Goal: Information Seeking & Learning: Learn about a topic

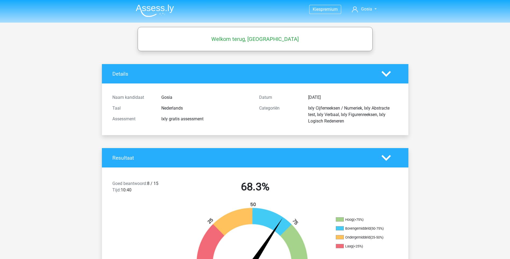
scroll to position [564, 0]
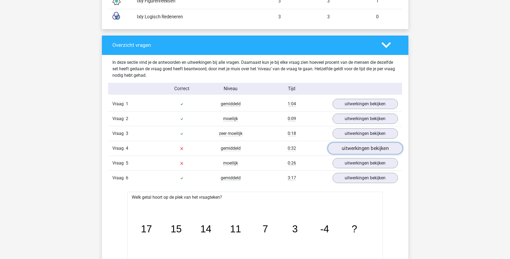
click at [375, 145] on link "uitwerkingen bekijken" at bounding box center [364, 148] width 75 height 12
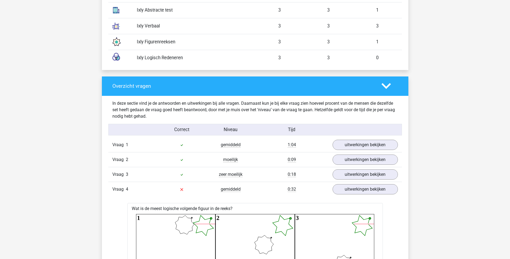
scroll to position [590, 0]
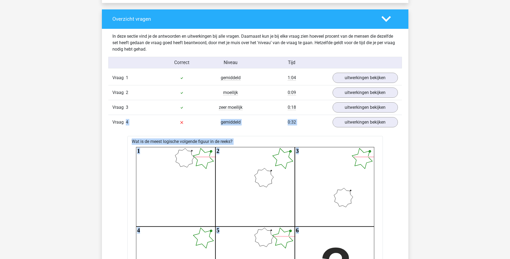
drag, startPoint x: 378, startPoint y: 229, endPoint x: 111, endPoint y: 127, distance: 285.9
drag, startPoint x: 111, startPoint y: 127, endPoint x: 172, endPoint y: 141, distance: 62.1
drag, startPoint x: 172, startPoint y: 141, endPoint x: 118, endPoint y: 145, distance: 53.7
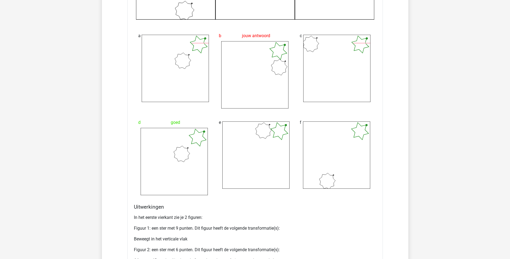
scroll to position [938, 0]
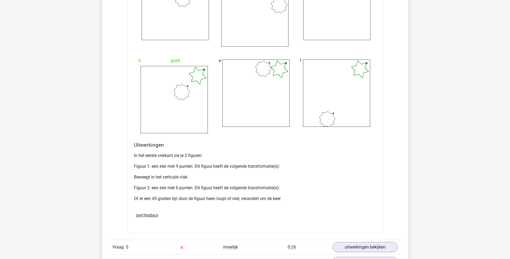
drag, startPoint x: 132, startPoint y: 136, endPoint x: 319, endPoint y: 199, distance: 197.3
click at [319, 199] on div "Wat is de meest logische volgende figuur in de reeks? 1 2 3 4 5 6 a b jouw antw…" at bounding box center [254, 10] width 255 height 445
copy div "Wat is de meest logische volgende figuur in de reeks? 1 2 3 4 5 6 a b jouw antw…"
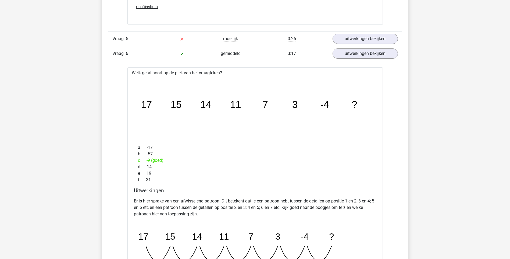
scroll to position [1126, 0]
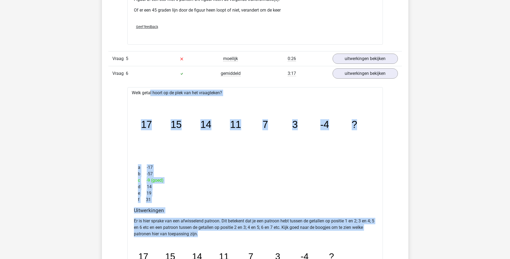
drag, startPoint x: 131, startPoint y: 92, endPoint x: 218, endPoint y: 231, distance: 164.1
click at [218, 231] on div "Welk getal hoort op de plek van het vraagteken? image/svg+xml 17 15 14 11 7 3 -…" at bounding box center [254, 204] width 255 height 235
copy div "Welk getal hoort op de plek van het vraagteken? image/svg+xml 17 15 14 11 7 3 -…"
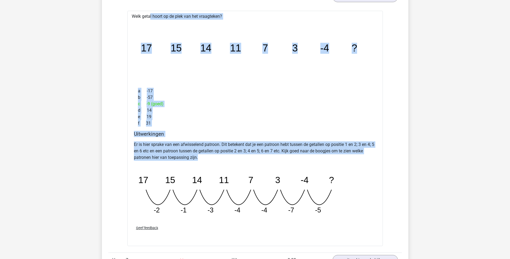
scroll to position [1207, 0]
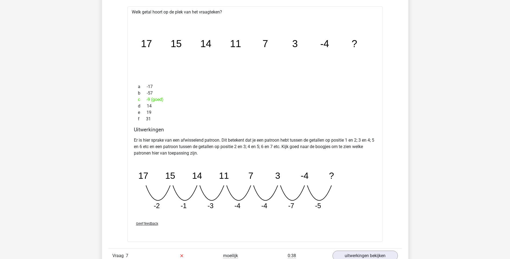
click at [272, 205] on icon "image/svg+xml 17 15 14 11 7 3 -4 ? -2 -1 -3 -4 -4 -7 -5" at bounding box center [241, 187] width 215 height 54
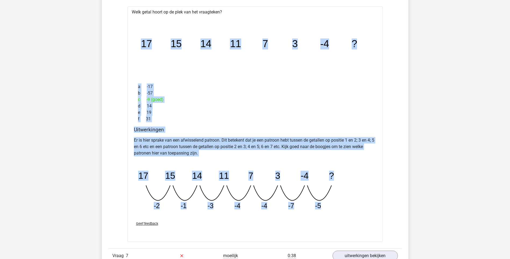
drag, startPoint x: 331, startPoint y: 204, endPoint x: 124, endPoint y: 38, distance: 265.3
drag, startPoint x: 124, startPoint y: 38, endPoint x: 131, endPoint y: 59, distance: 22.4
click at [130, 59] on div "Welk getal hoort op de plek van het vraagteken? image/svg+xml 17 15 14 11 7 3 -…" at bounding box center [254, 123] width 255 height 235
drag, startPoint x: 132, startPoint y: 10, endPoint x: 344, endPoint y: 206, distance: 289.2
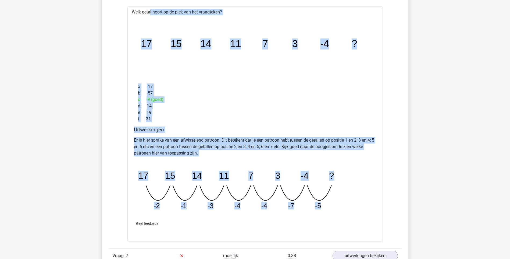
click at [344, 206] on div "Welk getal hoort op de plek van het vraagteken? image/svg+xml 17 15 14 11 7 3 -…" at bounding box center [254, 123] width 255 height 235
copy div "Welk getal hoort op de plek van het vraagteken? image/svg+xml 17 15 14 11 7 3 -…"
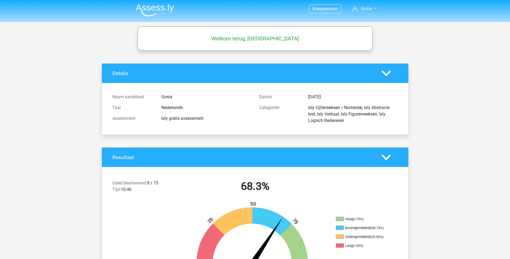
scroll to position [0, 0]
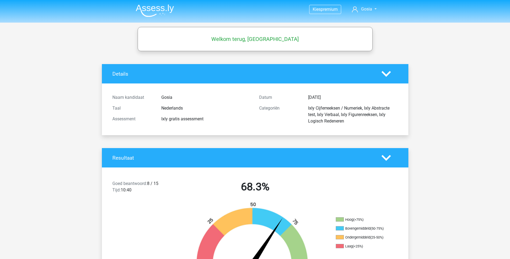
click at [385, 73] on icon at bounding box center [385, 73] width 9 height 9
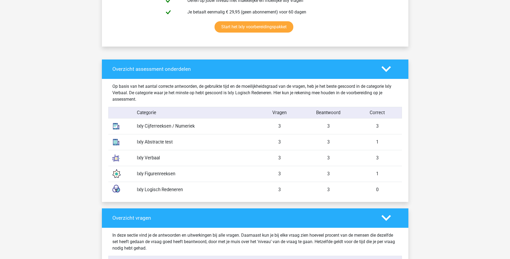
scroll to position [349, 0]
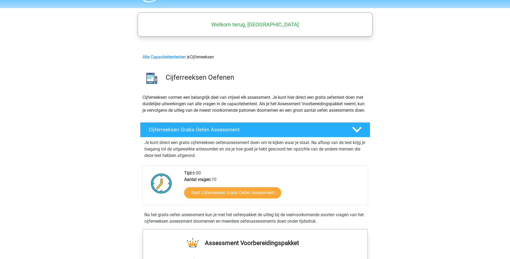
scroll to position [12, 0]
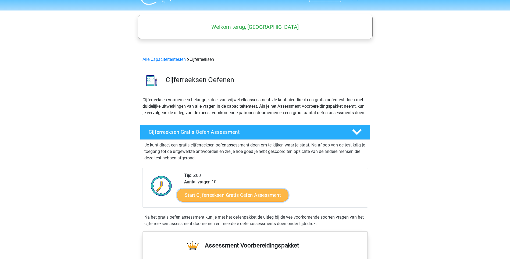
click at [231, 201] on link "Start Cijferreeksen Gratis Oefen Assessment" at bounding box center [233, 194] width 112 height 13
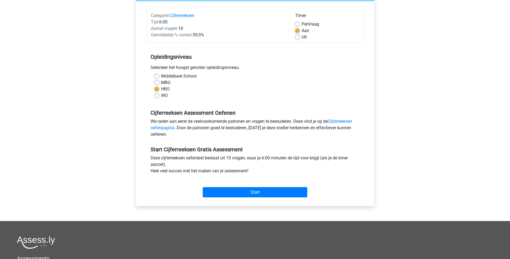
scroll to position [81, 0]
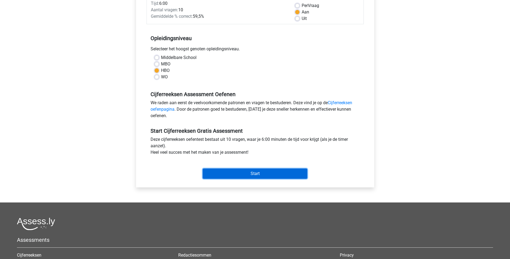
click at [254, 174] on input "Start" at bounding box center [255, 173] width 105 height 10
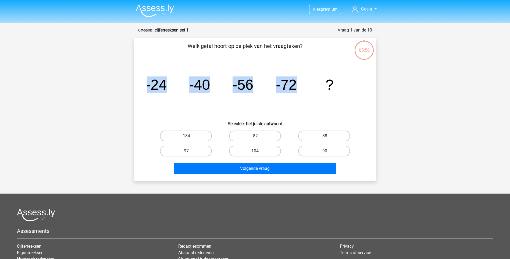
drag, startPoint x: 306, startPoint y: 86, endPoint x: 137, endPoint y: 82, distance: 168.5
click at [137, 82] on div "Welk getal hoort op de plek van het vraagteken? image/svg+xml -24 -40 -56 -72 ?…" at bounding box center [255, 109] width 238 height 134
click at [307, 87] on icon "image/svg+xml -24 -40 -56 -72 ?" at bounding box center [255, 89] width 217 height 54
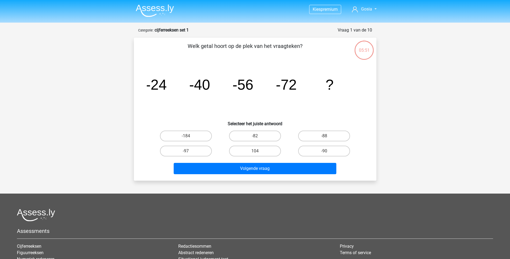
click at [157, 88] on tspan "-24" at bounding box center [156, 84] width 21 height 16
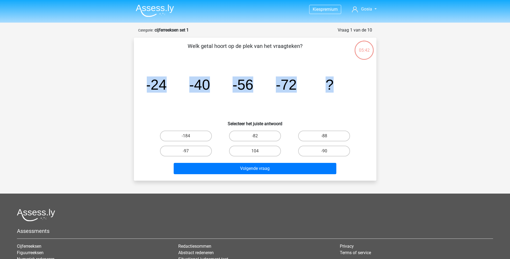
drag, startPoint x: 335, startPoint y: 84, endPoint x: 145, endPoint y: 83, distance: 190.0
click at [145, 83] on div "image/svg+xml -24 -40 -56 -72 ?" at bounding box center [254, 89] width 225 height 54
drag, startPoint x: 145, startPoint y: 83, endPoint x: 162, endPoint y: 84, distance: 17.0
copy g "-24 -40 -56 -72 ?"
drag, startPoint x: 362, startPoint y: 157, endPoint x: 146, endPoint y: 101, distance: 223.4
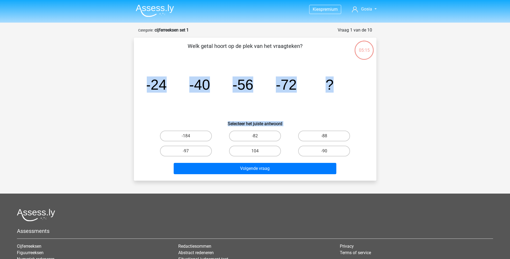
click at [146, 101] on div "Welk getal hoort op de plek van het vraagteken? image/svg+xml -24 -40 -56 -72 ?…" at bounding box center [255, 109] width 238 height 134
drag, startPoint x: 146, startPoint y: 101, endPoint x: 171, endPoint y: 111, distance: 26.9
click at [171, 111] on icon "image/svg+xml -24 -40 -56 -72 ?" at bounding box center [255, 89] width 217 height 54
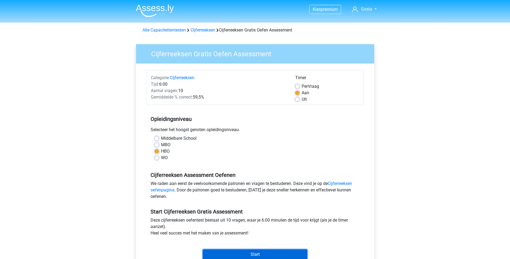
click at [272, 255] on input "Start" at bounding box center [255, 254] width 105 height 10
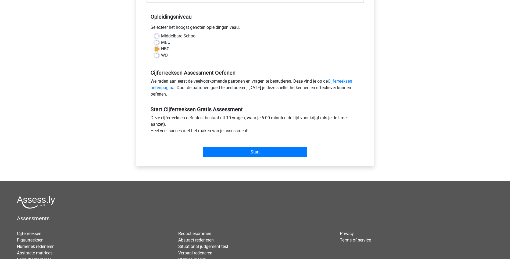
scroll to position [134, 0]
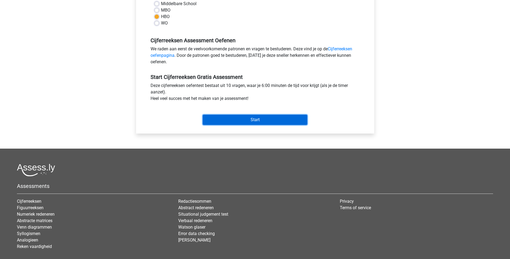
click at [263, 117] on input "Start" at bounding box center [255, 119] width 105 height 10
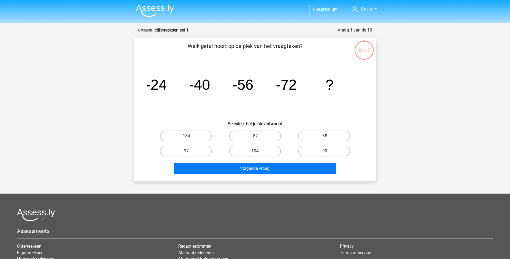
click at [326, 87] on tspan "?" at bounding box center [329, 84] width 8 height 16
click at [319, 136] on label "-88" at bounding box center [324, 135] width 52 height 11
click at [324, 136] on input "-88" at bounding box center [325, 137] width 3 height 3
radio input "true"
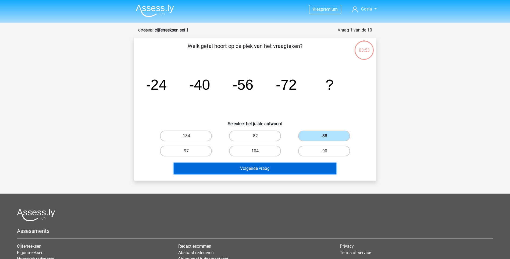
click at [306, 168] on button "Volgende vraag" at bounding box center [255, 168] width 163 height 11
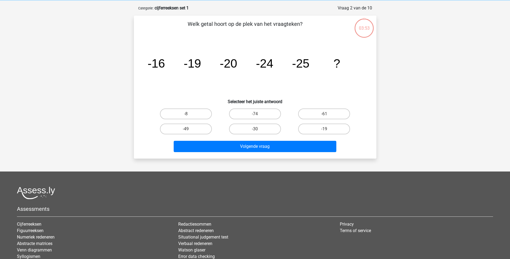
scroll to position [27, 0]
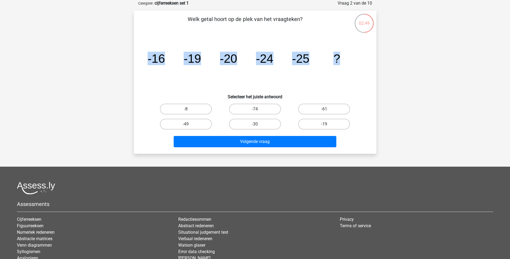
drag, startPoint x: 348, startPoint y: 58, endPoint x: 92, endPoint y: 63, distance: 256.4
click at [92, 63] on div "Kies premium [GEOGRAPHIC_DATA] [EMAIL_ADDRESS][DOMAIN_NAME]" at bounding box center [255, 140] width 510 height 335
copy g "-16 -19 -20 -24 -25 ?"
drag, startPoint x: 249, startPoint y: 122, endPoint x: 248, endPoint y: 128, distance: 6.3
click at [249, 122] on label "-30" at bounding box center [255, 124] width 52 height 11
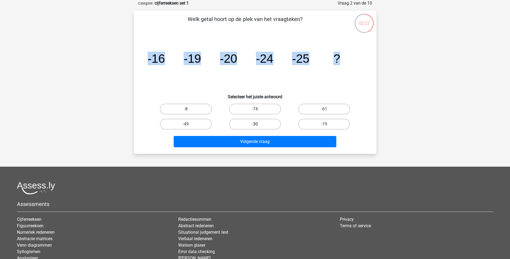
click at [255, 124] on input "-30" at bounding box center [256, 125] width 3 height 3
radio input "true"
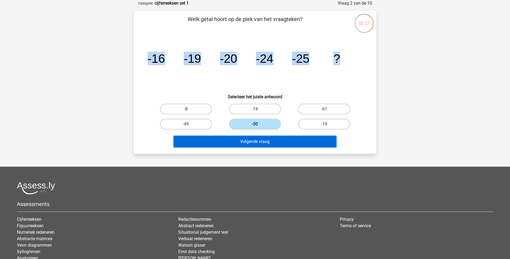
click at [248, 138] on button "Volgende vraag" at bounding box center [255, 141] width 163 height 11
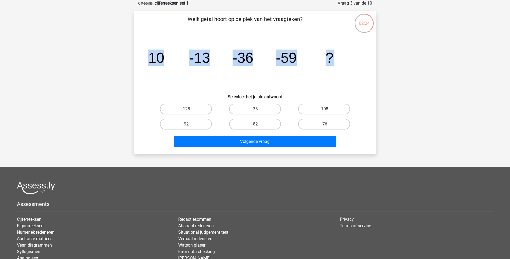
drag, startPoint x: 333, startPoint y: 56, endPoint x: 137, endPoint y: 52, distance: 195.9
click at [137, 52] on div "Welk getal hoort op de plek van het vraagteken? image/svg+xml 10 -13 -36 -59 ? …" at bounding box center [255, 82] width 238 height 134
copy g "10 -13 -36 -59 ?"
click at [251, 123] on label "-82" at bounding box center [255, 124] width 52 height 11
click at [255, 124] on input "-82" at bounding box center [256, 125] width 3 height 3
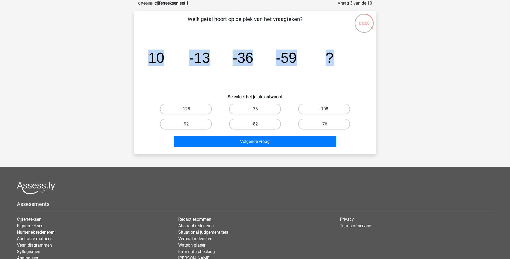
radio input "true"
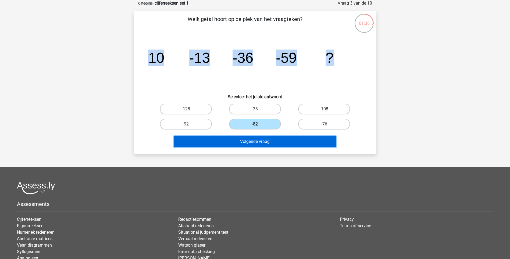
click at [313, 141] on button "Volgende vraag" at bounding box center [255, 141] width 163 height 11
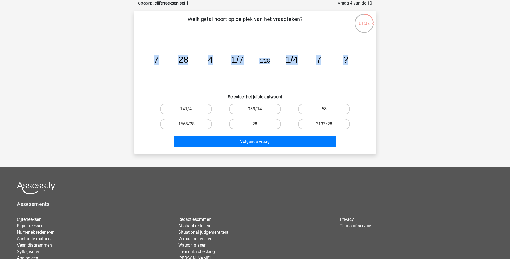
drag, startPoint x: 352, startPoint y: 57, endPoint x: 141, endPoint y: 64, distance: 210.5
click at [141, 64] on div "Welk getal hoort op de plek van het vraagteken? image/svg+xml 7 28 4 1/7 1/28 1…" at bounding box center [255, 82] width 238 height 134
copy g "7 28 4 1/7 1/28 1/4 7 ?"
drag, startPoint x: 259, startPoint y: 123, endPoint x: 261, endPoint y: 133, distance: 9.9
click at [259, 123] on label "28" at bounding box center [255, 124] width 52 height 11
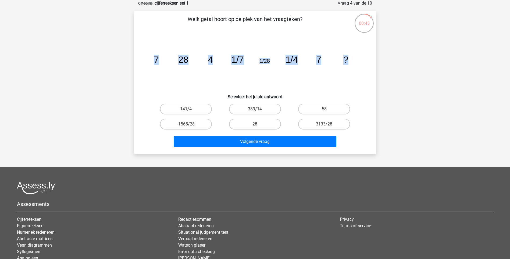
click at [258, 124] on input "28" at bounding box center [256, 125] width 3 height 3
radio input "true"
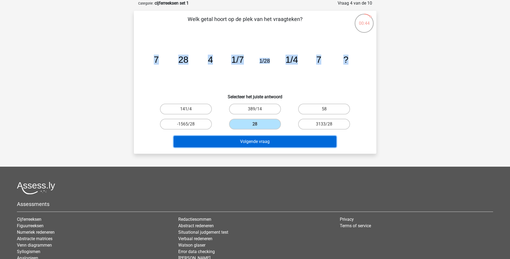
click at [261, 137] on button "Volgende vraag" at bounding box center [255, 141] width 163 height 11
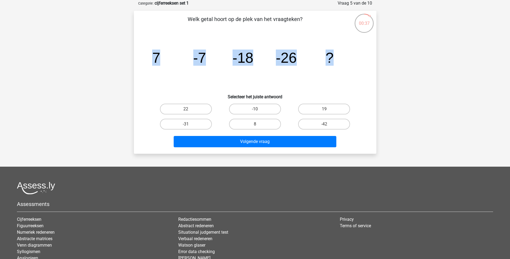
drag, startPoint x: 150, startPoint y: 55, endPoint x: 333, endPoint y: 66, distance: 182.5
click at [333, 66] on icon "image/svg+xml 7 -7 -18 -26 ?" at bounding box center [255, 62] width 217 height 54
copy g "7 -7 -18 -26 ?"
click at [178, 122] on label "-31" at bounding box center [186, 124] width 52 height 11
click at [186, 124] on input "-31" at bounding box center [187, 125] width 3 height 3
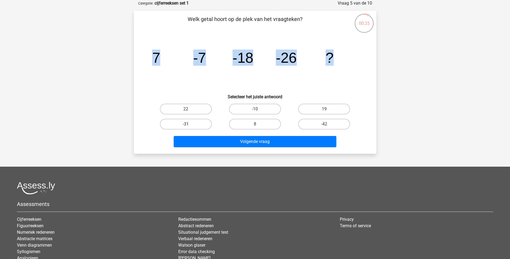
radio input "true"
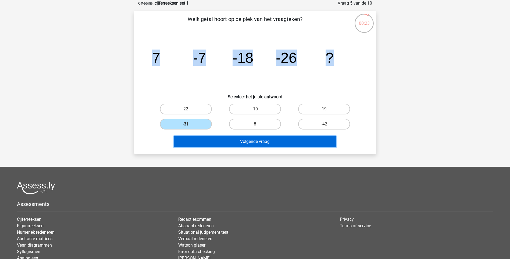
click at [261, 144] on button "Volgende vraag" at bounding box center [255, 141] width 163 height 11
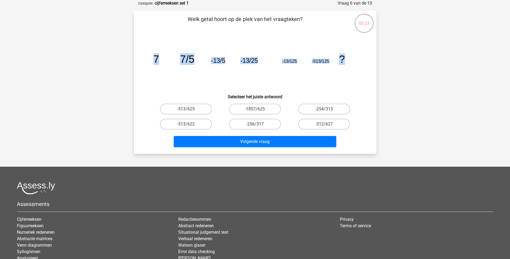
drag, startPoint x: 352, startPoint y: 60, endPoint x: 151, endPoint y: 52, distance: 201.2
click at [151, 52] on icon "image/svg+xml 7 7/5 -13/5 -13/25 -13/125 -513/125 ?" at bounding box center [255, 62] width 217 height 54
copy g "7 7/5 -13/5 -13/25 -13/125 -513/125 ?"
click at [261, 107] on label "-1857/625" at bounding box center [255, 108] width 52 height 11
click at [258, 109] on input "-1857/625" at bounding box center [256, 110] width 3 height 3
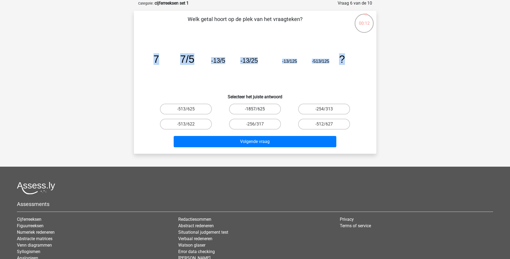
radio input "true"
click at [301, 81] on icon "image/svg+xml 7 7/5 -13/5 -13/25 -13/125 -513/125 ?" at bounding box center [255, 62] width 217 height 54
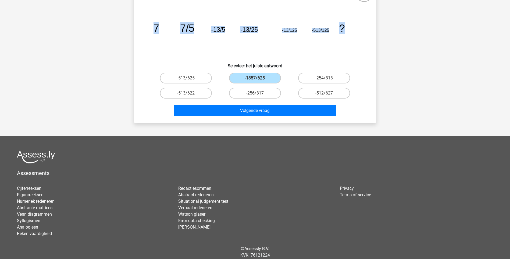
scroll to position [77, 0]
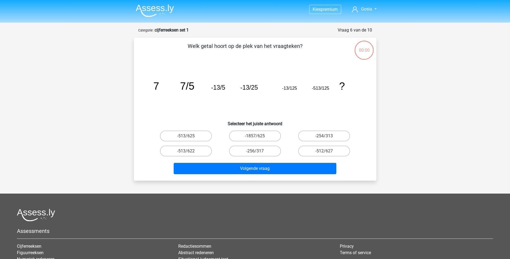
scroll to position [77, 0]
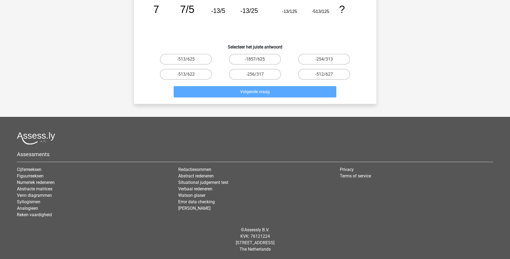
click at [256, 59] on input "-1857/625" at bounding box center [256, 60] width 3 height 3
radio input "true"
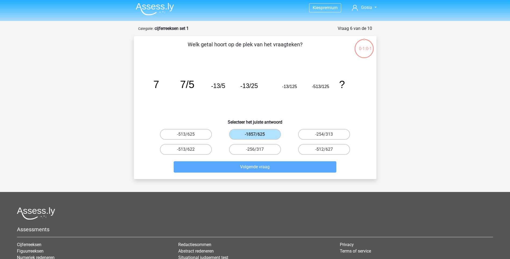
scroll to position [0, 0]
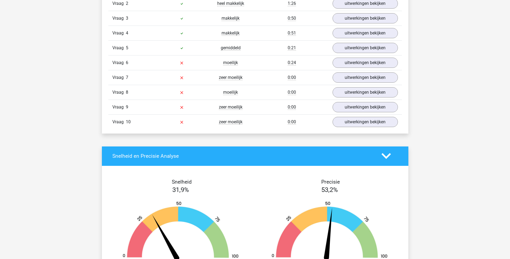
scroll to position [484, 0]
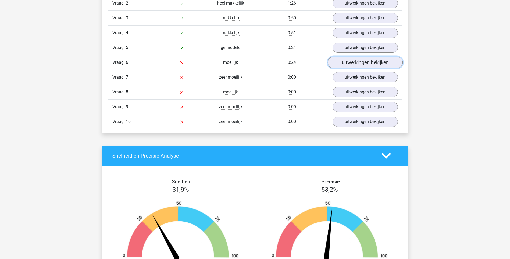
click at [354, 64] on link "uitwerkingen bekijken" at bounding box center [364, 62] width 75 height 12
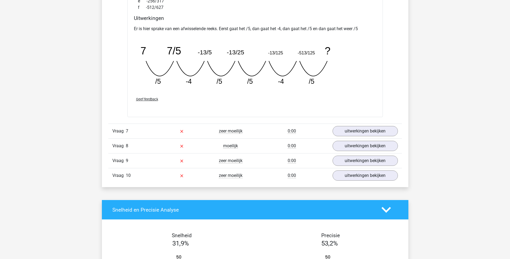
scroll to position [672, 0]
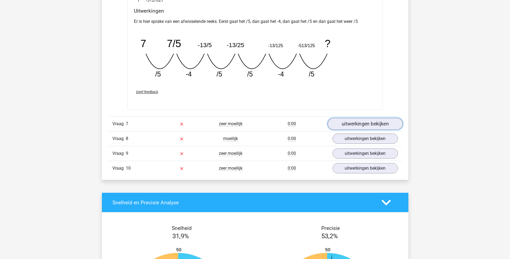
click at [358, 121] on link "uitwerkingen bekijken" at bounding box center [364, 124] width 75 height 12
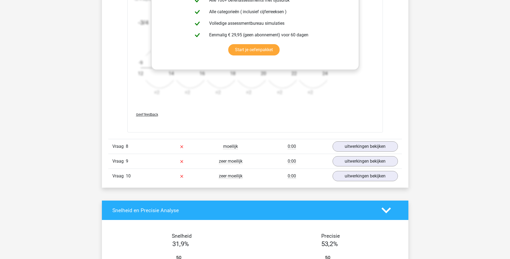
scroll to position [1021, 0]
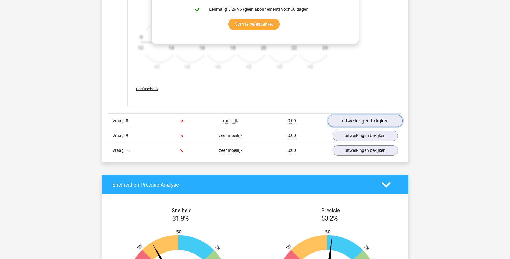
click at [349, 117] on link "uitwerkingen bekijken" at bounding box center [364, 121] width 75 height 12
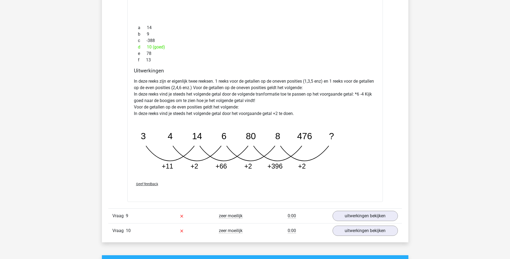
scroll to position [1209, 0]
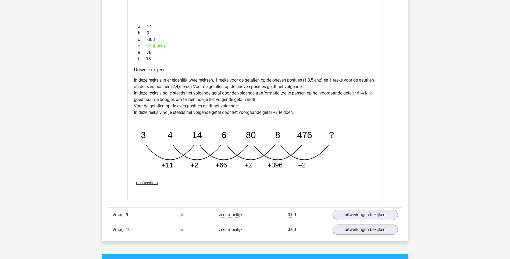
click at [332, 165] on icon "image/svg+xml 3 4 14 6 80 8 476 ? +11 +2 +66 +2 +396 +2" at bounding box center [241, 147] width 215 height 54
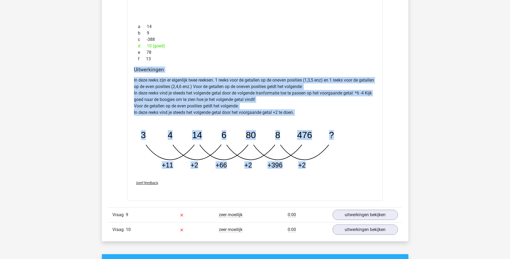
drag, startPoint x: 332, startPoint y: 167, endPoint x: 132, endPoint y: 70, distance: 222.0
click at [132, 70] on div "Uitwerkingen In deze reeks zijn er eigenlijk twee reeksen. 1 reeks voor de geta…" at bounding box center [255, 120] width 247 height 109
drag, startPoint x: 132, startPoint y: 70, endPoint x: 161, endPoint y: 85, distance: 32.5
copy div "Uitwerkingen In deze reeks zijn er eigenlijk twee reeksen. 1 reeks voor de geta…"
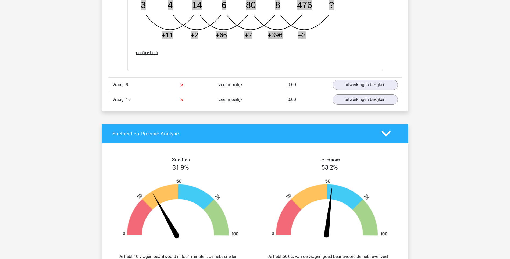
scroll to position [1344, 0]
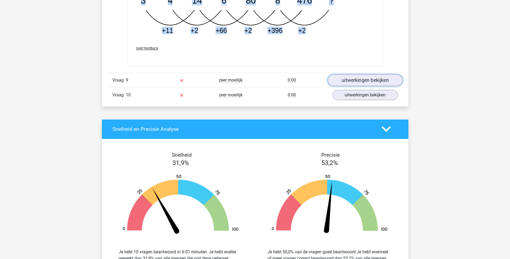
click at [337, 78] on link "uitwerkingen bekijken" at bounding box center [364, 80] width 75 height 12
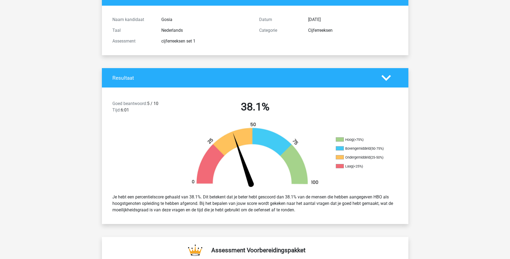
scroll to position [0, 0]
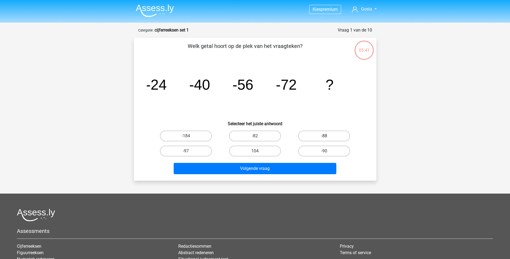
click at [319, 137] on label "-88" at bounding box center [324, 135] width 52 height 11
click at [324, 137] on input "-88" at bounding box center [325, 137] width 3 height 3
radio input "true"
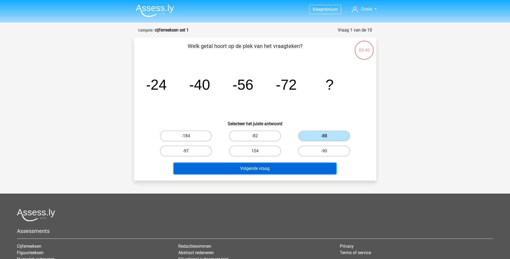
click at [290, 167] on button "Volgende vraag" at bounding box center [255, 168] width 163 height 11
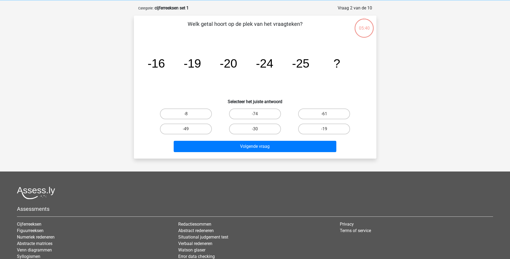
scroll to position [27, 0]
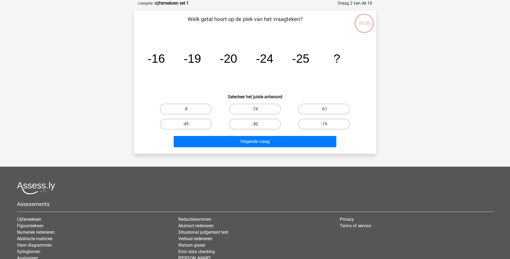
click at [268, 124] on label "-30" at bounding box center [255, 124] width 52 height 11
click at [258, 124] on input "-30" at bounding box center [256, 125] width 3 height 3
radio input "true"
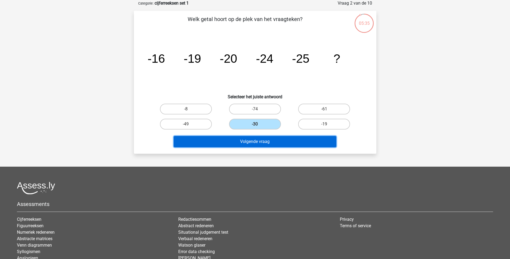
click at [270, 142] on button "Volgende vraag" at bounding box center [255, 141] width 163 height 11
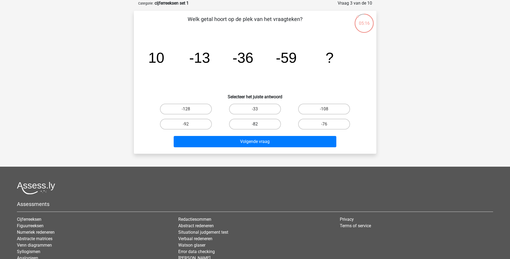
click at [255, 123] on label "-82" at bounding box center [255, 124] width 52 height 11
click at [255, 124] on input "-82" at bounding box center [256, 125] width 3 height 3
radio input "true"
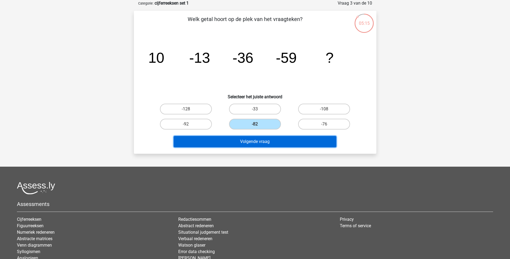
click at [263, 140] on button "Volgende vraag" at bounding box center [255, 141] width 163 height 11
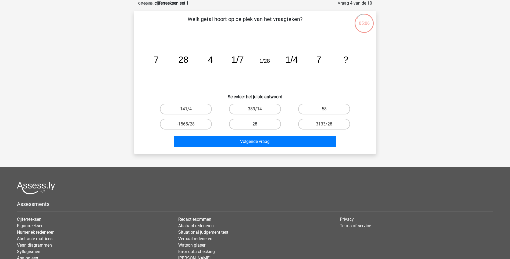
click at [262, 126] on label "28" at bounding box center [255, 124] width 52 height 11
click at [258, 126] on input "28" at bounding box center [256, 125] width 3 height 3
radio input "true"
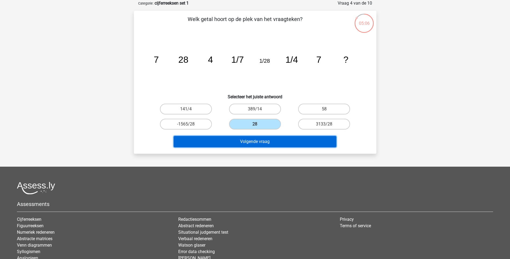
click at [260, 142] on button "Volgende vraag" at bounding box center [255, 141] width 163 height 11
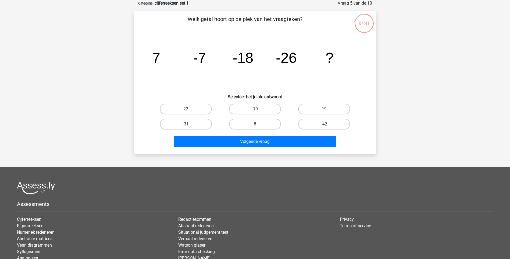
click at [200, 122] on label "-31" at bounding box center [186, 124] width 52 height 11
click at [189, 124] on input "-31" at bounding box center [187, 125] width 3 height 3
radio input "true"
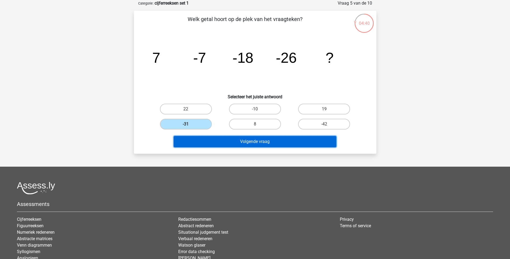
click at [264, 144] on button "Volgende vraag" at bounding box center [255, 141] width 163 height 11
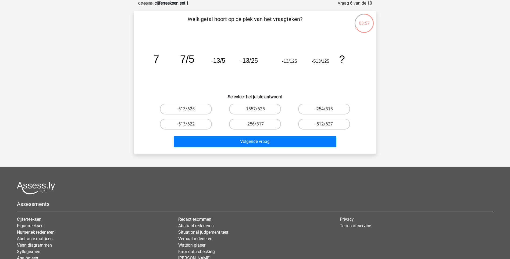
click at [188, 109] on input "-513/625" at bounding box center [187, 110] width 3 height 3
radio input "true"
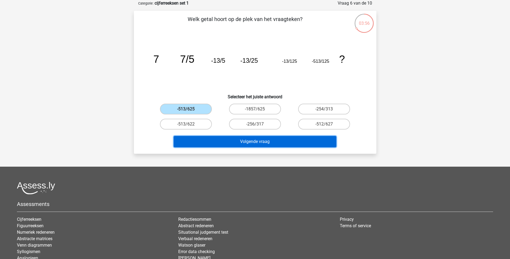
click at [253, 142] on button "Volgende vraag" at bounding box center [255, 141] width 163 height 11
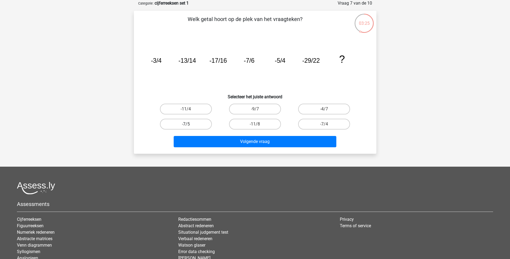
click at [199, 123] on label "-7/5" at bounding box center [186, 124] width 52 height 11
click at [189, 124] on input "-7/5" at bounding box center [187, 125] width 3 height 3
radio input "true"
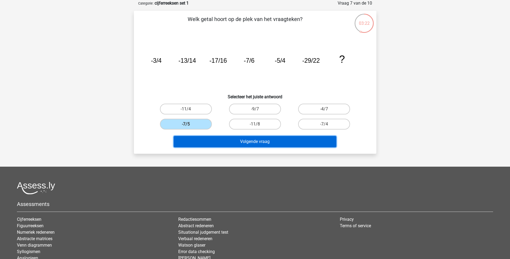
click at [259, 139] on button "Volgende vraag" at bounding box center [255, 141] width 163 height 11
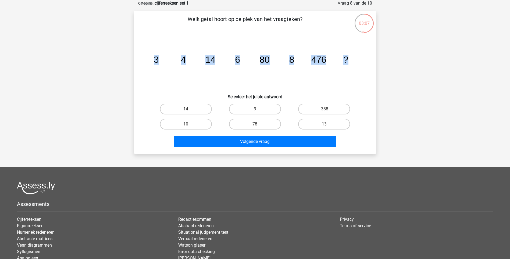
drag, startPoint x: 154, startPoint y: 59, endPoint x: 355, endPoint y: 59, distance: 201.3
click at [355, 59] on icon "image/svg+xml 3 4 14 6 80 8 476 ?" at bounding box center [255, 62] width 217 height 54
copy g "3 4 14 6 80 8 476 ?"
click at [306, 81] on icon "image/svg+xml 3 4 14 6 80 8 476 ?" at bounding box center [255, 62] width 217 height 54
click at [186, 122] on label "10" at bounding box center [186, 124] width 52 height 11
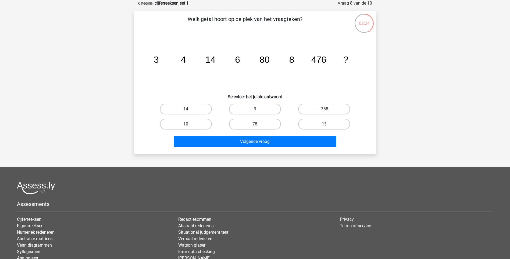
click at [186, 124] on input "10" at bounding box center [187, 125] width 3 height 3
radio input "true"
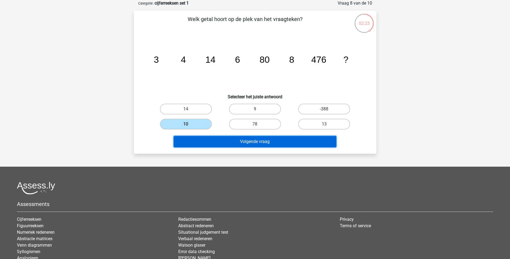
click at [207, 140] on button "Volgende vraag" at bounding box center [255, 141] width 163 height 11
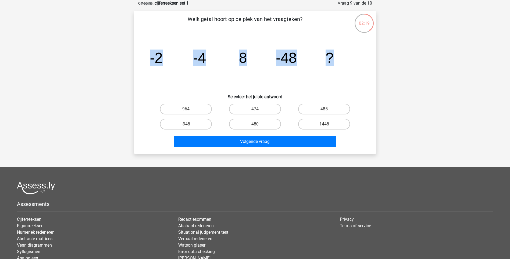
drag, startPoint x: 148, startPoint y: 60, endPoint x: 353, endPoint y: 57, distance: 204.8
click at [353, 57] on icon "image/svg+xml -2 -4 8 -48 ?" at bounding box center [255, 62] width 217 height 54
copy g "-2 -4 8 -48 ?"
click at [198, 126] on label "-948" at bounding box center [186, 124] width 52 height 11
click at [189, 126] on input "-948" at bounding box center [187, 125] width 3 height 3
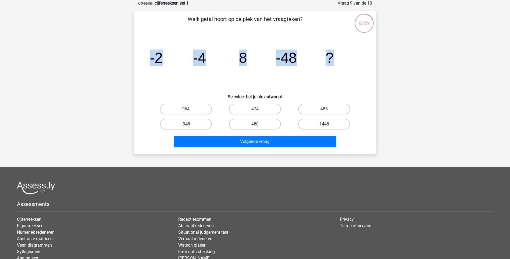
radio input "true"
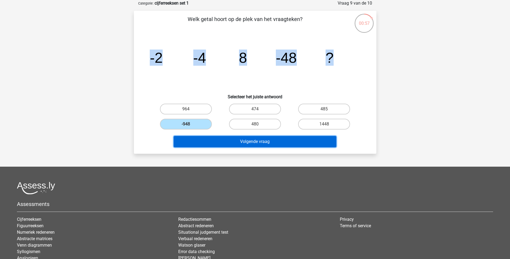
click at [248, 138] on button "Volgende vraag" at bounding box center [255, 141] width 163 height 11
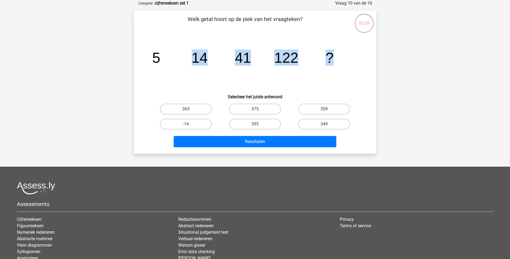
drag, startPoint x: 156, startPoint y: 58, endPoint x: 339, endPoint y: 57, distance: 182.5
click at [339, 57] on icon "image/svg+xml 5 14 41 122 ?" at bounding box center [255, 62] width 217 height 54
click at [149, 62] on icon "image/svg+xml 5 14 41 122 ?" at bounding box center [255, 62] width 217 height 54
drag, startPoint x: 150, startPoint y: 56, endPoint x: 334, endPoint y: 58, distance: 183.8
click at [334, 58] on icon "image/svg+xml 5 14 41 122 ?" at bounding box center [255, 62] width 217 height 54
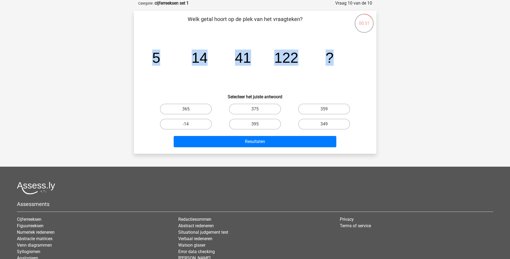
drag, startPoint x: 334, startPoint y: 58, endPoint x: 294, endPoint y: 57, distance: 40.0
copy g "5 14 41 122 ?"
click at [177, 73] on icon "image/svg+xml 5 14 41 122 ?" at bounding box center [255, 62] width 217 height 54
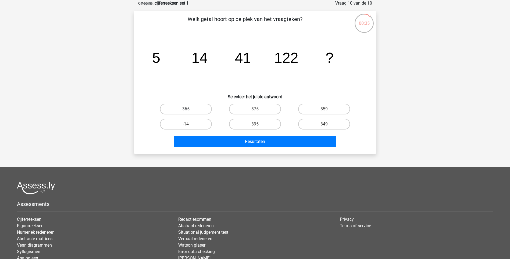
click at [192, 109] on label "365" at bounding box center [186, 108] width 52 height 11
click at [189, 109] on input "365" at bounding box center [187, 110] width 3 height 3
radio input "true"
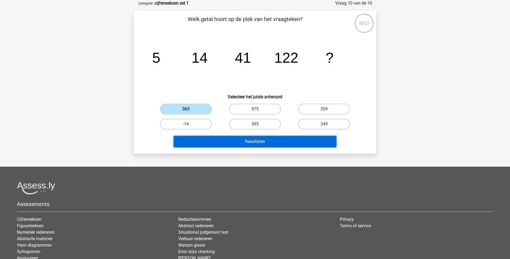
click at [288, 141] on button "Resultaten" at bounding box center [255, 141] width 163 height 11
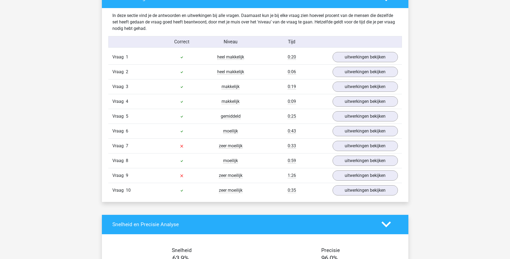
scroll to position [430, 0]
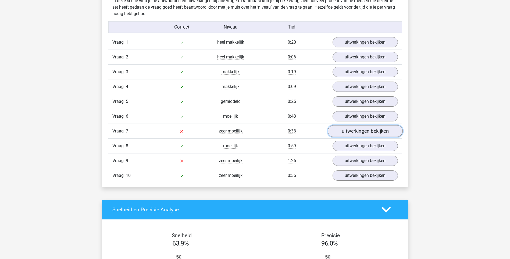
click at [350, 131] on link "uitwerkingen bekijken" at bounding box center [364, 131] width 75 height 12
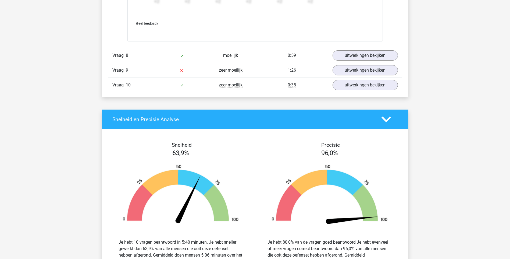
scroll to position [860, 0]
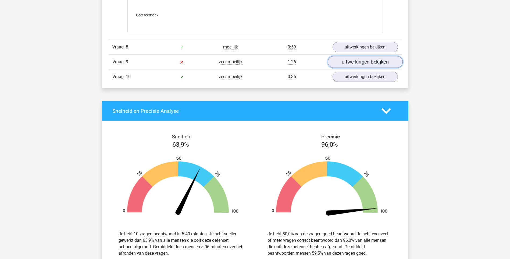
click at [351, 62] on link "uitwerkingen bekijken" at bounding box center [364, 62] width 75 height 12
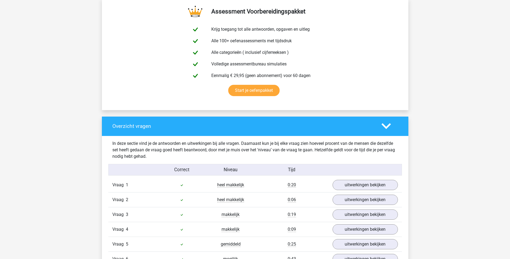
scroll to position [322, 0]
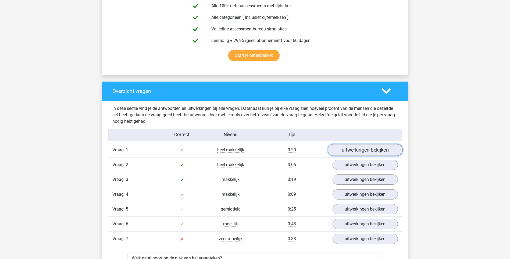
click at [352, 149] on link "uitwerkingen bekijken" at bounding box center [364, 150] width 75 height 12
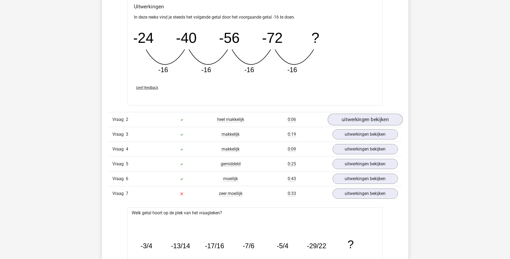
scroll to position [618, 0]
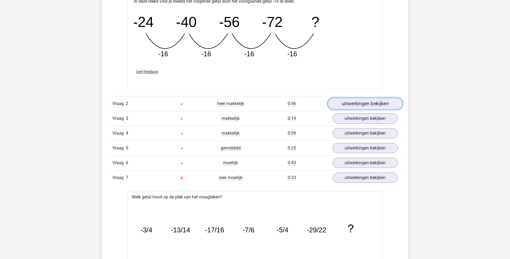
click at [347, 102] on link "uitwerkingen bekijken" at bounding box center [364, 104] width 75 height 12
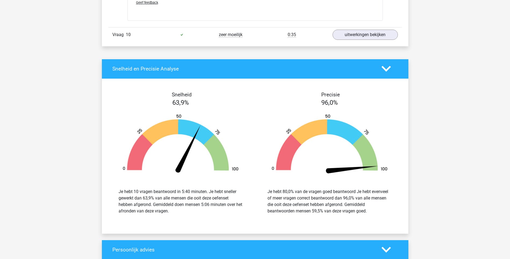
scroll to position [1666, 0]
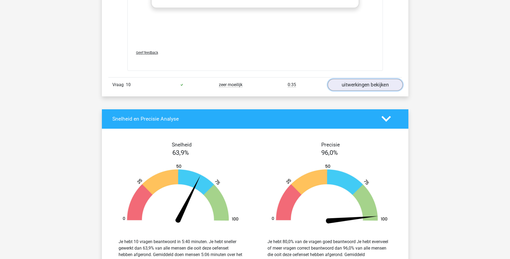
click at [376, 85] on link "uitwerkingen bekijken" at bounding box center [364, 85] width 75 height 12
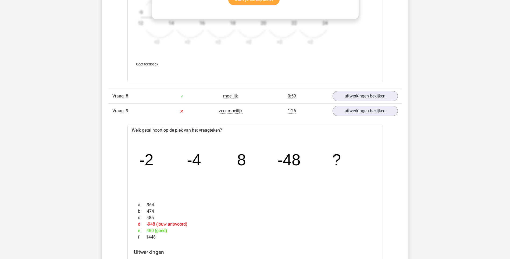
scroll to position [1317, 0]
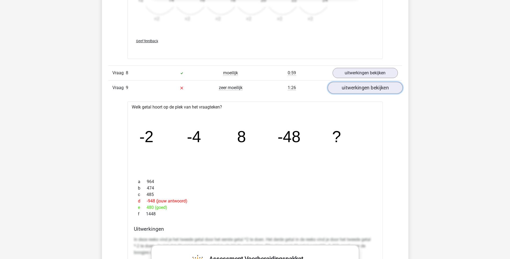
click at [374, 87] on link "uitwerkingen bekijken" at bounding box center [364, 88] width 75 height 12
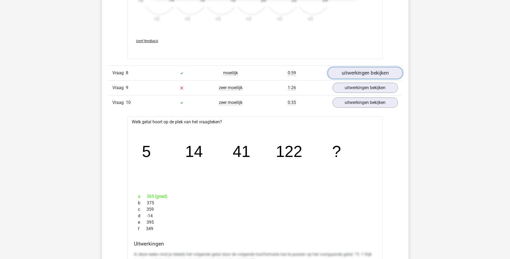
click at [367, 71] on link "uitwerkingen bekijken" at bounding box center [364, 73] width 75 height 12
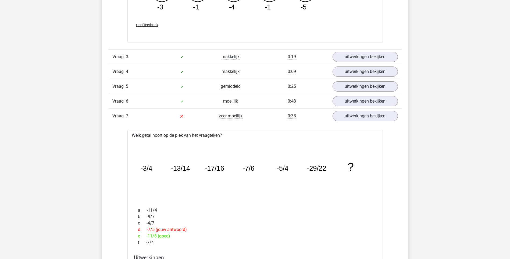
scroll to position [914, 0]
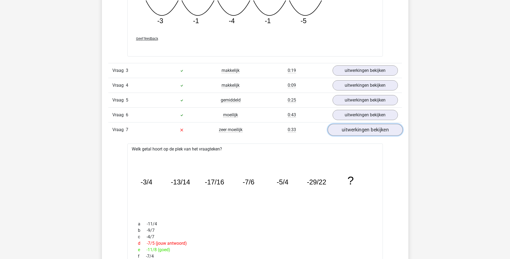
click at [354, 129] on link "uitwerkingen bekijken" at bounding box center [364, 130] width 75 height 12
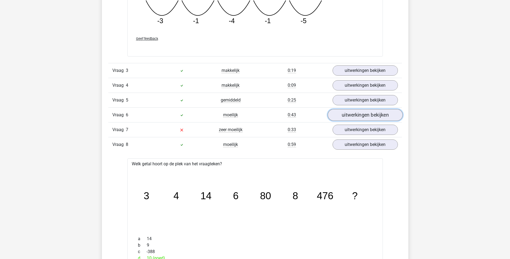
click at [362, 114] on link "uitwerkingen bekijken" at bounding box center [364, 115] width 75 height 12
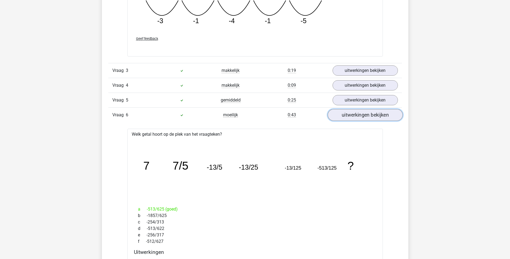
click at [371, 113] on link "uitwerkingen bekijken" at bounding box center [364, 115] width 75 height 12
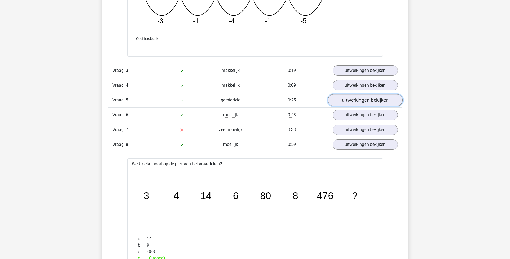
click at [372, 101] on link "uitwerkingen bekijken" at bounding box center [364, 100] width 75 height 12
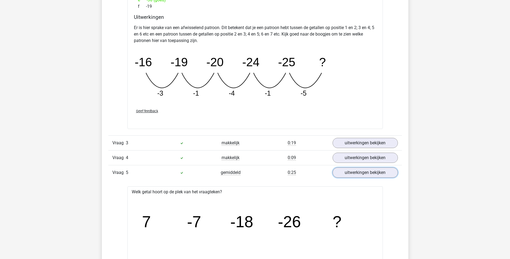
scroll to position [833, 0]
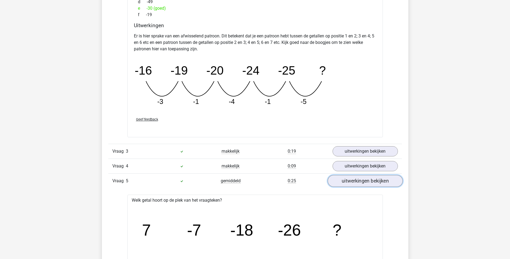
click at [344, 184] on link "uitwerkingen bekijken" at bounding box center [364, 181] width 75 height 12
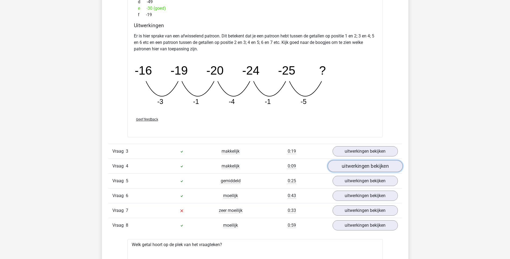
click at [360, 167] on link "uitwerkingen bekijken" at bounding box center [364, 166] width 75 height 12
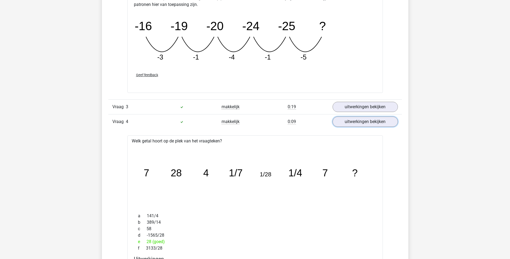
scroll to position [887, 0]
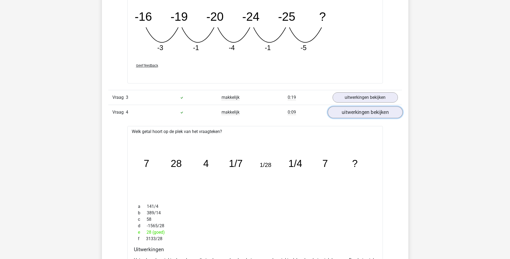
click at [345, 114] on link "uitwerkingen bekijken" at bounding box center [364, 112] width 75 height 12
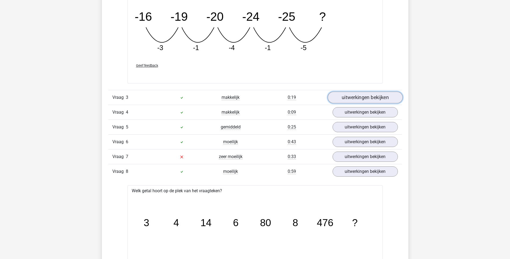
click at [360, 97] on link "uitwerkingen bekijken" at bounding box center [364, 97] width 75 height 12
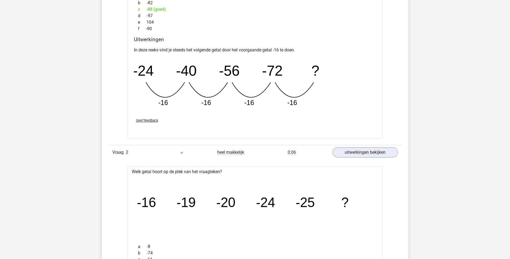
scroll to position [564, 0]
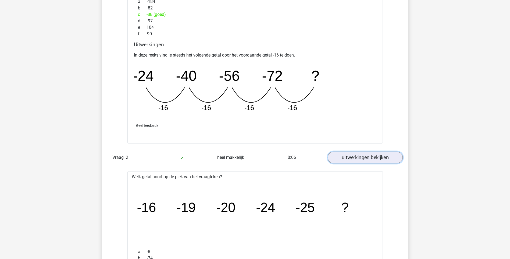
click at [363, 159] on link "uitwerkingen bekijken" at bounding box center [364, 158] width 75 height 12
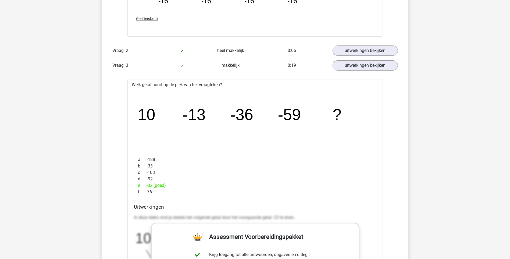
scroll to position [672, 0]
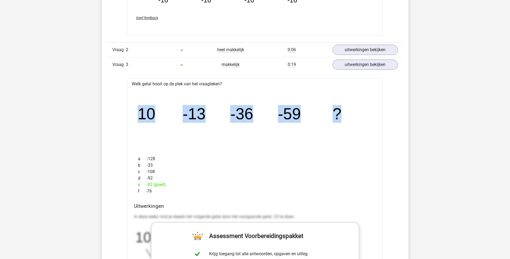
drag, startPoint x: 133, startPoint y: 111, endPoint x: 341, endPoint y: 122, distance: 207.7
click at [341, 122] on div "image/svg+xml 10 -13 -36 -59 ?" at bounding box center [255, 119] width 247 height 64
drag, startPoint x: 341, startPoint y: 122, endPoint x: 295, endPoint y: 115, distance: 46.4
copy g "10 -13 -36 -59 ?"
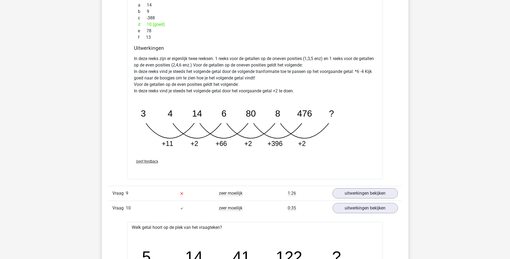
scroll to position [1236, 0]
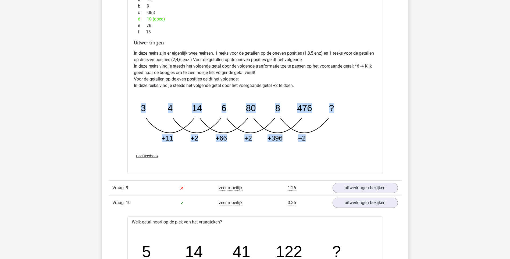
drag, startPoint x: 141, startPoint y: 99, endPoint x: 314, endPoint y: 135, distance: 176.4
click at [314, 135] on icon "image/svg+xml 3 4 14 6 80 8 476 ? +11 +2 +66 +2 +396 +2" at bounding box center [241, 120] width 215 height 54
drag, startPoint x: 314, startPoint y: 135, endPoint x: 271, endPoint y: 121, distance: 44.8
drag, startPoint x: 271, startPoint y: 121, endPoint x: 233, endPoint y: 148, distance: 46.5
click at [233, 148] on div "In deze reeks zijn er eigenlijk twee reeksen. 1 reeks voor de getallen op de on…" at bounding box center [255, 98] width 242 height 101
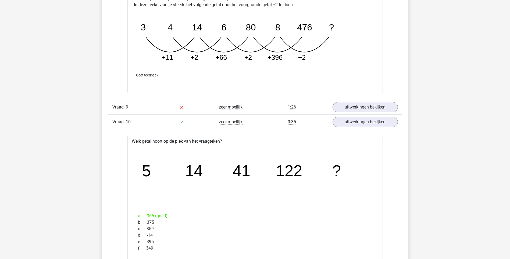
scroll to position [1344, 0]
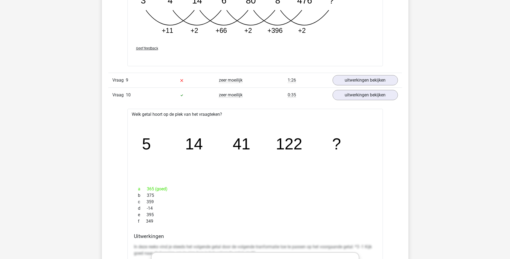
click at [283, 145] on tspan "122" at bounding box center [289, 144] width 27 height 18
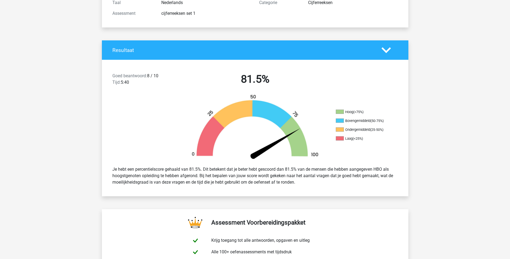
scroll to position [0, 0]
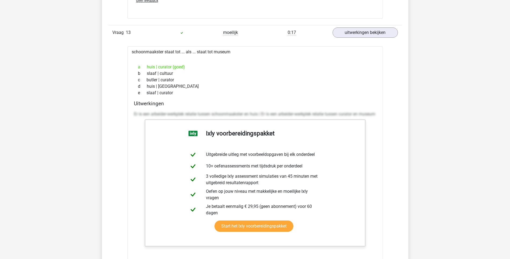
scroll to position [2445, 0]
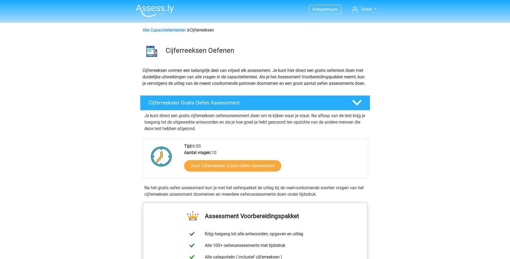
scroll to position [12, 0]
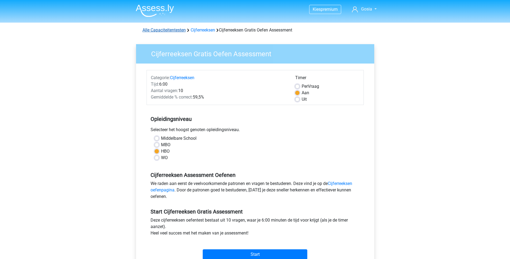
click at [171, 31] on link "Alle Capaciteitentesten" at bounding box center [163, 29] width 43 height 5
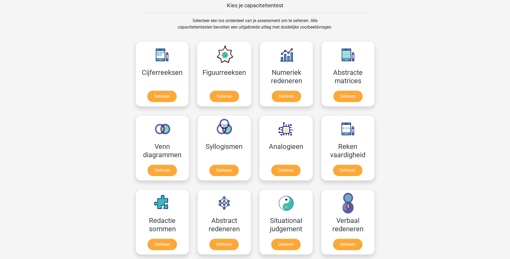
scroll to position [202, 0]
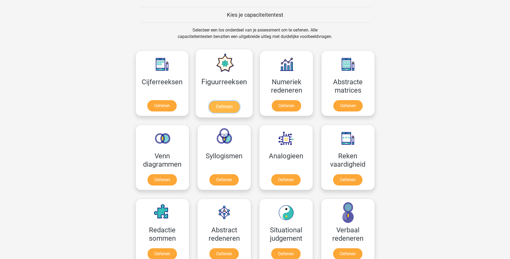
click at [228, 107] on link "Oefenen" at bounding box center [224, 107] width 31 height 12
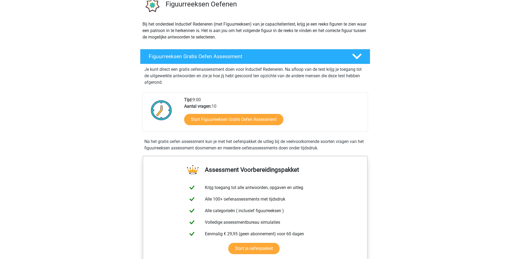
scroll to position [54, 0]
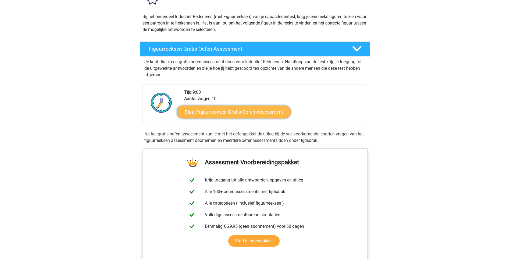
click at [228, 110] on link "Start Figuurreeksen Gratis Oefen Assessment" at bounding box center [234, 111] width 114 height 13
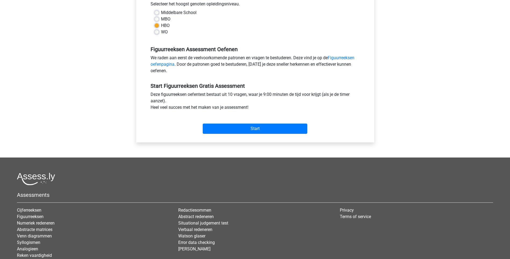
scroll to position [134, 0]
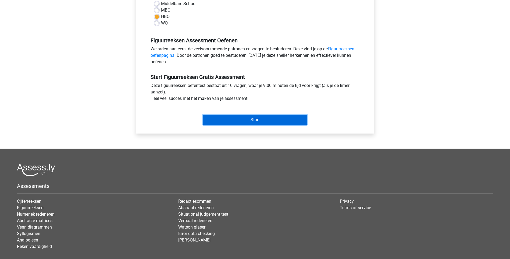
click at [256, 119] on input "Start" at bounding box center [255, 119] width 105 height 10
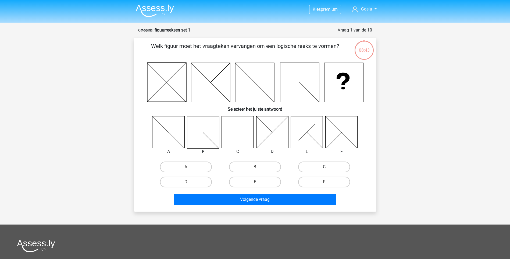
click at [327, 163] on label "C" at bounding box center [324, 166] width 52 height 11
click at [327, 167] on input "C" at bounding box center [325, 168] width 3 height 3
radio input "true"
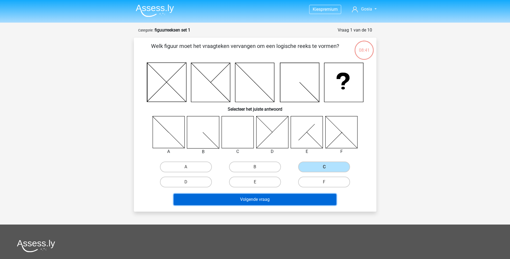
click at [304, 199] on button "Volgende vraag" at bounding box center [255, 198] width 163 height 11
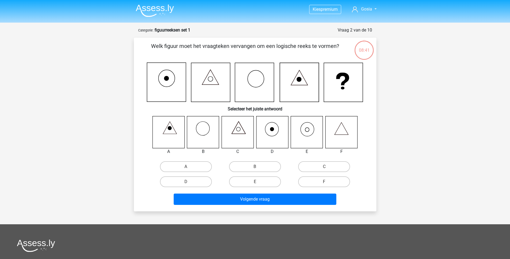
scroll to position [27, 0]
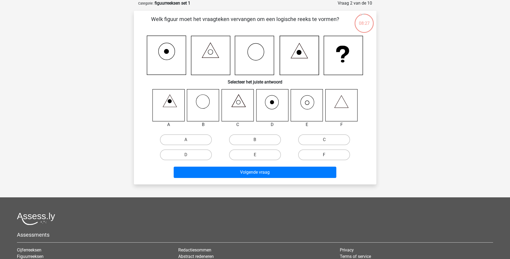
click at [323, 154] on label "F" at bounding box center [324, 154] width 52 height 11
click at [324, 155] on input "F" at bounding box center [325, 156] width 3 height 3
radio input "true"
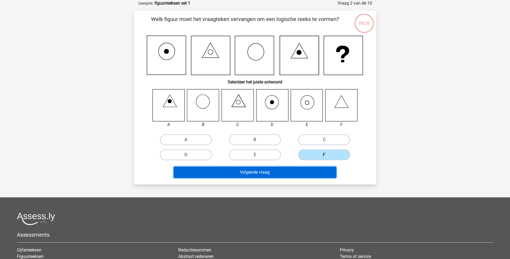
click at [293, 174] on button "Volgende vraag" at bounding box center [255, 171] width 163 height 11
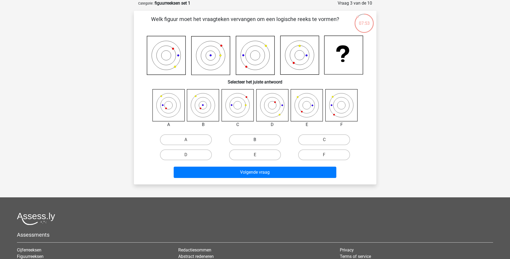
click at [244, 139] on label "B" at bounding box center [255, 139] width 52 height 11
click at [255, 139] on input "B" at bounding box center [256, 140] width 3 height 3
radio input "true"
click at [315, 137] on label "C" at bounding box center [324, 139] width 52 height 11
click at [324, 139] on input "C" at bounding box center [325, 140] width 3 height 3
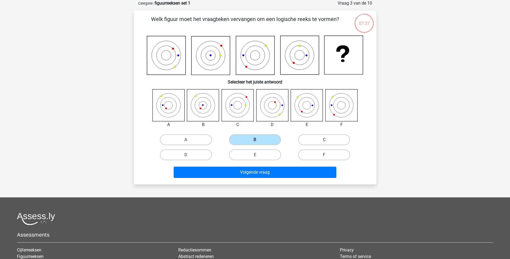
radio input "true"
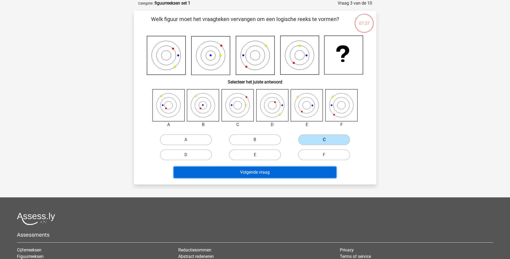
click at [300, 173] on button "Volgende vraag" at bounding box center [255, 171] width 163 height 11
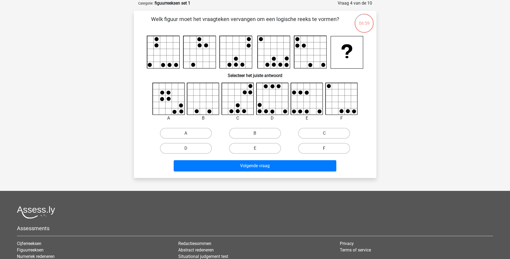
click at [318, 148] on label "F" at bounding box center [324, 148] width 52 height 11
click at [324, 148] on input "F" at bounding box center [325, 149] width 3 height 3
radio input "true"
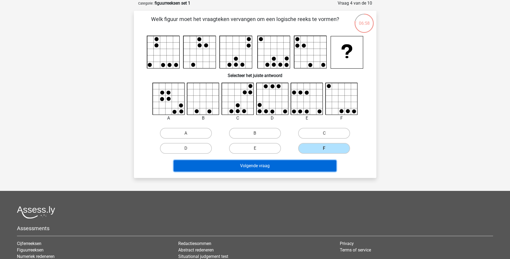
click at [309, 164] on button "Volgende vraag" at bounding box center [255, 165] width 163 height 11
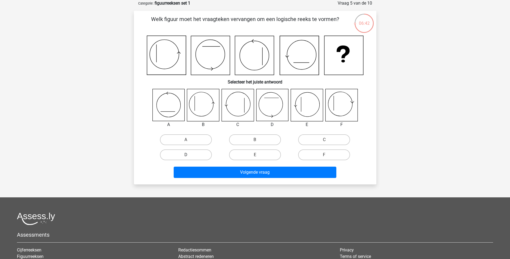
click at [195, 154] on label "D" at bounding box center [186, 154] width 52 height 11
click at [189, 155] on input "D" at bounding box center [187, 156] width 3 height 3
radio input "true"
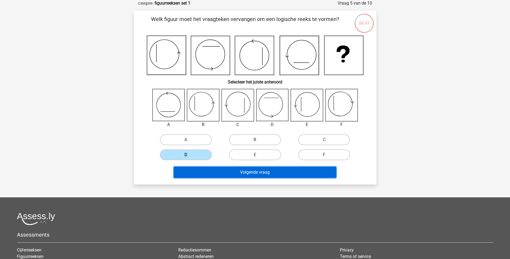
click at [235, 174] on button "Volgende vraag" at bounding box center [255, 171] width 163 height 11
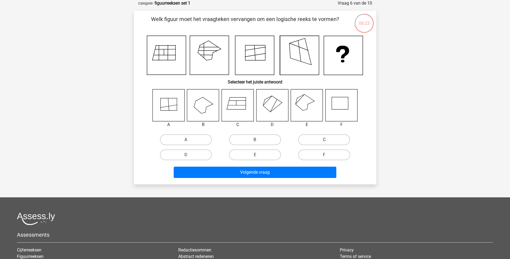
click at [317, 139] on label "C" at bounding box center [324, 139] width 52 height 11
click at [324, 139] on input "C" at bounding box center [325, 140] width 3 height 3
radio input "true"
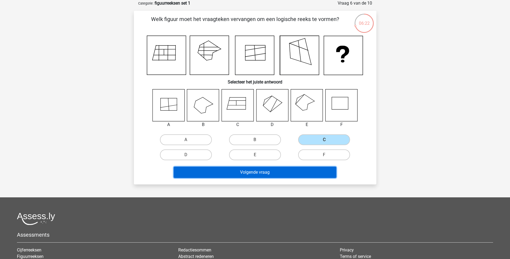
click at [272, 172] on button "Volgende vraag" at bounding box center [255, 171] width 163 height 11
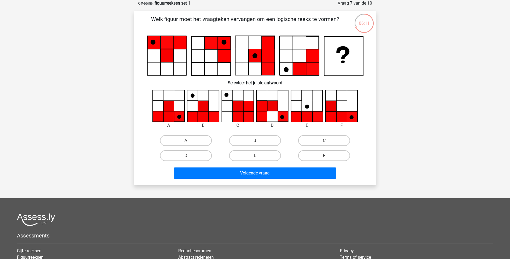
click at [324, 156] on input "F" at bounding box center [325, 156] width 3 height 3
radio input "true"
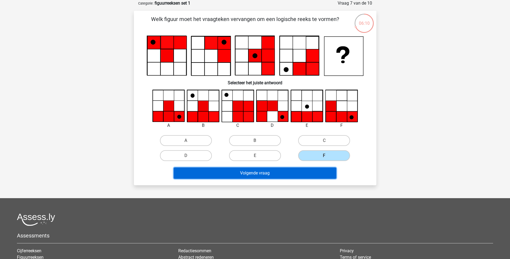
click at [290, 171] on button "Volgende vraag" at bounding box center [255, 172] width 163 height 11
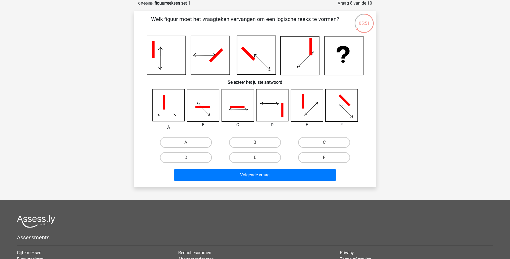
click at [185, 158] on label "D" at bounding box center [186, 157] width 52 height 11
click at [186, 158] on input "D" at bounding box center [187, 158] width 3 height 3
radio input "true"
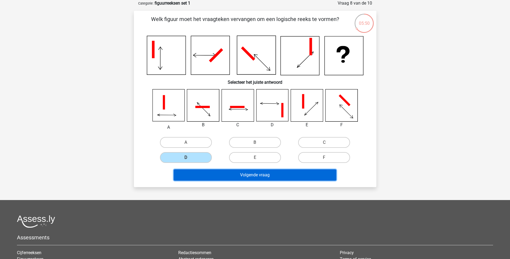
click at [229, 176] on button "Volgende vraag" at bounding box center [255, 174] width 163 height 11
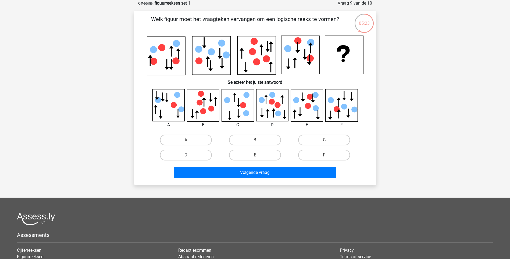
click at [208, 154] on label "D" at bounding box center [186, 154] width 52 height 11
click at [189, 155] on input "D" at bounding box center [187, 156] width 3 height 3
radio input "true"
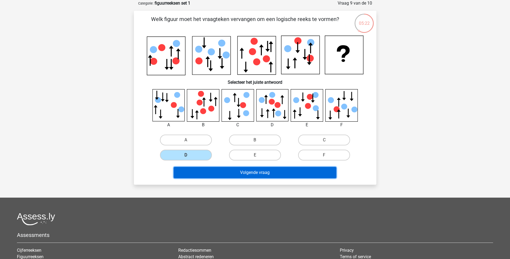
click at [235, 174] on button "Volgende vraag" at bounding box center [255, 172] width 163 height 11
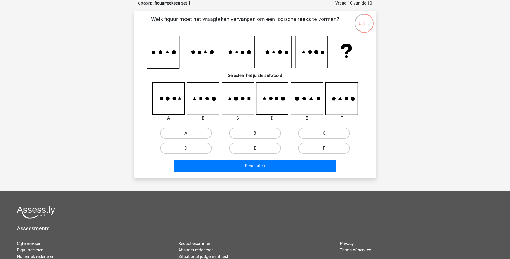
click at [326, 147] on label "F" at bounding box center [324, 148] width 52 height 11
click at [326, 148] on input "F" at bounding box center [325, 149] width 3 height 3
radio input "true"
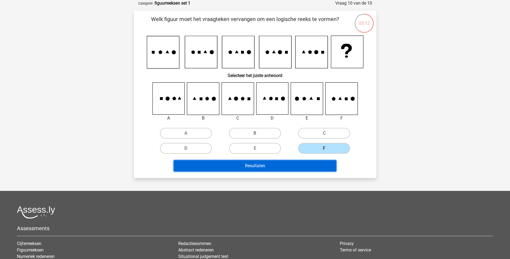
click at [299, 167] on button "Resultaten" at bounding box center [255, 165] width 163 height 11
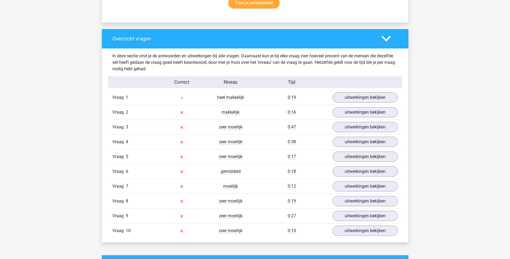
scroll to position [376, 0]
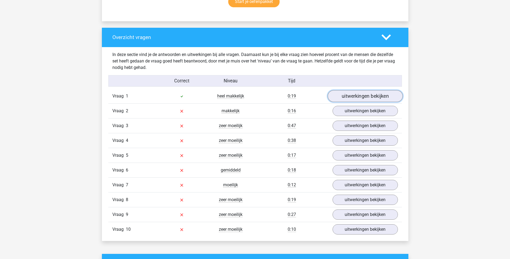
click at [359, 96] on link "uitwerkingen bekijken" at bounding box center [364, 96] width 75 height 12
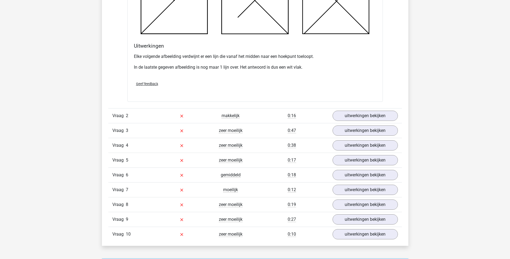
scroll to position [699, 0]
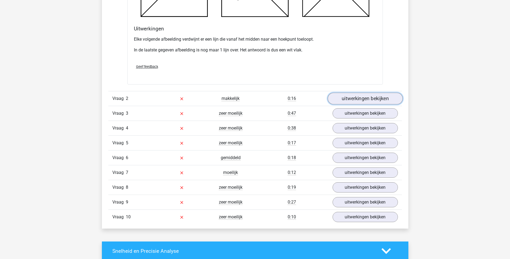
click at [360, 100] on link "uitwerkingen bekijken" at bounding box center [364, 98] width 75 height 12
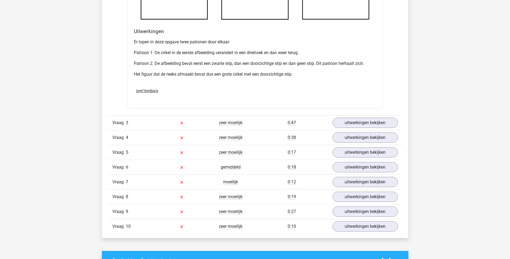
scroll to position [1021, 0]
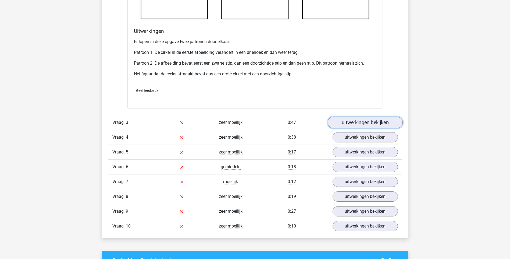
click at [360, 121] on link "uitwerkingen bekijken" at bounding box center [364, 122] width 75 height 12
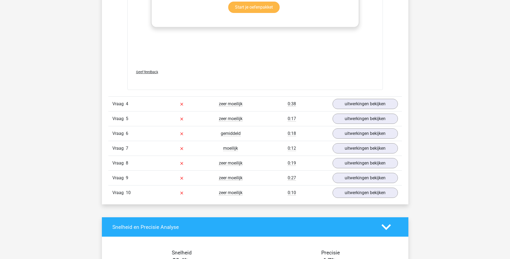
scroll to position [1505, 0]
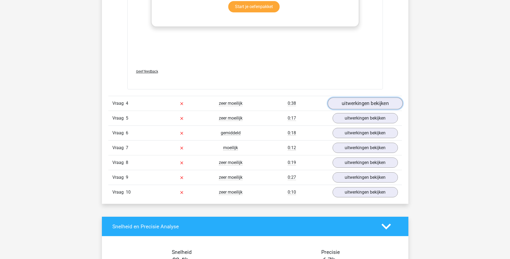
click at [370, 100] on link "uitwerkingen bekijken" at bounding box center [364, 103] width 75 height 12
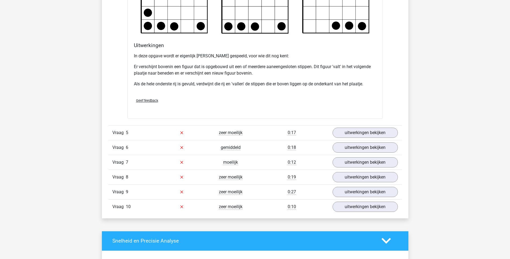
scroll to position [1827, 0]
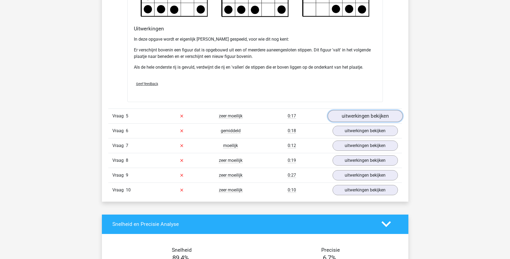
click at [363, 118] on link "uitwerkingen bekijken" at bounding box center [364, 116] width 75 height 12
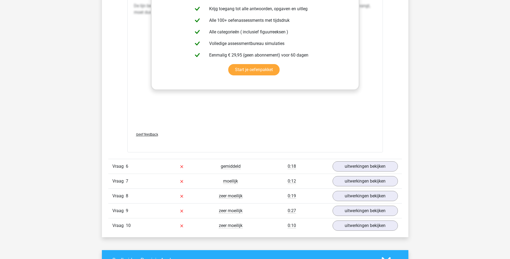
scroll to position [2257, 0]
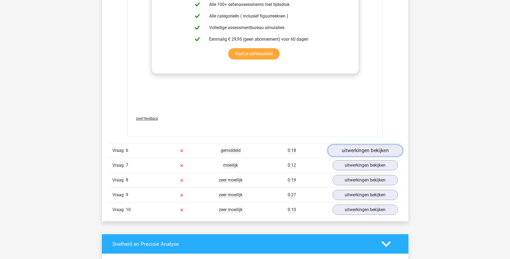
click at [363, 152] on link "uitwerkingen bekijken" at bounding box center [364, 151] width 75 height 12
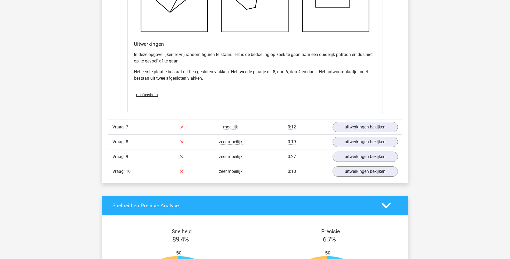
scroll to position [2633, 0]
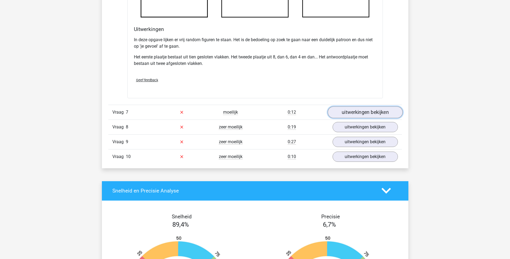
click at [378, 110] on link "uitwerkingen bekijken" at bounding box center [364, 112] width 75 height 12
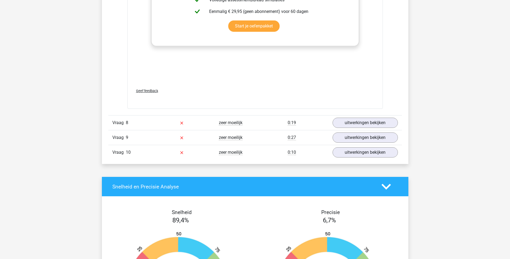
scroll to position [3117, 0]
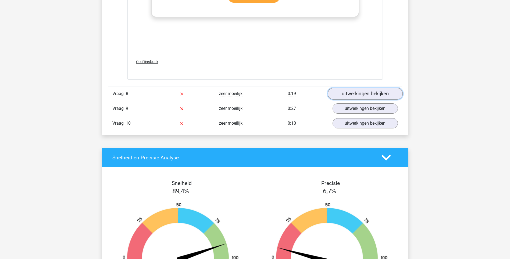
click at [353, 89] on link "uitwerkingen bekijken" at bounding box center [364, 94] width 75 height 12
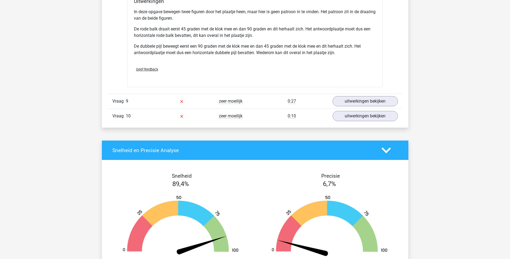
scroll to position [3466, 0]
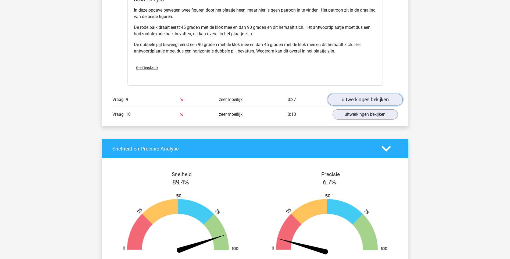
click at [364, 98] on link "uitwerkingen bekijken" at bounding box center [364, 100] width 75 height 12
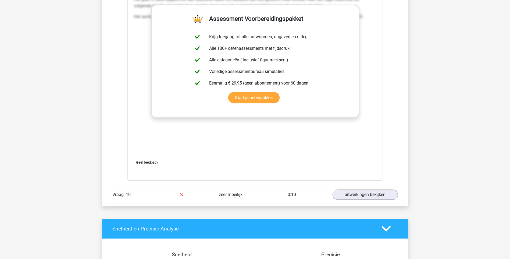
scroll to position [3843, 0]
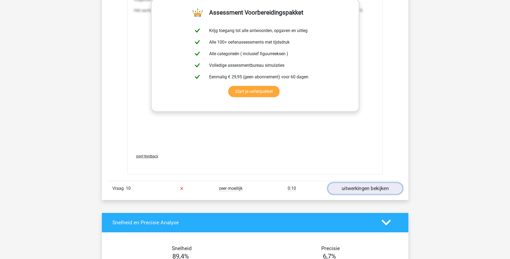
click at [353, 189] on link "uitwerkingen bekijken" at bounding box center [364, 188] width 75 height 12
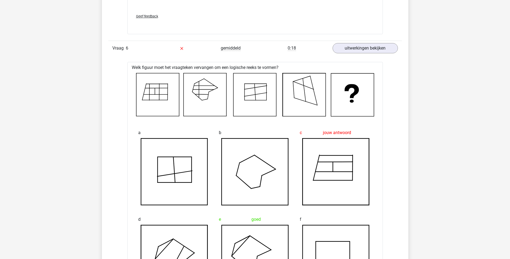
scroll to position [2338, 0]
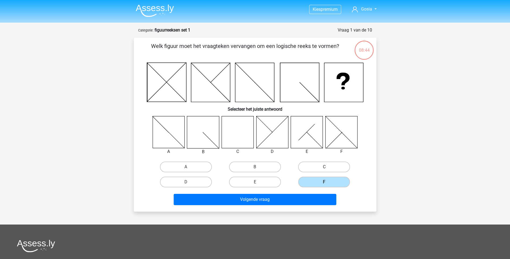
click at [316, 167] on label "C" at bounding box center [324, 166] width 52 height 11
click at [324, 167] on input "C" at bounding box center [325, 168] width 3 height 3
radio input "true"
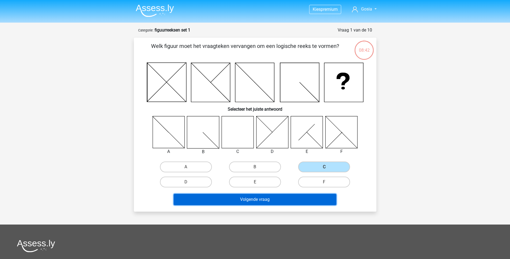
click at [279, 203] on button "Volgende vraag" at bounding box center [255, 198] width 163 height 11
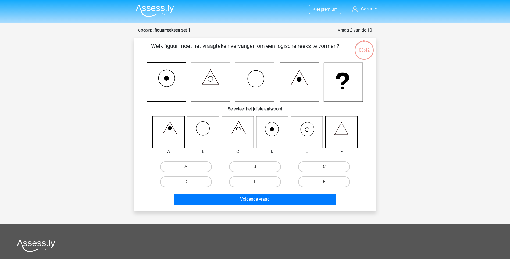
scroll to position [27, 0]
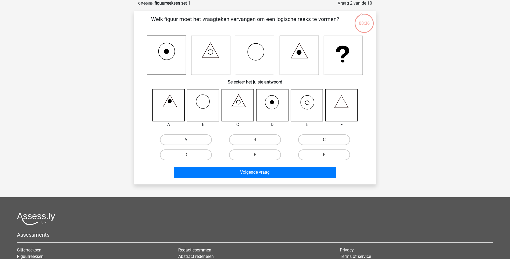
click at [183, 138] on label "A" at bounding box center [186, 139] width 52 height 11
click at [186, 139] on input "A" at bounding box center [187, 140] width 3 height 3
radio input "true"
click at [267, 140] on label "B" at bounding box center [255, 139] width 52 height 11
click at [258, 140] on input "B" at bounding box center [256, 140] width 3 height 3
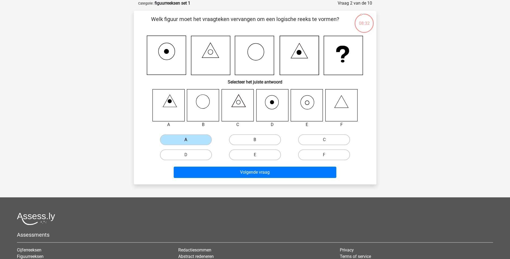
radio input "true"
click at [192, 155] on label "D" at bounding box center [186, 154] width 52 height 11
click at [189, 155] on input "D" at bounding box center [187, 156] width 3 height 3
radio input "true"
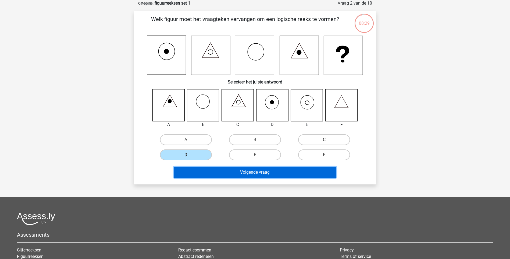
click at [238, 171] on button "Volgende vraag" at bounding box center [255, 171] width 163 height 11
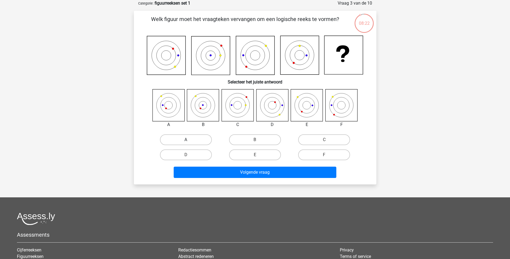
click at [191, 139] on label "A" at bounding box center [186, 139] width 52 height 11
click at [189, 139] on input "A" at bounding box center [187, 140] width 3 height 3
radio input "true"
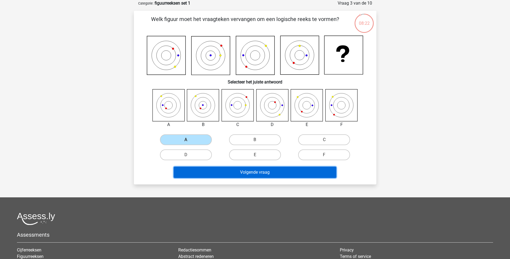
click at [253, 169] on button "Volgende vraag" at bounding box center [255, 171] width 163 height 11
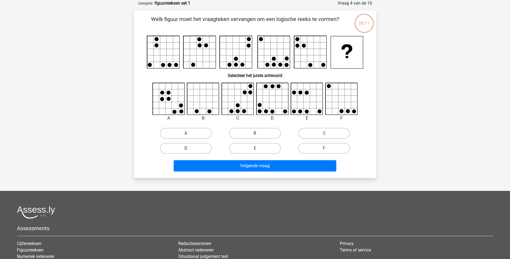
click at [196, 149] on label "D" at bounding box center [186, 148] width 52 height 11
click at [189, 149] on input "D" at bounding box center [187, 149] width 3 height 3
radio input "true"
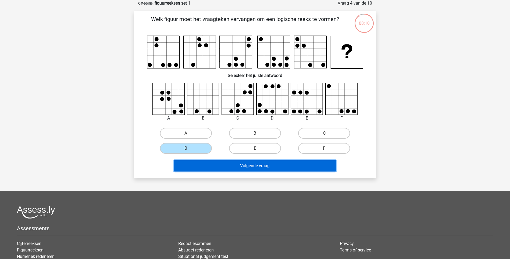
click at [218, 163] on button "Volgende vraag" at bounding box center [255, 165] width 163 height 11
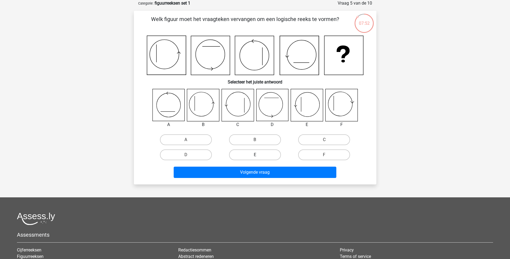
click at [264, 153] on label "E" at bounding box center [255, 154] width 52 height 11
click at [258, 155] on input "E" at bounding box center [256, 156] width 3 height 3
radio input "true"
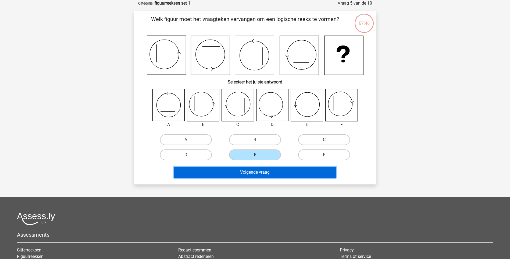
click at [266, 171] on button "Volgende vraag" at bounding box center [255, 171] width 163 height 11
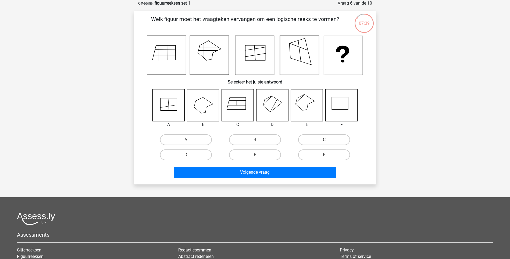
click at [309, 100] on icon at bounding box center [307, 105] width 32 height 32
click at [253, 153] on label "E" at bounding box center [255, 154] width 52 height 11
click at [255, 155] on input "E" at bounding box center [256, 156] width 3 height 3
radio input "true"
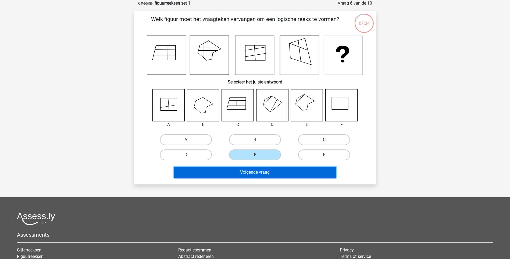
click at [249, 169] on button "Volgende vraag" at bounding box center [255, 171] width 163 height 11
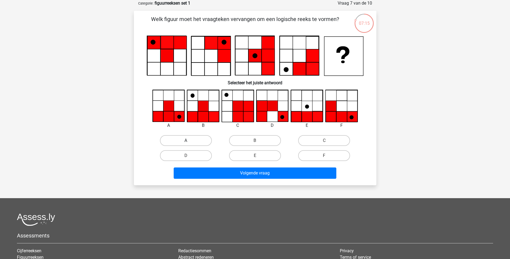
click at [188, 139] on label "A" at bounding box center [186, 140] width 52 height 11
click at [188, 140] on input "A" at bounding box center [187, 141] width 3 height 3
radio input "true"
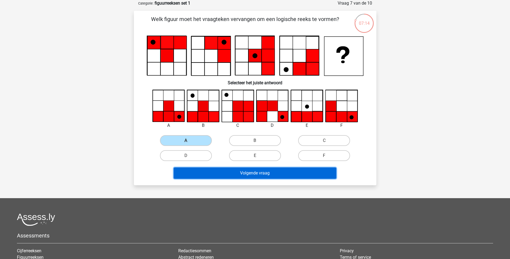
click at [270, 174] on button "Volgende vraag" at bounding box center [255, 172] width 163 height 11
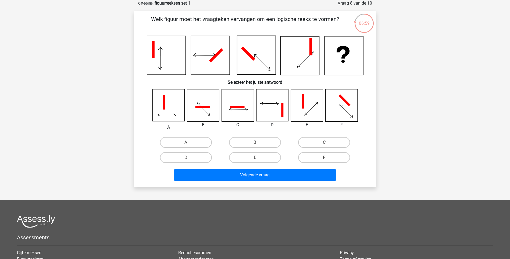
click at [326, 158] on input "F" at bounding box center [325, 158] width 3 height 3
radio input "true"
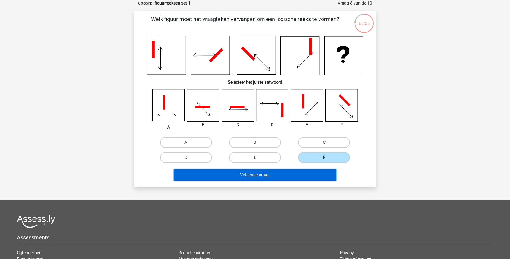
click at [303, 174] on button "Volgende vraag" at bounding box center [255, 174] width 163 height 11
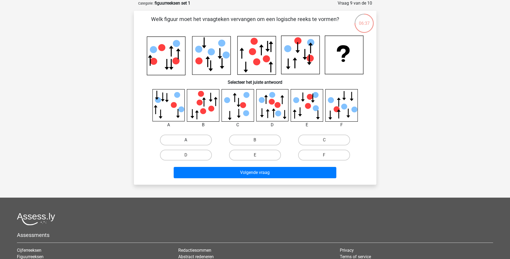
click at [192, 139] on label "A" at bounding box center [186, 139] width 52 height 11
click at [189, 140] on input "A" at bounding box center [187, 141] width 3 height 3
radio input "true"
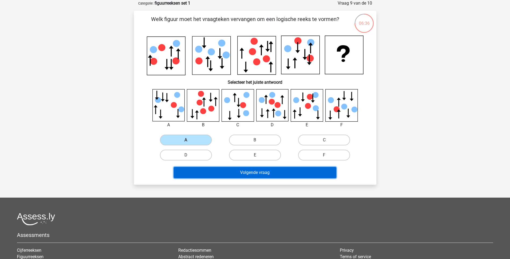
click at [229, 173] on button "Volgende vraag" at bounding box center [255, 172] width 163 height 11
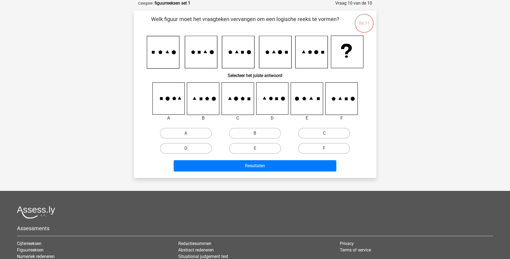
click at [301, 102] on icon at bounding box center [307, 98] width 32 height 32
click at [271, 146] on label "E" at bounding box center [255, 148] width 52 height 11
click at [258, 148] on input "E" at bounding box center [256, 149] width 3 height 3
radio input "true"
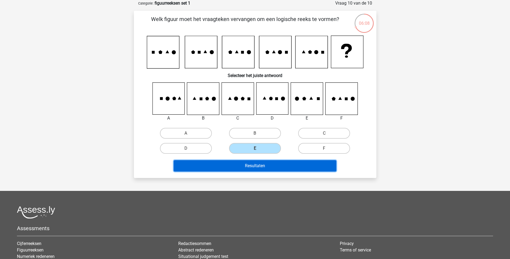
click at [272, 165] on button "Resultaten" at bounding box center [255, 165] width 163 height 11
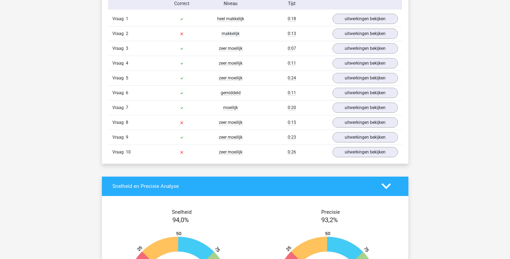
scroll to position [457, 0]
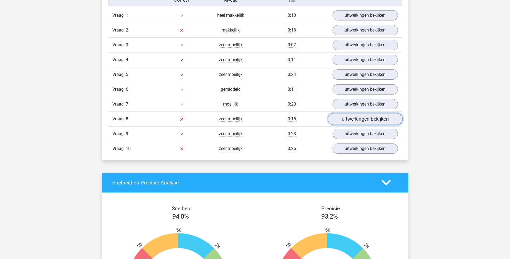
click at [361, 119] on link "uitwerkingen bekijken" at bounding box center [364, 119] width 75 height 12
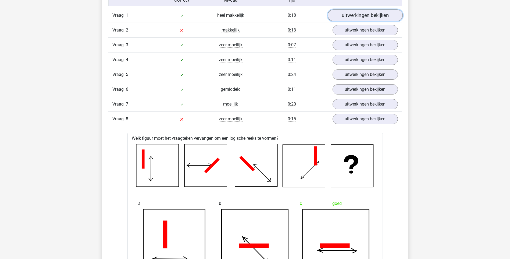
click at [362, 15] on link "uitwerkingen bekijken" at bounding box center [364, 15] width 75 height 12
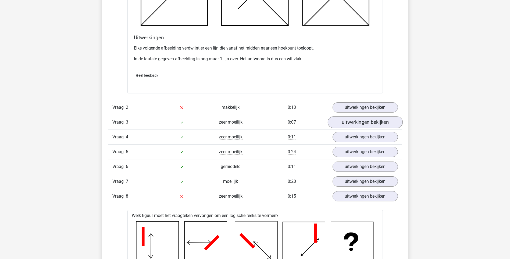
scroll to position [699, 0]
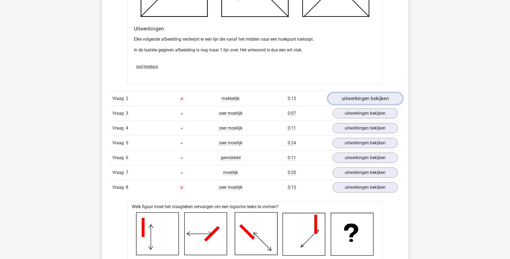
click at [372, 98] on link "uitwerkingen bekijken" at bounding box center [364, 98] width 75 height 12
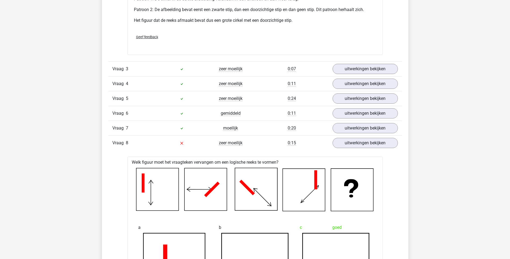
scroll to position [1075, 0]
click at [365, 65] on link "uitwerkingen bekijken" at bounding box center [364, 69] width 75 height 12
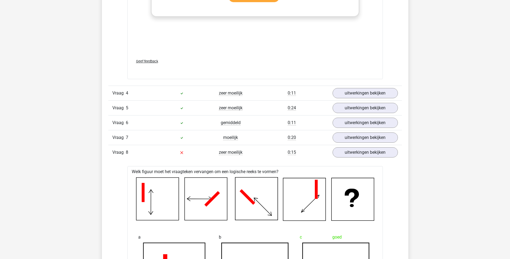
scroll to position [1478, 0]
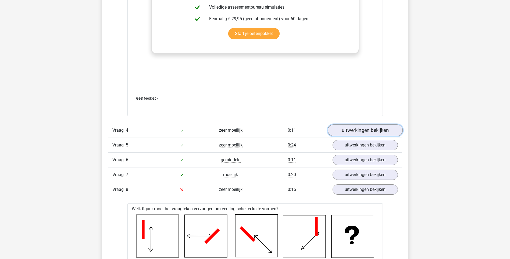
click at [367, 135] on link "uitwerkingen bekijken" at bounding box center [364, 130] width 75 height 12
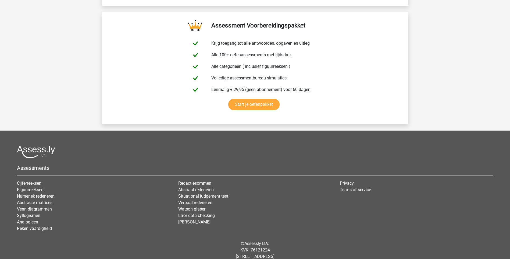
scroll to position [2679, 0]
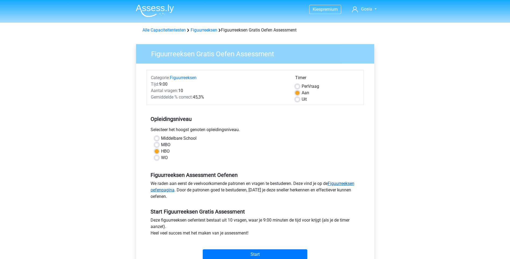
click at [351, 183] on link "Figuurreeksen oefenpagina" at bounding box center [252, 187] width 204 height 12
click at [156, 28] on link "Alle Capaciteitentesten" at bounding box center [163, 29] width 43 height 5
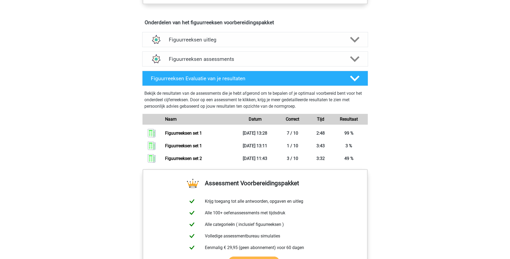
scroll to position [322, 0]
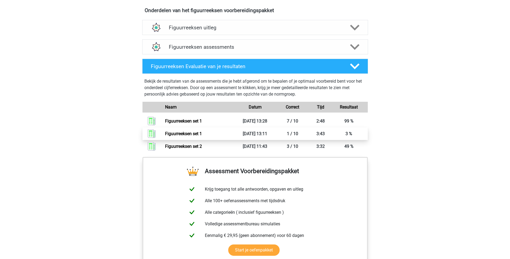
click at [202, 133] on link "Figuurreeksen set 1" at bounding box center [183, 133] width 37 height 5
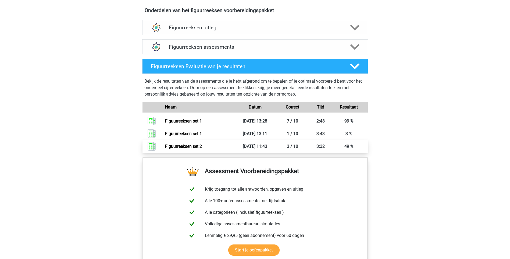
click at [175, 143] on link "Figuurreeksen set 2" at bounding box center [183, 145] width 37 height 5
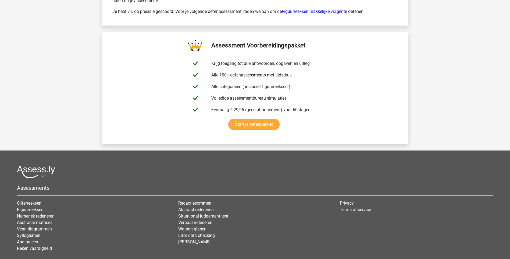
scroll to position [927, 0]
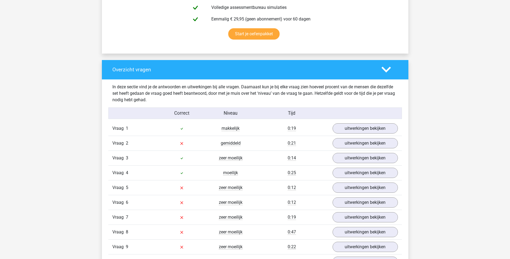
scroll to position [349, 0]
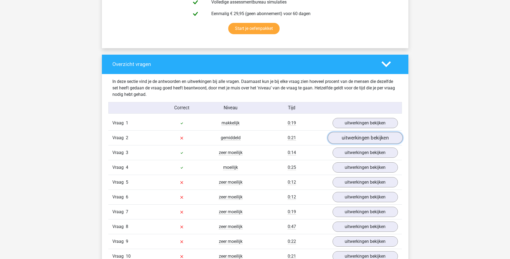
click at [347, 139] on link "uitwerkingen bekijken" at bounding box center [364, 138] width 75 height 12
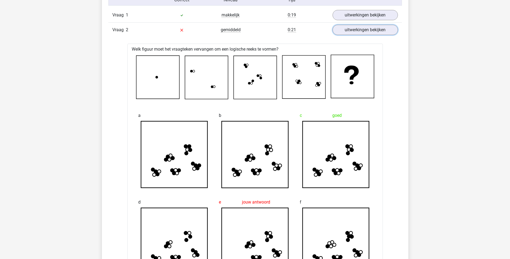
scroll to position [457, 0]
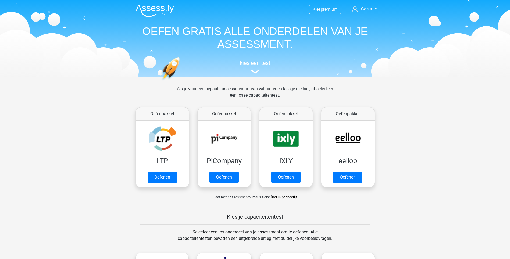
scroll to position [228, 0]
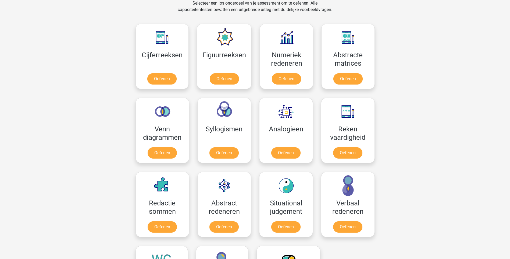
click at [123, 89] on div "Kies premium [GEOGRAPHIC_DATA] [EMAIL_ADDRESS][DOMAIN_NAME]" at bounding box center [255, 198] width 510 height 852
click at [295, 80] on link "Oefenen" at bounding box center [286, 80] width 31 height 12
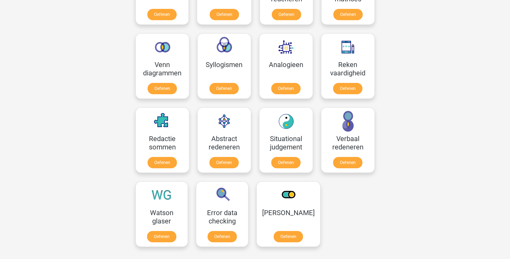
scroll to position [309, 0]
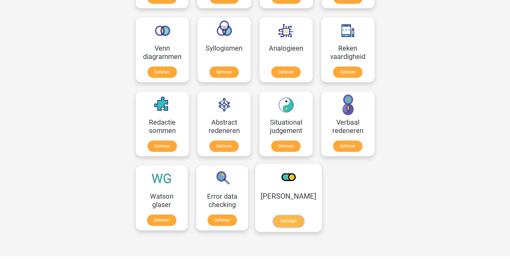
click at [287, 219] on link "Oefenen" at bounding box center [288, 221] width 31 height 12
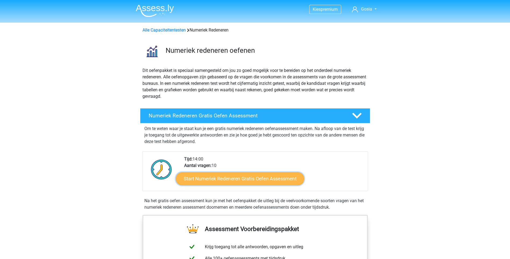
click at [251, 176] on link "Start Numeriek Redeneren Gratis Oefen Assessment" at bounding box center [240, 178] width 128 height 13
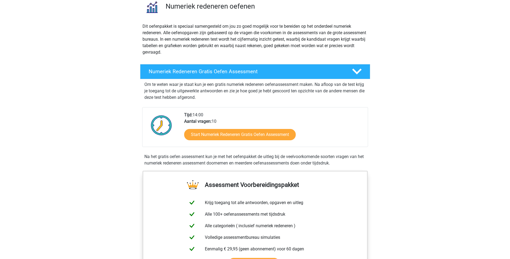
scroll to position [54, 0]
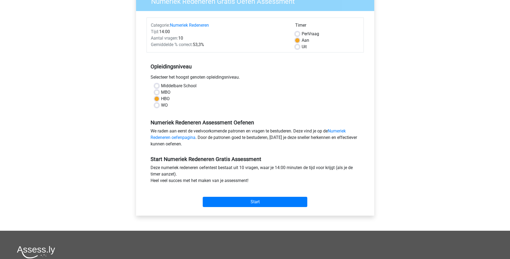
scroll to position [54, 0]
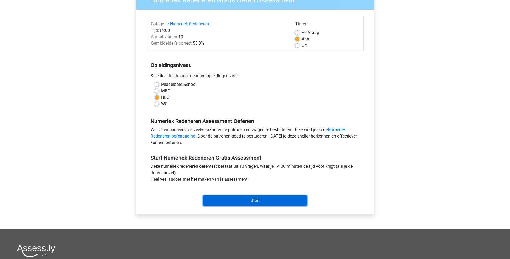
click at [254, 198] on input "Start" at bounding box center [255, 200] width 105 height 10
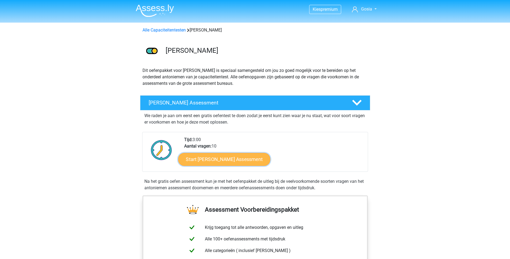
click at [263, 160] on link "Start [PERSON_NAME] Assessment" at bounding box center [224, 158] width 92 height 13
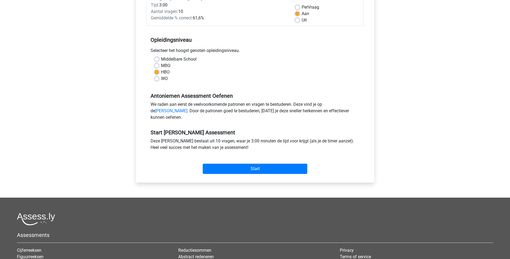
scroll to position [81, 0]
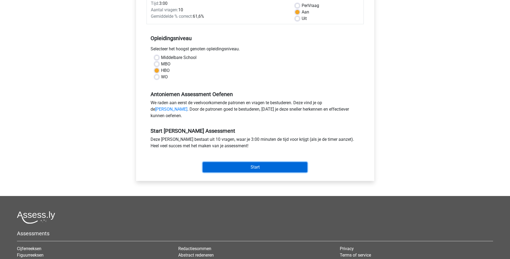
click at [278, 170] on input "Start" at bounding box center [255, 167] width 105 height 10
click at [263, 171] on input "Start" at bounding box center [255, 167] width 105 height 10
click at [245, 169] on input "Start" at bounding box center [255, 167] width 105 height 10
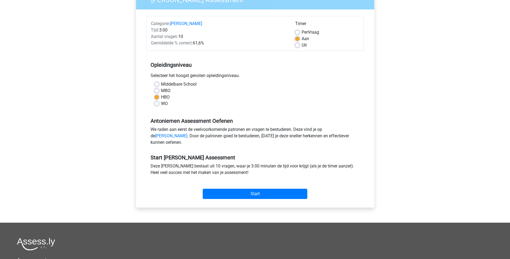
scroll to position [54, 0]
click at [184, 23] on link "[PERSON_NAME]" at bounding box center [186, 23] width 32 height 5
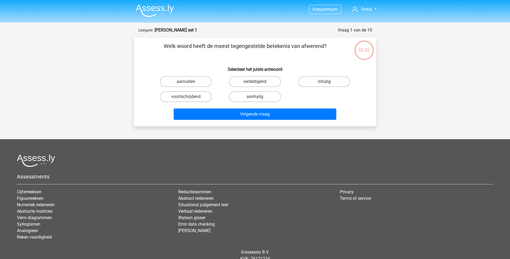
click at [322, 45] on p "Welk woord heeft de meest tegengestelde betekenis van afwerend?" at bounding box center [244, 50] width 205 height 16
drag, startPoint x: 300, startPoint y: 47, endPoint x: 323, endPoint y: 46, distance: 23.1
click at [323, 46] on p "Welk woord heeft de meest tegengestelde betekenis van afwerend?" at bounding box center [244, 50] width 205 height 16
copy p "afwerend"
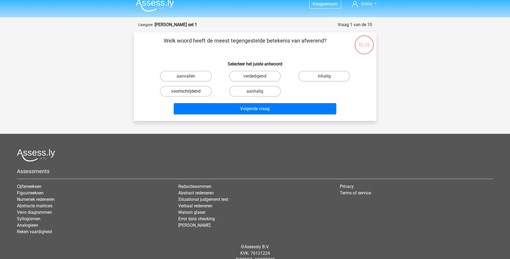
scroll to position [22, 0]
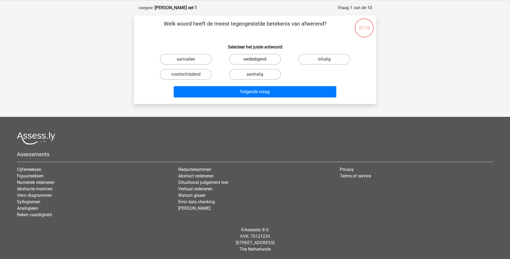
click at [245, 59] on label "verdedigend" at bounding box center [255, 59] width 52 height 11
click at [255, 59] on input "verdedigend" at bounding box center [256, 60] width 3 height 3
radio input "true"
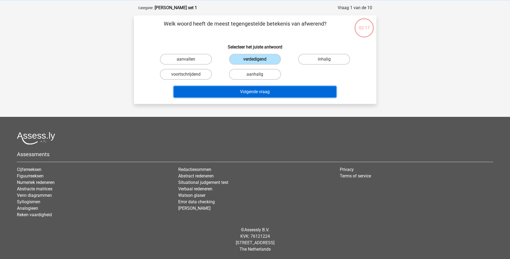
click at [242, 92] on button "Volgende vraag" at bounding box center [255, 91] width 163 height 11
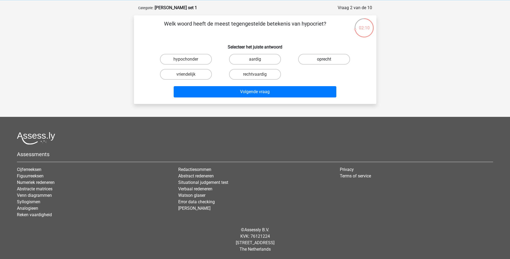
click at [321, 60] on label "oprecht" at bounding box center [324, 59] width 52 height 11
click at [324, 60] on input "oprecht" at bounding box center [325, 60] width 3 height 3
radio input "true"
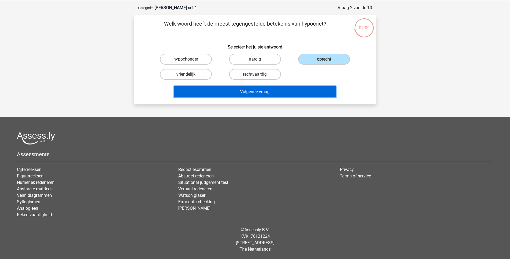
click at [300, 94] on button "Volgende vraag" at bounding box center [255, 91] width 163 height 11
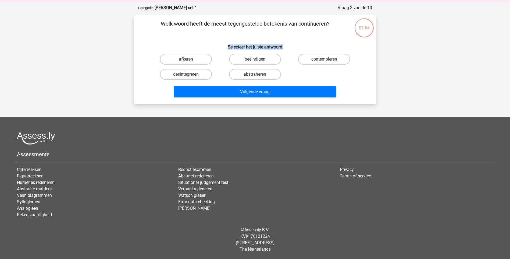
drag, startPoint x: 295, startPoint y: 76, endPoint x: 166, endPoint y: 42, distance: 133.3
click at [166, 42] on div "Welk woord heeft de meest tegengestelde betekenis van continueren? Selecteer he…" at bounding box center [255, 60] width 238 height 80
drag, startPoint x: 166, startPoint y: 42, endPoint x: 162, endPoint y: 38, distance: 5.9
click at [161, 38] on div "Welk woord heeft de meest tegengestelde betekenis van continueren? Selecteer he…" at bounding box center [255, 60] width 238 height 80
drag, startPoint x: 160, startPoint y: 24, endPoint x: 329, endPoint y: 37, distance: 169.8
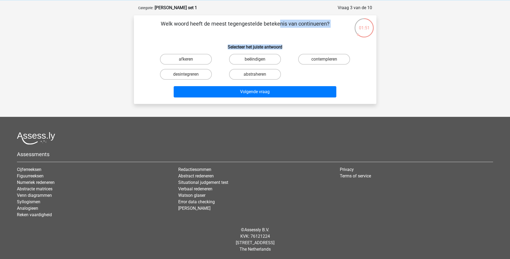
click at [329, 37] on div "Welk woord heeft de meest tegengestelde betekenis van continueren? Selecteer he…" at bounding box center [255, 60] width 238 height 80
drag, startPoint x: 329, startPoint y: 37, endPoint x: 310, endPoint y: 36, distance: 19.1
click at [309, 37] on div "Welk woord heeft de meest tegengestelde betekenis van continueren? Selecteer he…" at bounding box center [255, 60] width 238 height 80
drag, startPoint x: 333, startPoint y: 24, endPoint x: 160, endPoint y: 25, distance: 173.3
click at [160, 25] on p "Welk woord heeft de meest tegengestelde betekenis van continueren?" at bounding box center [244, 28] width 205 height 16
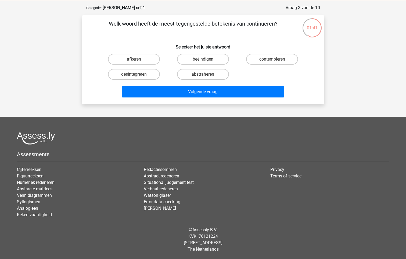
copy p "Welk woord heeft de meest tegengestelde betekenis van continueren?"
click at [204, 59] on label "beëindigen" at bounding box center [203, 59] width 52 height 11
click at [204, 59] on input "beëindigen" at bounding box center [204, 60] width 3 height 3
radio input "true"
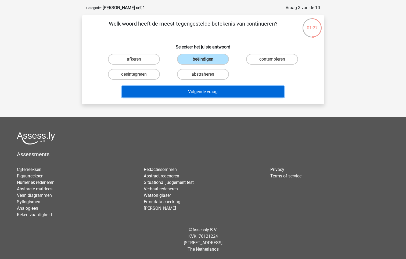
click at [210, 92] on button "Volgende vraag" at bounding box center [203, 91] width 163 height 11
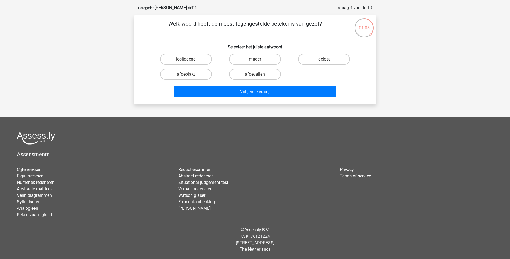
drag, startPoint x: 168, startPoint y: 22, endPoint x: 334, endPoint y: 26, distance: 166.1
click at [334, 26] on p "Welk woord heeft de meest tegengestelde betekenis van gezet?" at bounding box center [244, 28] width 205 height 16
drag, startPoint x: 334, startPoint y: 26, endPoint x: 309, endPoint y: 23, distance: 25.2
copy p "Welk woord heeft de meest tegengestelde betekenis van gezet?"
click at [260, 58] on label "mager" at bounding box center [255, 59] width 52 height 11
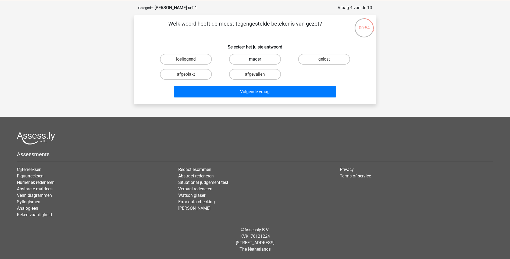
click at [258, 59] on input "mager" at bounding box center [256, 60] width 3 height 3
radio input "true"
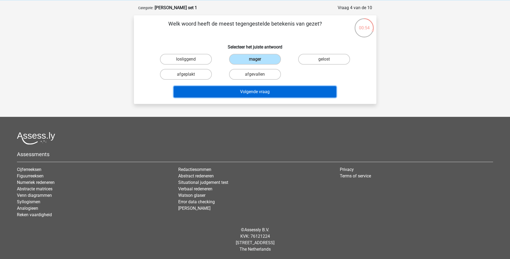
click at [261, 90] on button "Volgende vraag" at bounding box center [255, 91] width 163 height 11
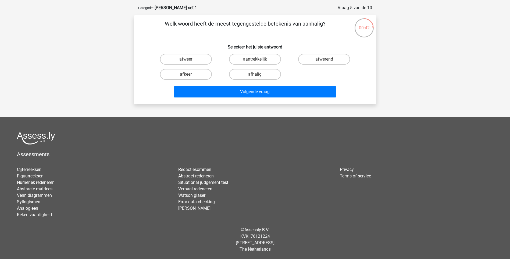
drag, startPoint x: 324, startPoint y: 24, endPoint x: 156, endPoint y: 26, distance: 168.0
click at [156, 26] on p "Welk woord heeft de meest tegengestelde betekenis van aanhalig?" at bounding box center [244, 28] width 205 height 16
copy p "Welk woord heeft de meest tegengestelde betekenis van aanhalig?"
click at [310, 74] on div "afweer aantrekkelijk afwerend afkeer afhalig" at bounding box center [254, 67] width 207 height 30
click at [193, 71] on label "afkeer" at bounding box center [186, 74] width 52 height 11
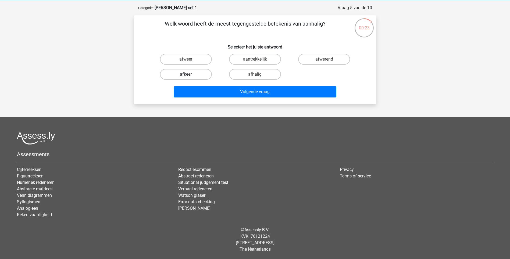
click at [189, 74] on input "afkeer" at bounding box center [187, 75] width 3 height 3
radio input "true"
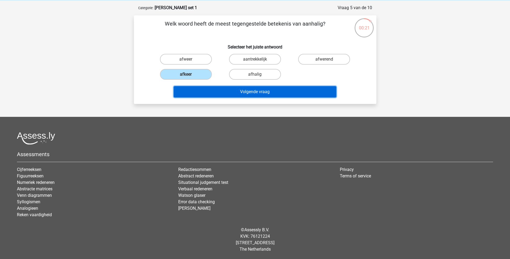
click at [252, 94] on button "Volgende vraag" at bounding box center [255, 91] width 163 height 11
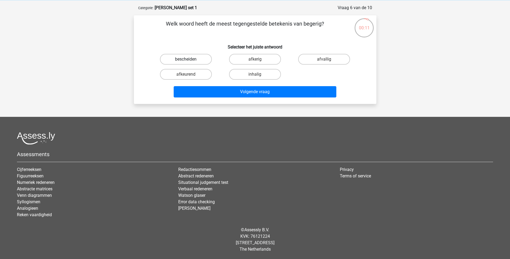
click at [192, 59] on label "bescheiden" at bounding box center [186, 59] width 52 height 11
click at [189, 59] on input "bescheiden" at bounding box center [187, 60] width 3 height 3
radio input "true"
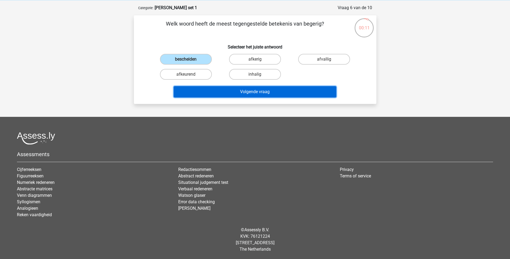
click at [216, 90] on button "Volgende vraag" at bounding box center [255, 91] width 163 height 11
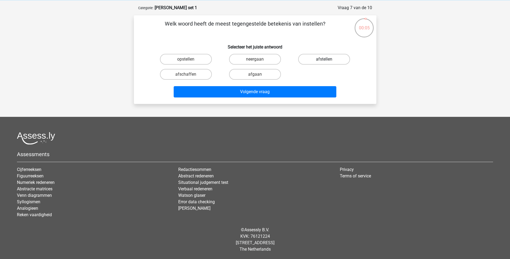
click at [313, 59] on label "afstellen" at bounding box center [324, 59] width 52 height 11
click at [324, 59] on input "afstellen" at bounding box center [325, 60] width 3 height 3
radio input "true"
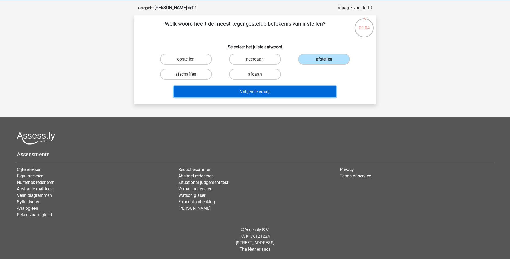
click at [294, 95] on button "Volgende vraag" at bounding box center [255, 91] width 163 height 11
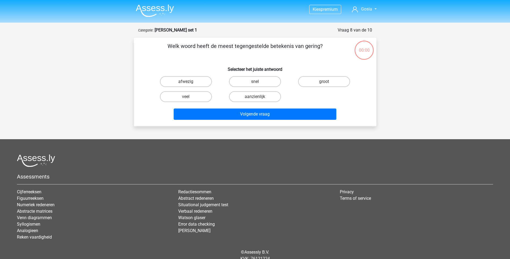
scroll to position [22, 0]
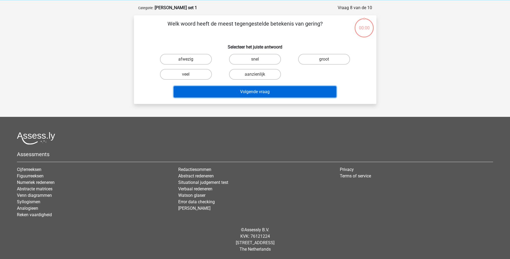
click at [236, 94] on button "Volgende vraag" at bounding box center [255, 91] width 163 height 11
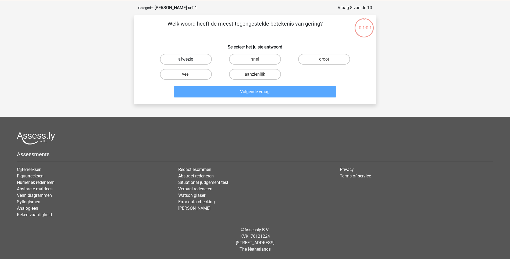
click at [199, 59] on label "afwezig" at bounding box center [186, 59] width 52 height 11
click at [189, 59] on input "afwezig" at bounding box center [187, 60] width 3 height 3
radio input "true"
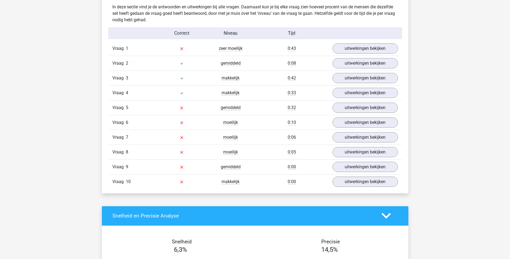
scroll to position [430, 0]
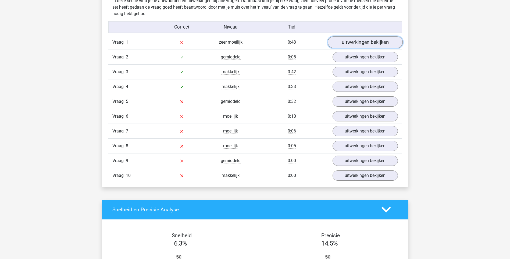
click at [368, 42] on link "uitwerkingen bekijken" at bounding box center [364, 42] width 75 height 12
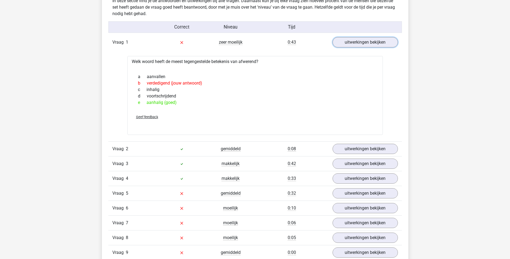
scroll to position [457, 0]
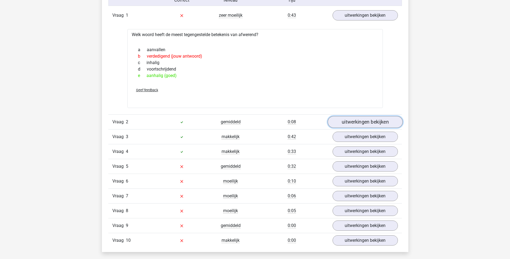
click at [372, 119] on link "uitwerkingen bekijken" at bounding box center [364, 122] width 75 height 12
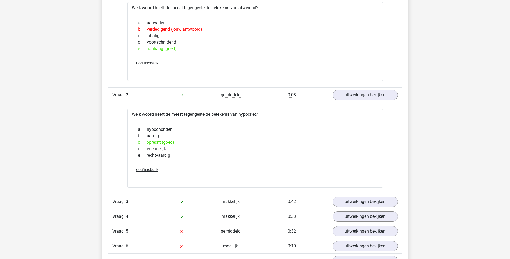
scroll to position [430, 0]
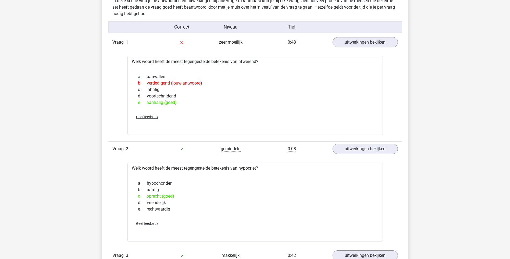
drag, startPoint x: 131, startPoint y: 59, endPoint x: 188, endPoint y: 103, distance: 72.4
click at [188, 103] on div "Welk woord heeft de meest tegengestelde betekenis van afwerend? a aanvallen b v…" at bounding box center [254, 95] width 255 height 79
drag, startPoint x: 188, startPoint y: 103, endPoint x: 152, endPoint y: 81, distance: 41.9
copy div "Welk woord heeft de meest tegengestelde betekenis van afwerend? a aanvallen b v…"
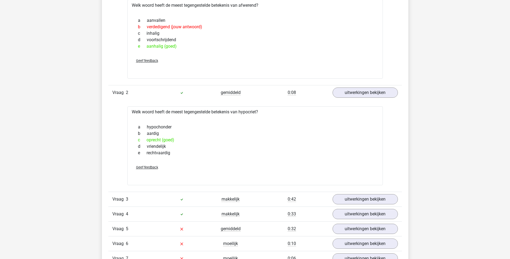
scroll to position [511, 0]
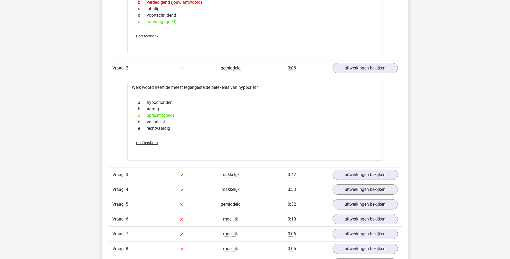
drag, startPoint x: 132, startPoint y: 86, endPoint x: 188, endPoint y: 130, distance: 71.2
click at [188, 130] on div "Welk woord heeft de meest tegengestelde betekenis van hypocriet? a hypochonder …" at bounding box center [254, 121] width 255 height 79
drag, startPoint x: 188, startPoint y: 130, endPoint x: 156, endPoint y: 107, distance: 39.5
copy div "Welk woord heeft de meest tegengestelde betekenis van hypocriet? a hypochonder …"
click at [360, 171] on link "uitwerkingen bekijken" at bounding box center [364, 174] width 75 height 12
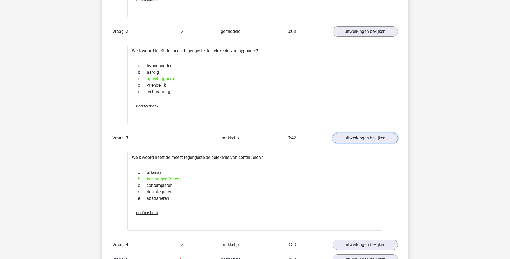
scroll to position [645, 0]
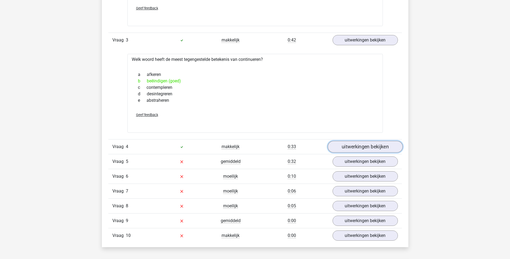
click at [371, 147] on link "uitwerkingen bekijken" at bounding box center [364, 147] width 75 height 12
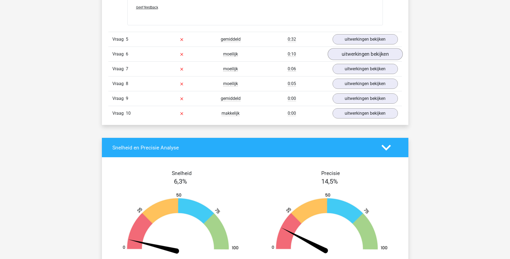
scroll to position [860, 0]
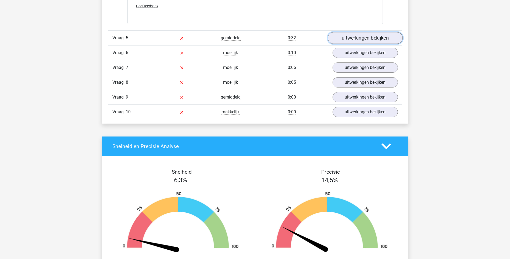
click at [382, 39] on link "uitwerkingen bekijken" at bounding box center [364, 38] width 75 height 12
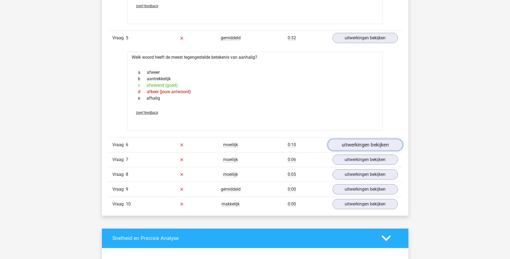
click at [367, 147] on link "uitwerkingen bekijken" at bounding box center [364, 145] width 75 height 12
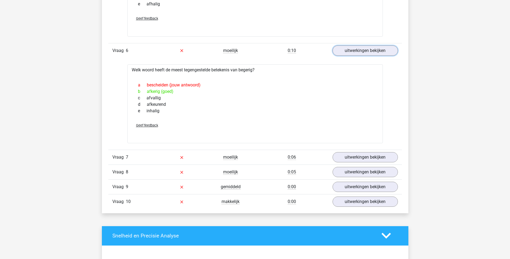
scroll to position [967, 0]
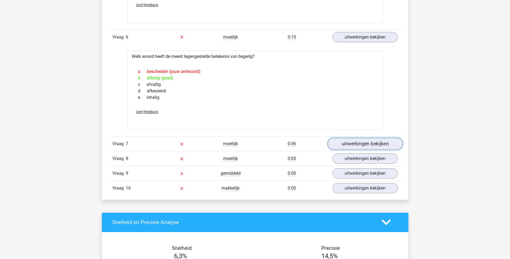
click at [374, 143] on link "uitwerkingen bekijken" at bounding box center [364, 144] width 75 height 12
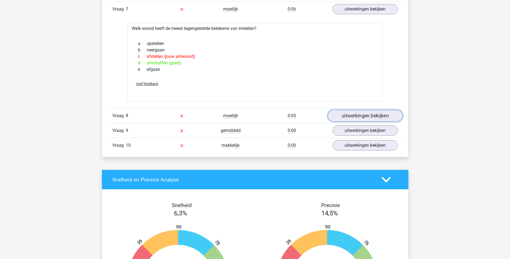
click at [375, 111] on link "uitwerkingen bekijken" at bounding box center [364, 116] width 75 height 12
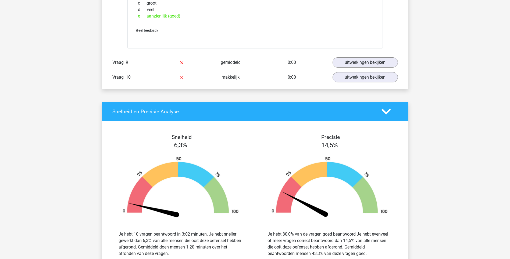
scroll to position [1263, 0]
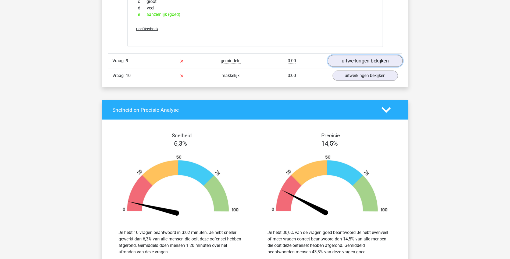
click at [371, 58] on link "uitwerkingen bekijken" at bounding box center [364, 61] width 75 height 12
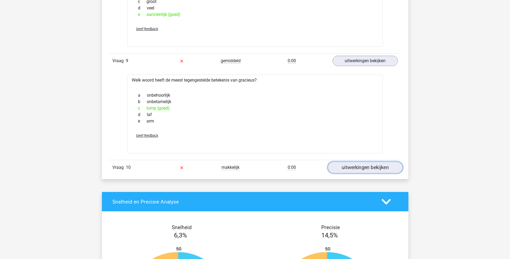
click at [368, 168] on link "uitwerkingen bekijken" at bounding box center [364, 167] width 75 height 12
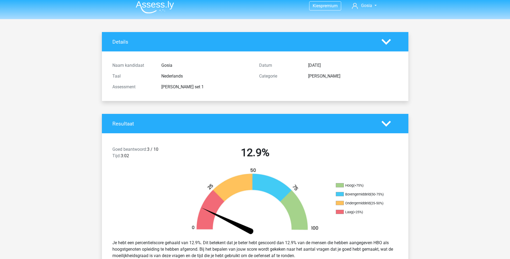
scroll to position [0, 0]
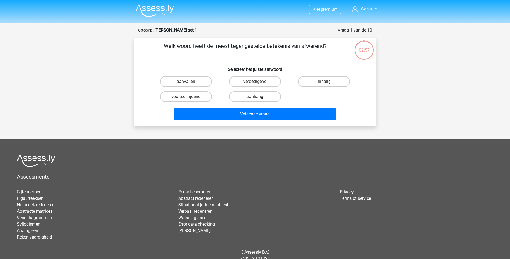
click at [264, 96] on label "aanhalig" at bounding box center [255, 96] width 52 height 11
click at [258, 96] on input "aanhalig" at bounding box center [256, 97] width 3 height 3
radio input "true"
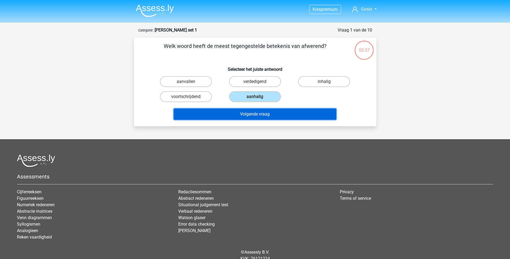
click at [267, 114] on button "Volgende vraag" at bounding box center [255, 113] width 163 height 11
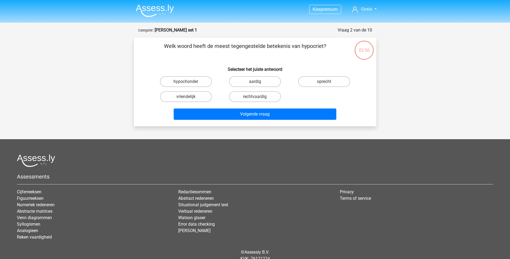
scroll to position [22, 0]
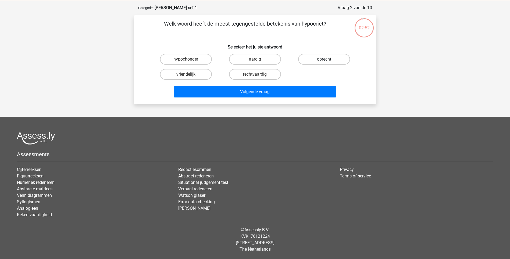
click at [316, 59] on label "oprecht" at bounding box center [324, 59] width 52 height 11
click at [324, 59] on input "oprecht" at bounding box center [325, 60] width 3 height 3
radio input "true"
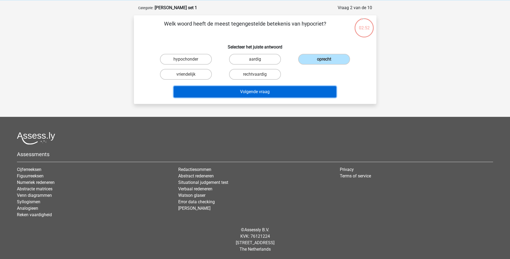
click at [300, 91] on button "Volgende vraag" at bounding box center [255, 91] width 163 height 11
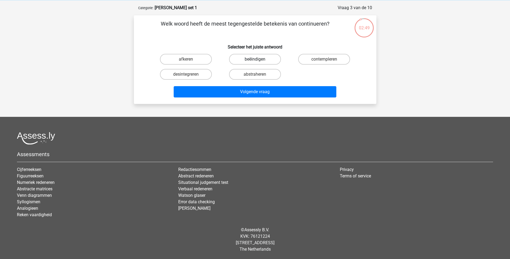
click at [266, 59] on label "beëindigen" at bounding box center [255, 59] width 52 height 11
click at [258, 59] on input "beëindigen" at bounding box center [256, 60] width 3 height 3
radio input "true"
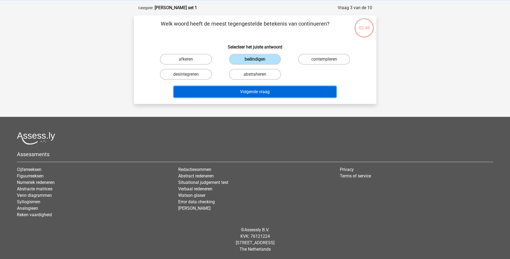
click at [273, 92] on button "Volgende vraag" at bounding box center [255, 91] width 163 height 11
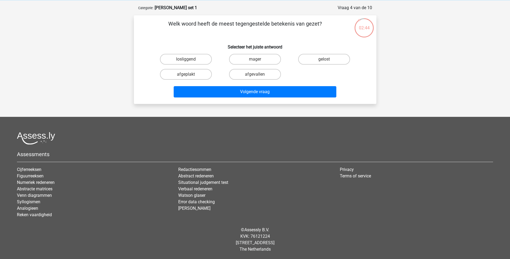
drag, startPoint x: 172, startPoint y: 23, endPoint x: 210, endPoint y: 24, distance: 37.6
click at [210, 24] on p "Welk woord heeft de meest tegengestelde betekenis van gezet?" at bounding box center [244, 28] width 205 height 16
click at [221, 38] on div "Welk woord heeft de meest tegengestelde betekenis van gezet? Selecteer het juis…" at bounding box center [255, 60] width 238 height 80
click at [270, 75] on label "afgevallen" at bounding box center [255, 74] width 52 height 11
click at [258, 75] on input "afgevallen" at bounding box center [256, 75] width 3 height 3
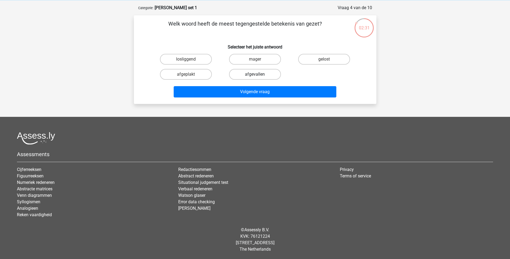
radio input "true"
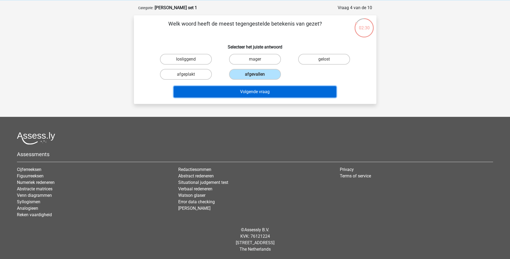
click at [271, 92] on button "Volgende vraag" at bounding box center [255, 91] width 163 height 11
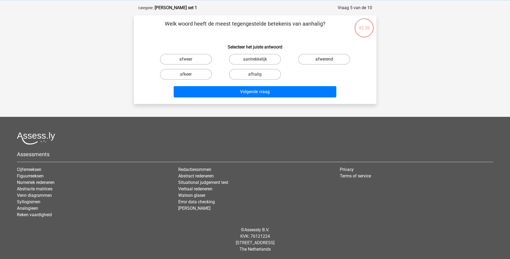
click at [317, 60] on label "afwerend" at bounding box center [324, 59] width 52 height 11
click at [324, 60] on input "afwerend" at bounding box center [325, 60] width 3 height 3
radio input "true"
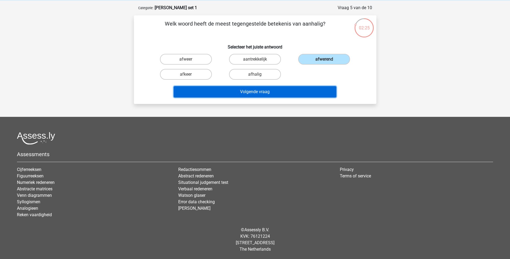
click at [297, 92] on button "Volgende vraag" at bounding box center [255, 91] width 163 height 11
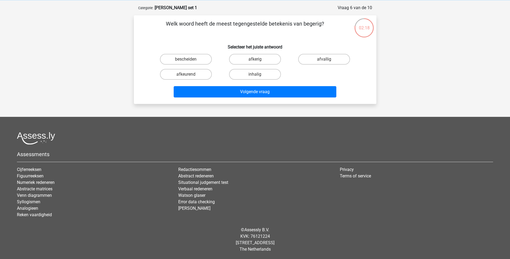
drag, startPoint x: 303, startPoint y: 23, endPoint x: 329, endPoint y: 22, distance: 25.8
click at [329, 22] on p "Welk woord heeft de meest tegengestelde betekenis van begerig?" at bounding box center [244, 28] width 205 height 16
drag, startPoint x: 329, startPoint y: 22, endPoint x: 313, endPoint y: 23, distance: 15.6
copy p "begerig?"
drag, startPoint x: 201, startPoint y: 74, endPoint x: 209, endPoint y: 79, distance: 10.1
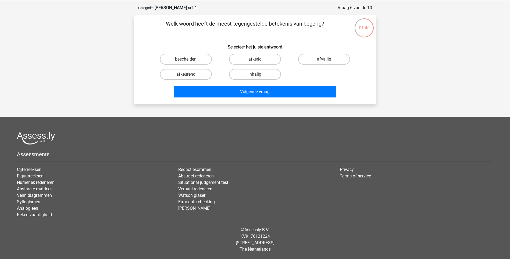
click at [201, 74] on label "afkeurend" at bounding box center [186, 74] width 52 height 11
click at [189, 74] on input "afkeurend" at bounding box center [187, 75] width 3 height 3
radio input "true"
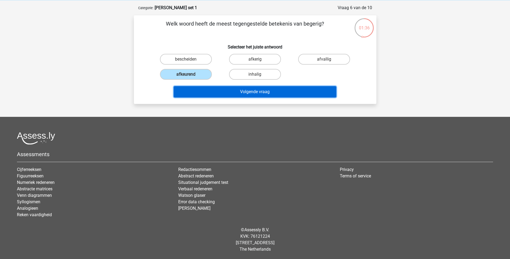
click at [244, 92] on button "Volgende vraag" at bounding box center [255, 91] width 163 height 11
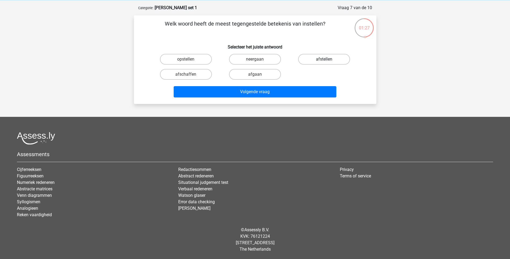
click at [324, 56] on label "afstellen" at bounding box center [324, 59] width 52 height 11
click at [324, 59] on input "afstellen" at bounding box center [325, 60] width 3 height 3
radio input "true"
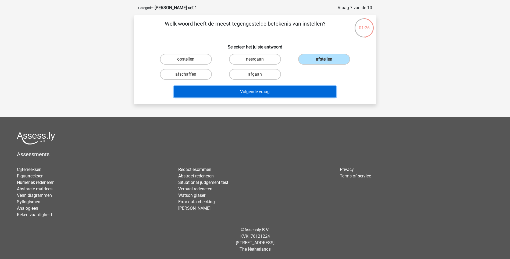
click at [305, 89] on button "Volgende vraag" at bounding box center [255, 91] width 163 height 11
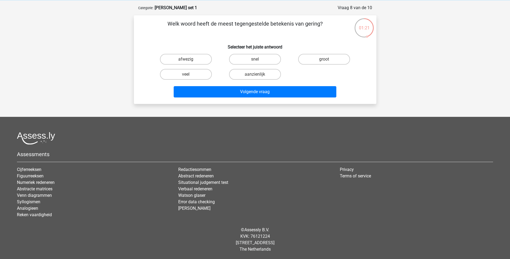
drag, startPoint x: 320, startPoint y: 24, endPoint x: 302, endPoint y: 26, distance: 17.6
click at [302, 26] on p "Welk woord heeft de meest tegengestelde betekenis van gering?" at bounding box center [244, 28] width 205 height 16
drag, startPoint x: 237, startPoint y: 23, endPoint x: 324, endPoint y: 20, distance: 86.6
click at [324, 20] on p "Welk woord heeft de meest tegengestelde betekenis van gering?" at bounding box center [244, 28] width 205 height 16
drag, startPoint x: 324, startPoint y: 20, endPoint x: 310, endPoint y: 21, distance: 13.3
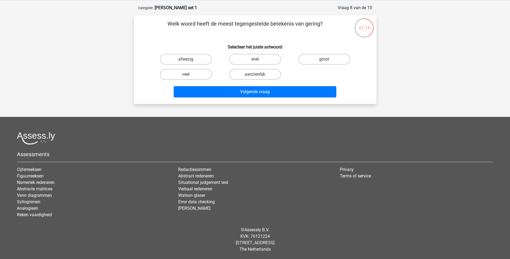
copy p "egengestelde betekenis van gering?"
drag, startPoint x: 323, startPoint y: 55, endPoint x: 317, endPoint y: 62, distance: 8.6
click at [323, 55] on label "groot" at bounding box center [324, 59] width 52 height 11
click at [324, 59] on input "groot" at bounding box center [325, 60] width 3 height 3
radio input "true"
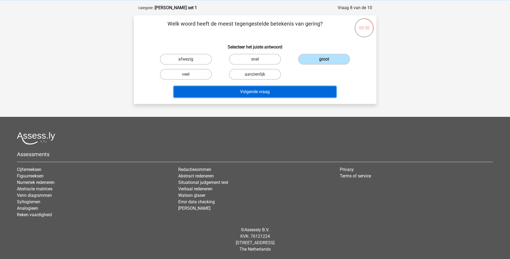
click at [299, 89] on button "Volgende vraag" at bounding box center [255, 91] width 163 height 11
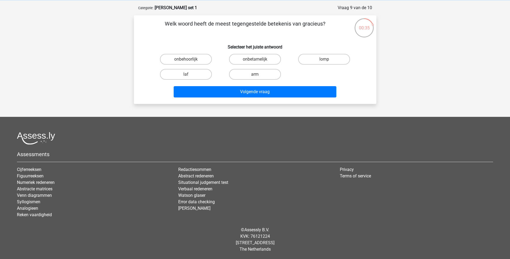
drag, startPoint x: 326, startPoint y: 23, endPoint x: 163, endPoint y: 21, distance: 163.1
click at [163, 21] on p "Welk woord heeft de meest tegengestelde betekenis van gracieus?" at bounding box center [244, 28] width 205 height 16
drag, startPoint x: 163, startPoint y: 21, endPoint x: 264, endPoint y: 24, distance: 101.1
copy p "Welk woord heeft de meest tegengestelde betekenis van gracieus?"
click at [315, 58] on label "lomp" at bounding box center [324, 59] width 52 height 11
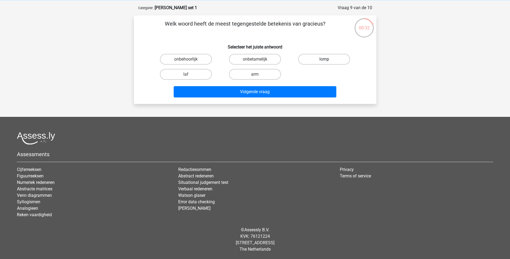
click at [324, 59] on input "lomp" at bounding box center [325, 60] width 3 height 3
radio input "true"
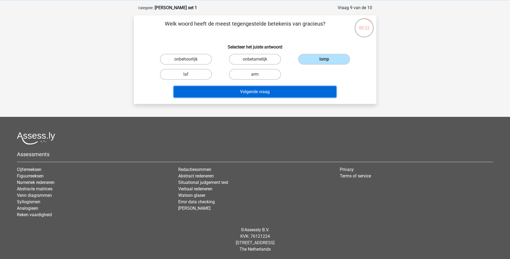
click at [268, 91] on button "Volgende vraag" at bounding box center [255, 91] width 163 height 11
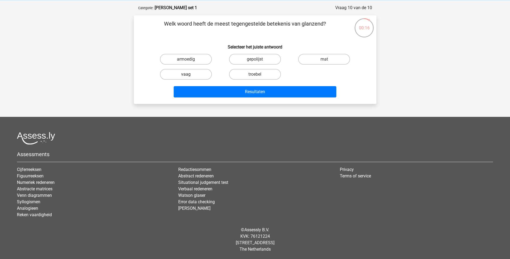
click at [185, 74] on label "vaag" at bounding box center [186, 74] width 52 height 11
click at [186, 74] on input "vaag" at bounding box center [187, 75] width 3 height 3
radio input "true"
click at [327, 58] on label "mat" at bounding box center [324, 59] width 52 height 11
click at [327, 59] on input "mat" at bounding box center [325, 60] width 3 height 3
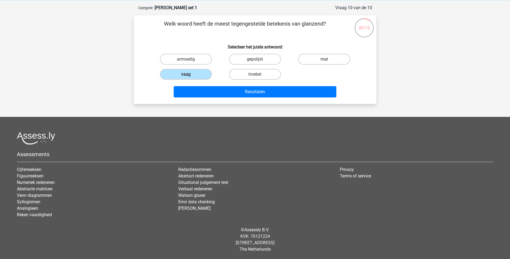
radio input "true"
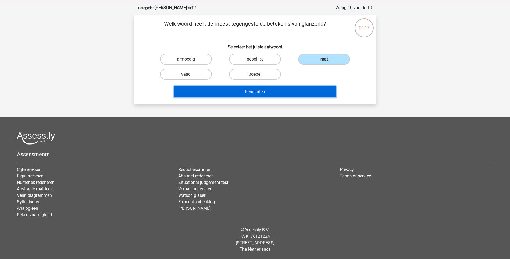
click at [312, 90] on button "Resultaten" at bounding box center [255, 91] width 163 height 11
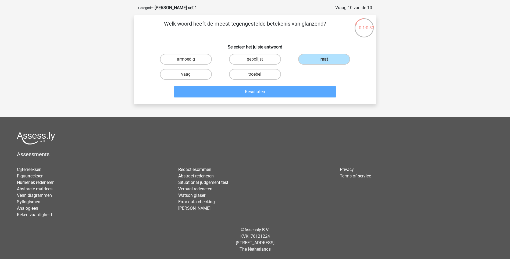
scroll to position [22, 0]
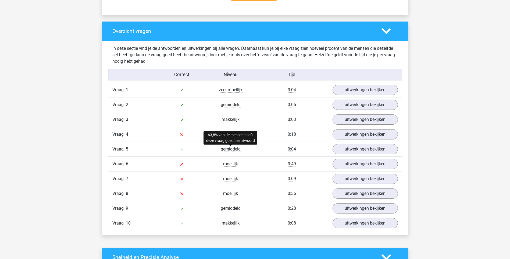
scroll to position [403, 0]
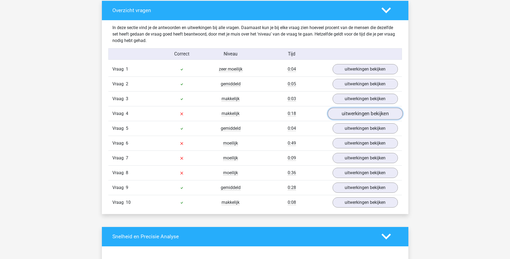
click at [353, 116] on link "uitwerkingen bekijken" at bounding box center [364, 113] width 75 height 12
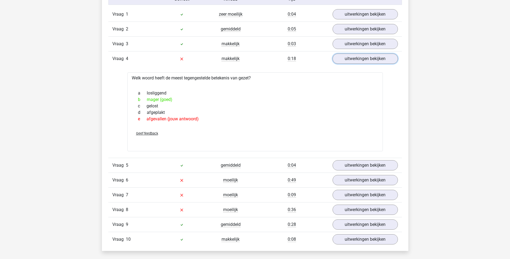
scroll to position [511, 0]
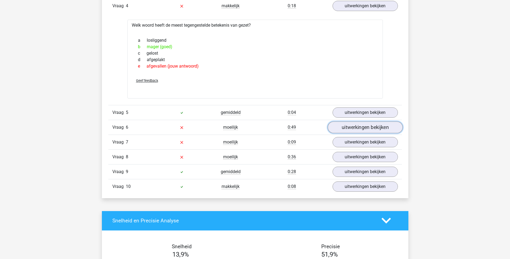
click at [354, 128] on link "uitwerkingen bekijken" at bounding box center [364, 127] width 75 height 12
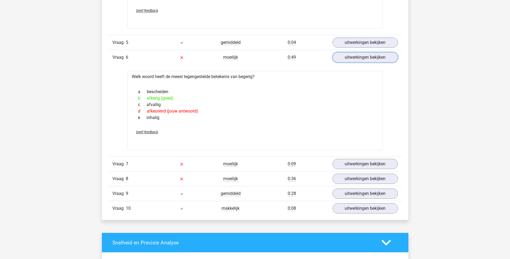
scroll to position [618, 0]
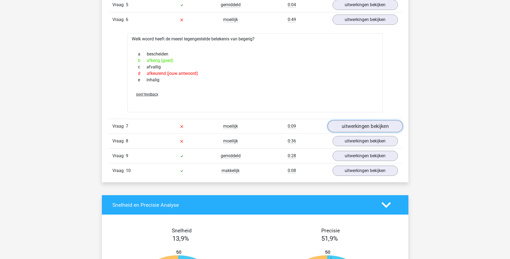
click at [357, 123] on link "uitwerkingen bekijken" at bounding box center [364, 126] width 75 height 12
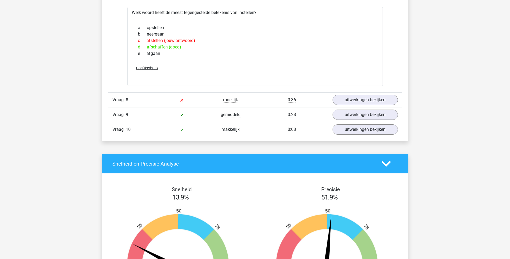
scroll to position [752, 0]
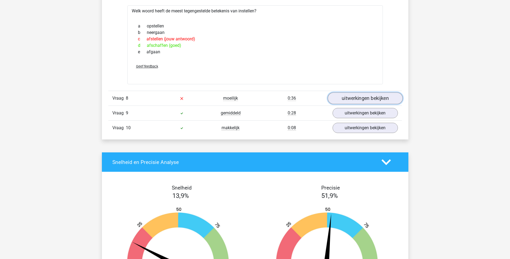
click at [374, 95] on link "uitwerkingen bekijken" at bounding box center [364, 98] width 75 height 12
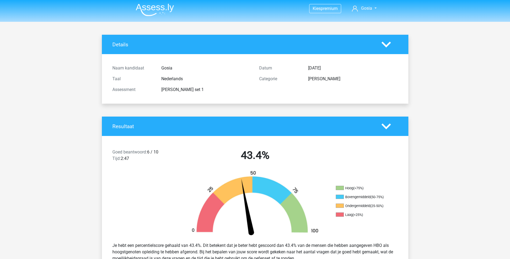
scroll to position [0, 0]
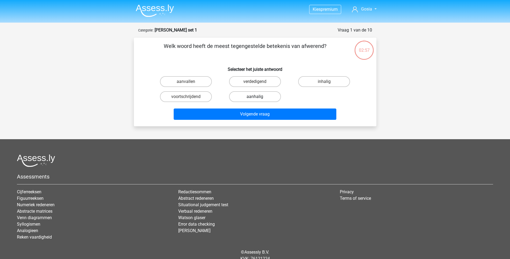
click at [262, 95] on label "aanhalig" at bounding box center [255, 96] width 52 height 11
click at [258, 96] on input "aanhalig" at bounding box center [256, 97] width 3 height 3
radio input "true"
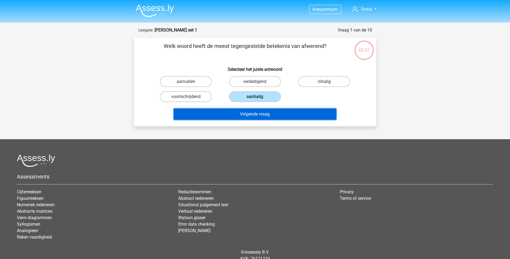
click at [264, 112] on button "Volgende vraag" at bounding box center [255, 113] width 163 height 11
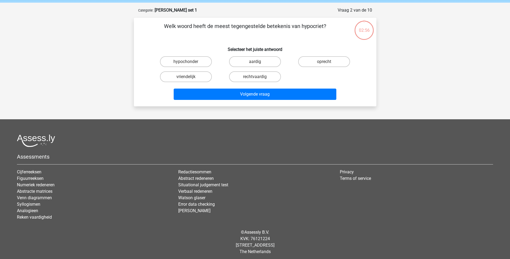
scroll to position [22, 0]
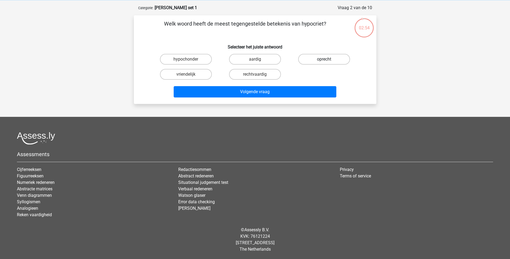
click at [324, 55] on label "oprecht" at bounding box center [324, 59] width 52 height 11
click at [324, 59] on input "oprecht" at bounding box center [325, 60] width 3 height 3
radio input "true"
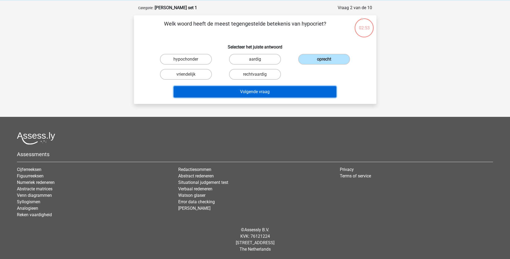
click at [303, 89] on button "Volgende vraag" at bounding box center [255, 91] width 163 height 11
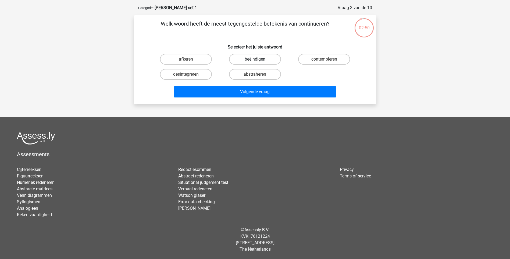
click at [249, 59] on label "beëindigen" at bounding box center [255, 59] width 52 height 11
click at [255, 59] on input "beëindigen" at bounding box center [256, 60] width 3 height 3
radio input "true"
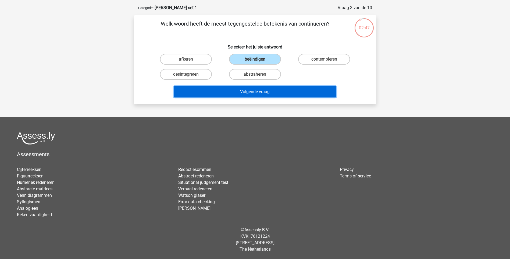
click at [260, 92] on button "Volgende vraag" at bounding box center [255, 91] width 163 height 11
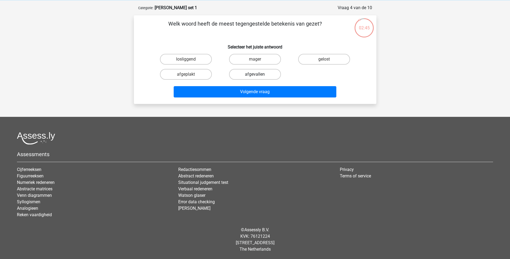
click at [259, 74] on label "afgevallen" at bounding box center [255, 74] width 52 height 11
click at [258, 74] on input "afgevallen" at bounding box center [256, 75] width 3 height 3
radio input "true"
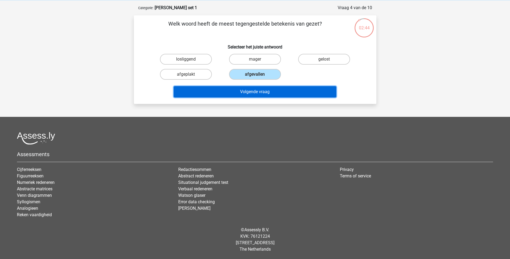
click at [266, 94] on button "Volgende vraag" at bounding box center [255, 91] width 163 height 11
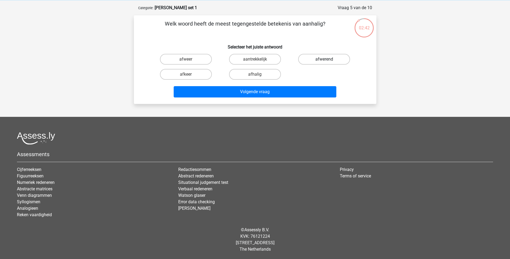
click at [318, 58] on label "afwerend" at bounding box center [324, 59] width 52 height 11
click at [324, 59] on input "afwerend" at bounding box center [325, 60] width 3 height 3
radio input "true"
click at [256, 73] on label "afhalig" at bounding box center [255, 74] width 52 height 11
click at [256, 74] on input "afhalig" at bounding box center [256, 75] width 3 height 3
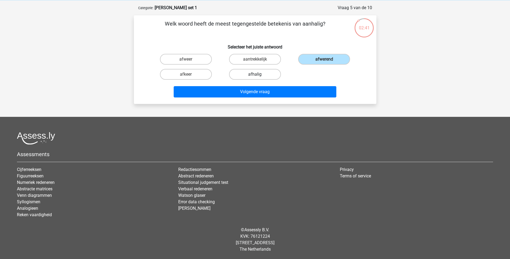
radio input "true"
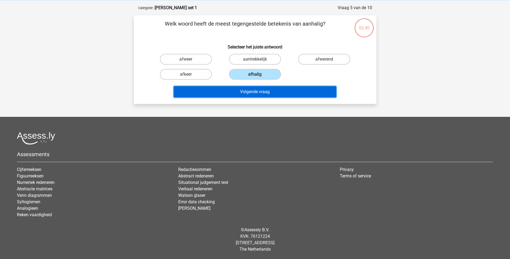
click at [253, 89] on button "Volgende vraag" at bounding box center [255, 91] width 163 height 11
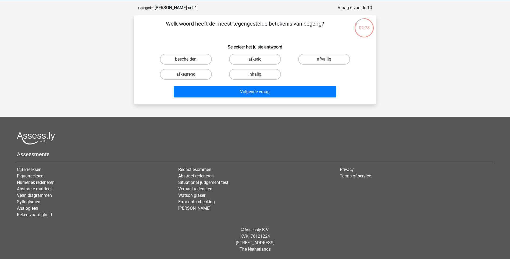
drag, startPoint x: 168, startPoint y: 23, endPoint x: 329, endPoint y: 28, distance: 160.8
click at [329, 28] on p "Welk woord heeft de meest tegengestelde betekenis van begerig?" at bounding box center [244, 28] width 205 height 16
click at [185, 60] on label "bescheiden" at bounding box center [186, 59] width 52 height 11
click at [186, 60] on input "bescheiden" at bounding box center [187, 60] width 3 height 3
radio input "true"
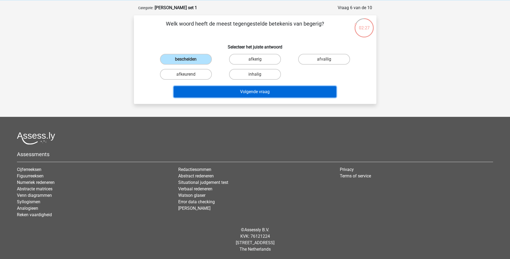
click at [277, 91] on button "Volgende vraag" at bounding box center [255, 91] width 163 height 11
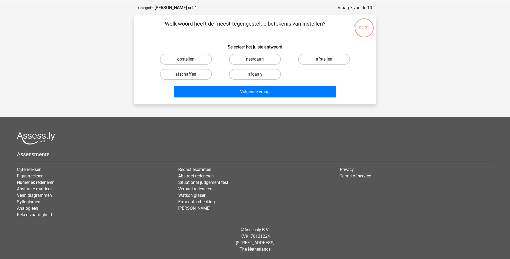
click at [170, 72] on label "afschaffen" at bounding box center [186, 74] width 52 height 11
click at [186, 74] on input "afschaffen" at bounding box center [187, 75] width 3 height 3
radio input "true"
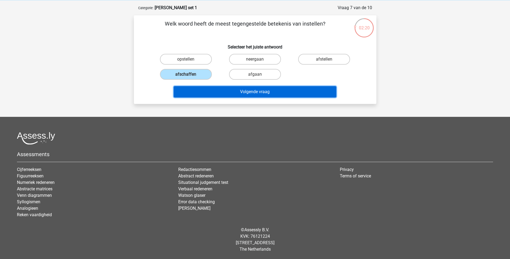
click at [195, 89] on button "Volgende vraag" at bounding box center [255, 91] width 163 height 11
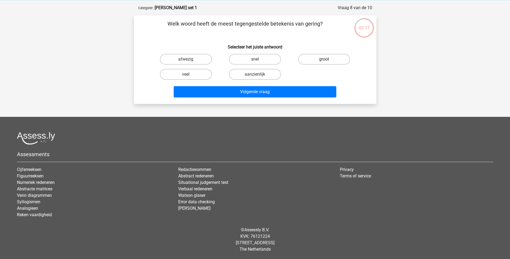
click at [328, 59] on label "groot" at bounding box center [324, 59] width 52 height 11
click at [328, 59] on input "groot" at bounding box center [325, 60] width 3 height 3
radio input "true"
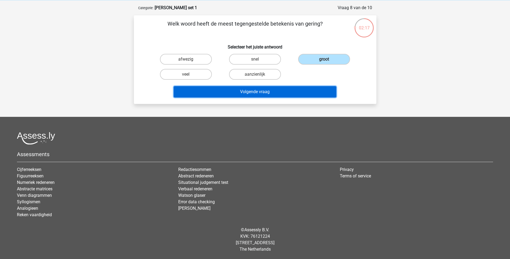
click at [304, 92] on button "Volgende vraag" at bounding box center [255, 91] width 163 height 11
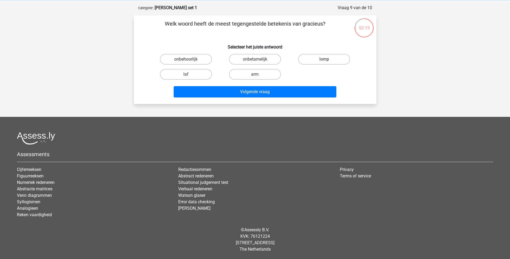
click at [316, 58] on label "lomp" at bounding box center [324, 59] width 52 height 11
click at [324, 59] on input "lomp" at bounding box center [325, 60] width 3 height 3
radio input "true"
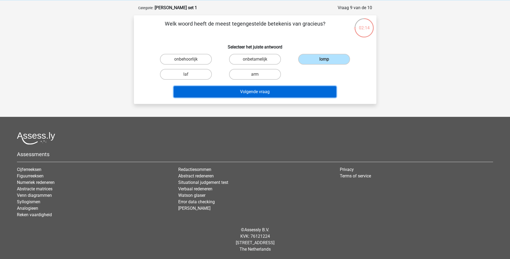
click at [298, 91] on button "Volgende vraag" at bounding box center [255, 91] width 163 height 11
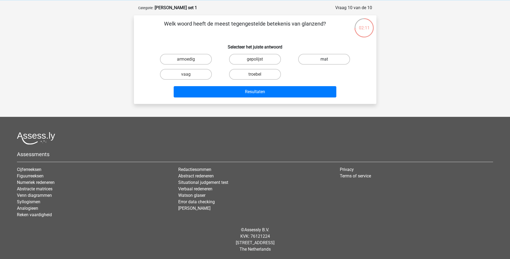
click at [328, 55] on label "mat" at bounding box center [324, 59] width 52 height 11
click at [328, 59] on input "mat" at bounding box center [325, 60] width 3 height 3
radio input "true"
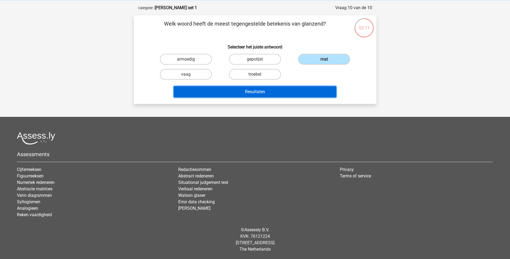
click at [297, 88] on button "Resultaten" at bounding box center [255, 91] width 163 height 11
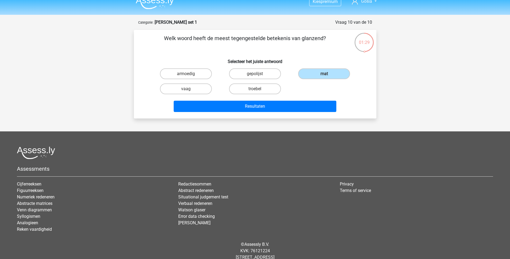
scroll to position [0, 0]
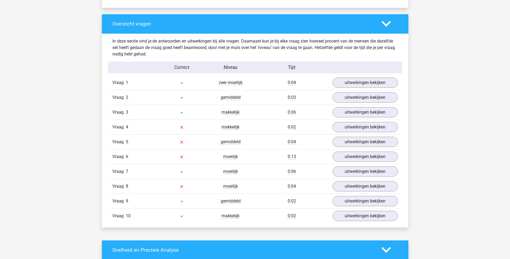
scroll to position [403, 0]
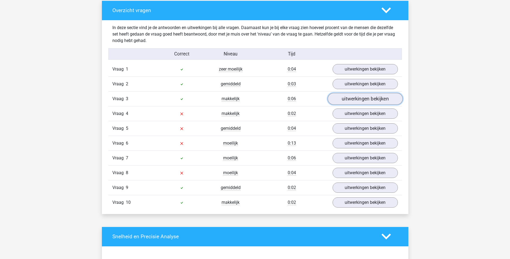
click at [375, 94] on link "uitwerkingen bekijken" at bounding box center [364, 99] width 75 height 12
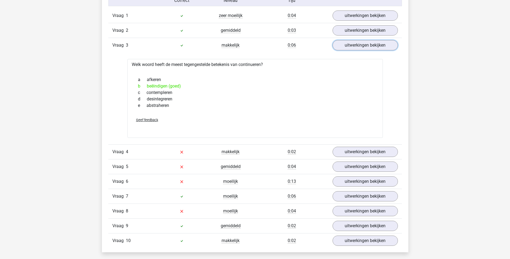
scroll to position [457, 0]
click at [362, 152] on link "uitwerkingen bekijken" at bounding box center [364, 151] width 75 height 12
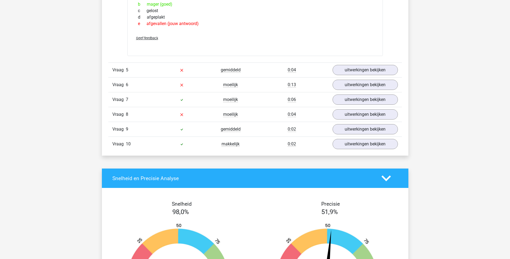
scroll to position [645, 0]
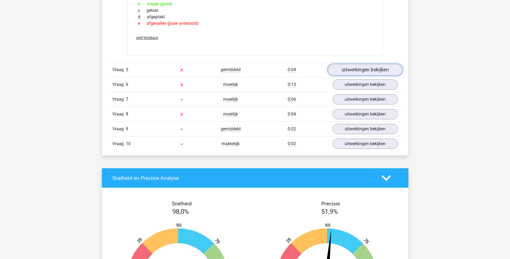
click at [352, 71] on link "uitwerkingen bekijken" at bounding box center [364, 70] width 75 height 12
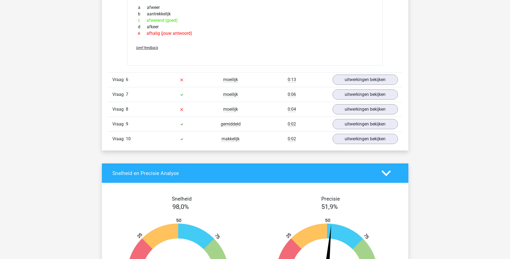
scroll to position [752, 0]
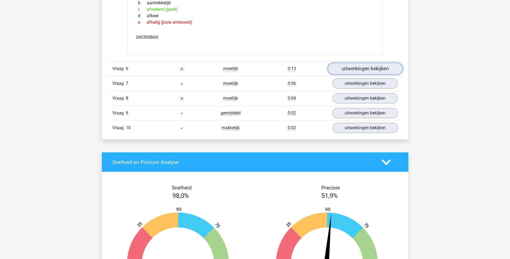
click at [365, 70] on link "uitwerkingen bekijken" at bounding box center [364, 69] width 75 height 12
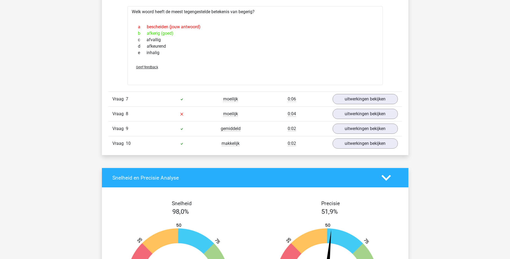
scroll to position [833, 0]
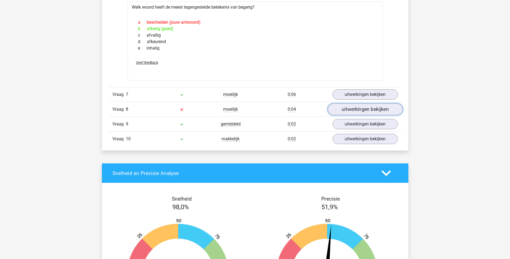
click at [354, 113] on link "uitwerkingen bekijken" at bounding box center [364, 109] width 75 height 12
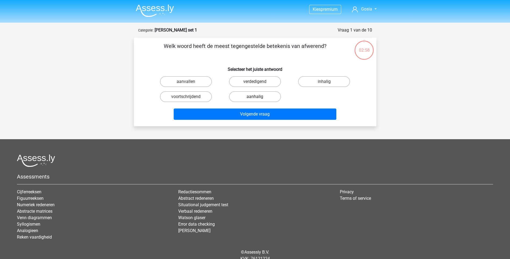
click at [260, 94] on label "aanhalig" at bounding box center [255, 96] width 52 height 11
click at [258, 96] on input "aanhalig" at bounding box center [256, 97] width 3 height 3
radio input "true"
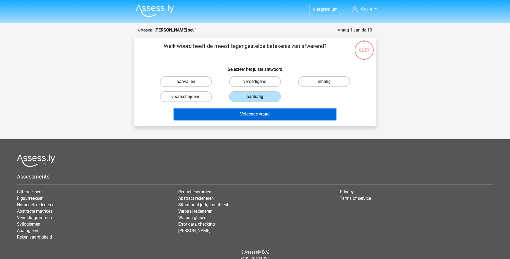
click at [263, 112] on button "Volgende vraag" at bounding box center [255, 113] width 163 height 11
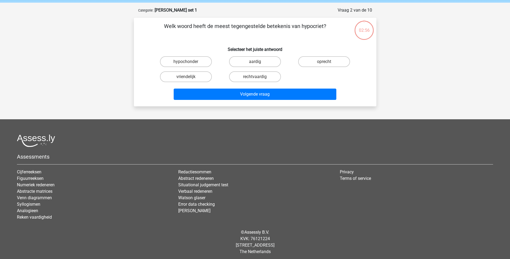
scroll to position [22, 0]
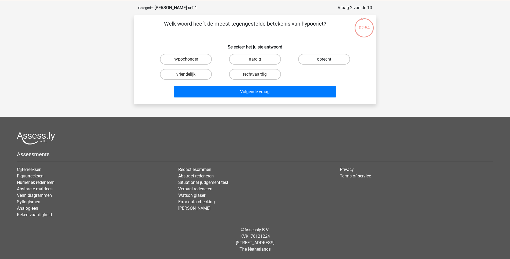
click at [321, 58] on label "oprecht" at bounding box center [324, 59] width 52 height 11
click at [324, 59] on input "oprecht" at bounding box center [325, 60] width 3 height 3
radio input "true"
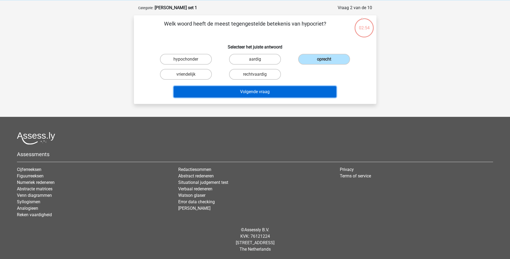
click at [295, 89] on button "Volgende vraag" at bounding box center [255, 91] width 163 height 11
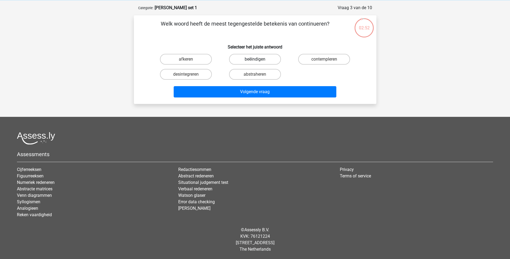
click at [260, 58] on label "beëindigen" at bounding box center [255, 59] width 52 height 11
click at [258, 59] on input "beëindigen" at bounding box center [256, 60] width 3 height 3
radio input "true"
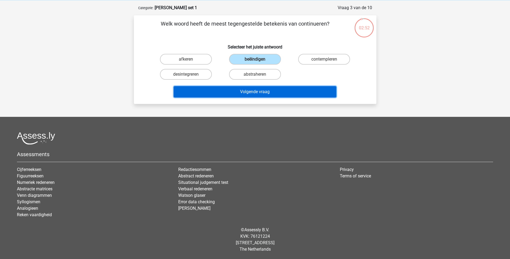
click at [270, 91] on button "Volgende vraag" at bounding box center [255, 91] width 163 height 11
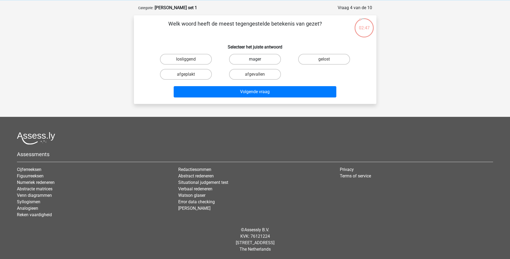
click at [247, 60] on label "mager" at bounding box center [255, 59] width 52 height 11
click at [255, 60] on input "mager" at bounding box center [256, 60] width 3 height 3
radio input "true"
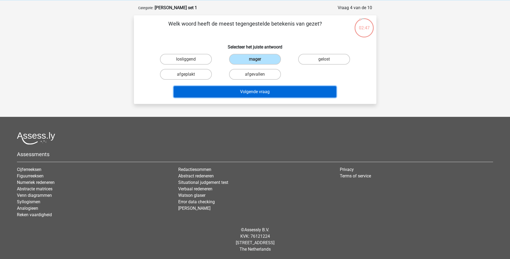
click at [260, 88] on button "Volgende vraag" at bounding box center [255, 91] width 163 height 11
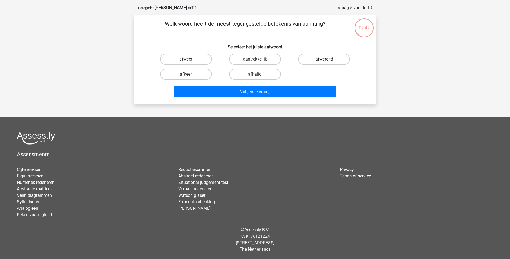
click at [321, 56] on label "afwerend" at bounding box center [324, 59] width 52 height 11
click at [324, 59] on input "afwerend" at bounding box center [325, 60] width 3 height 3
radio input "true"
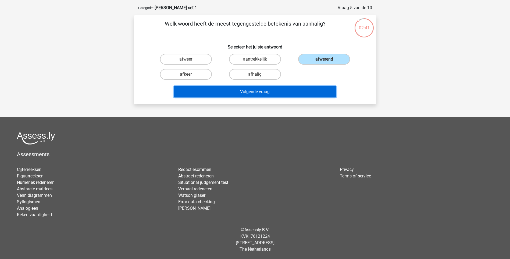
click at [297, 87] on button "Volgende vraag" at bounding box center [255, 91] width 163 height 11
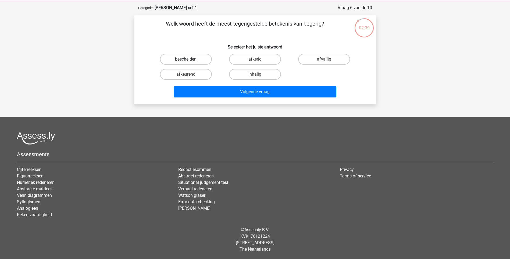
click at [203, 62] on label "bescheiden" at bounding box center [186, 59] width 52 height 11
click at [189, 62] on input "bescheiden" at bounding box center [187, 60] width 3 height 3
radio input "true"
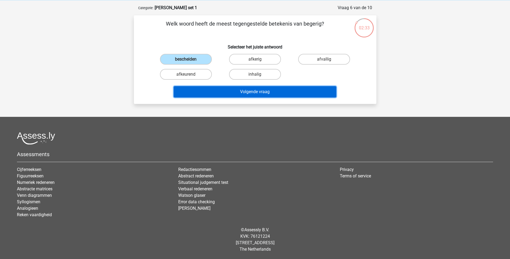
click at [261, 91] on button "Volgende vraag" at bounding box center [255, 91] width 163 height 11
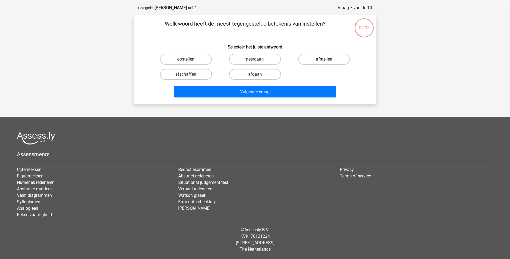
click at [327, 57] on label "afstellen" at bounding box center [324, 59] width 52 height 11
click at [327, 59] on input "afstellen" at bounding box center [325, 60] width 3 height 3
radio input "true"
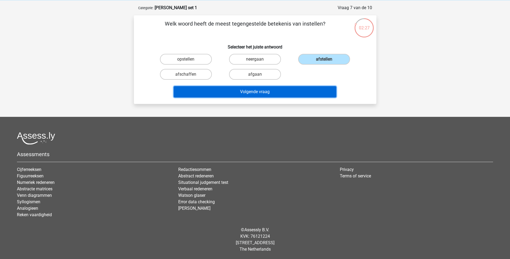
click at [297, 94] on button "Volgende vraag" at bounding box center [255, 91] width 163 height 11
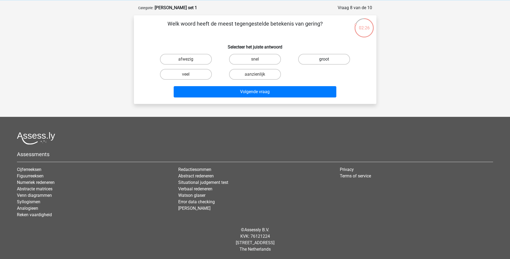
click at [319, 56] on label "groot" at bounding box center [324, 59] width 52 height 11
click at [324, 59] on input "groot" at bounding box center [325, 60] width 3 height 3
radio input "true"
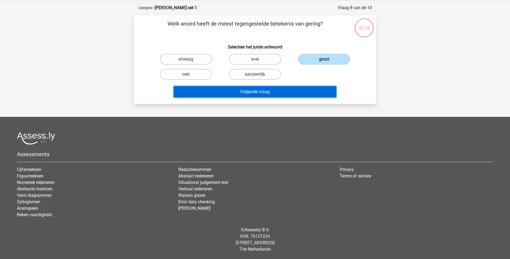
click at [294, 95] on button "Volgende vraag" at bounding box center [255, 91] width 163 height 11
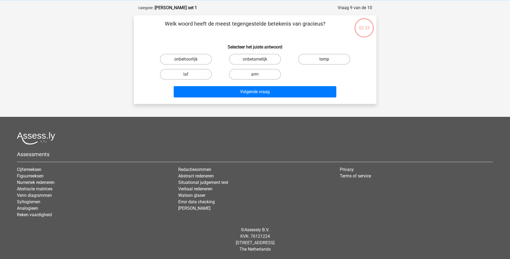
click at [317, 59] on label "lomp" at bounding box center [324, 59] width 52 height 11
click at [324, 59] on input "lomp" at bounding box center [325, 60] width 3 height 3
radio input "true"
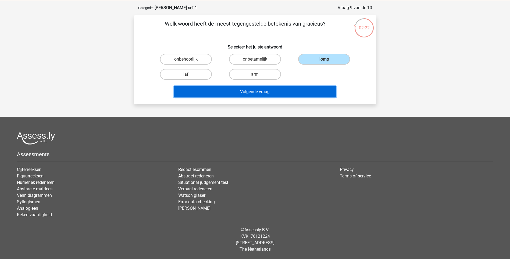
click at [311, 93] on button "Volgende vraag" at bounding box center [255, 91] width 163 height 11
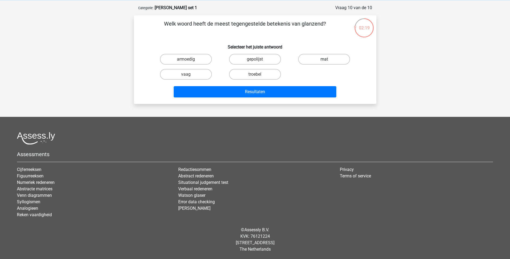
click at [323, 60] on label "mat" at bounding box center [324, 59] width 52 height 11
click at [324, 60] on input "mat" at bounding box center [325, 60] width 3 height 3
radio input "true"
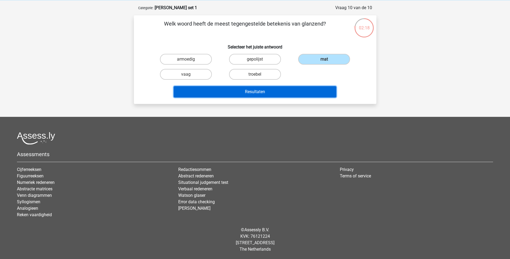
click at [310, 91] on button "Resultaten" at bounding box center [255, 91] width 163 height 11
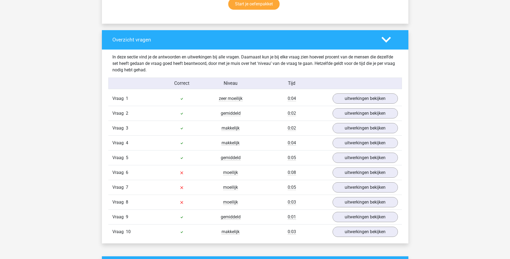
scroll to position [403, 0]
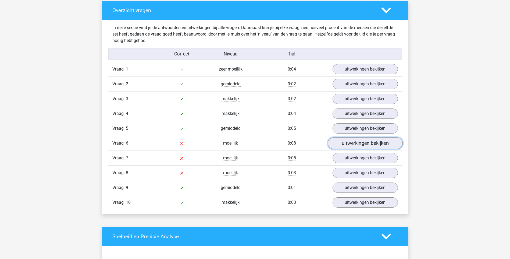
click at [354, 141] on link "uitwerkingen bekijken" at bounding box center [364, 143] width 75 height 12
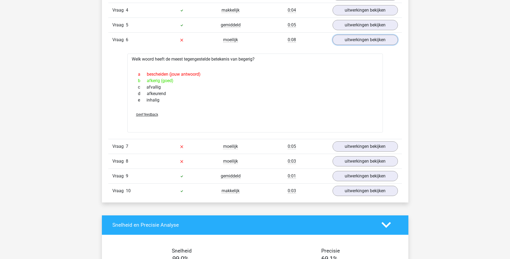
scroll to position [511, 0]
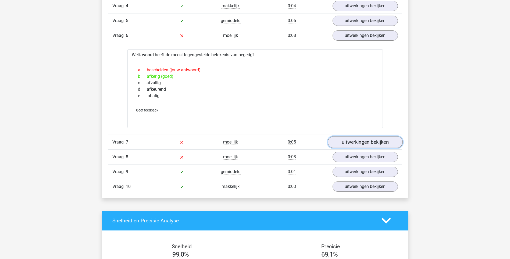
click at [381, 140] on link "uitwerkingen bekijken" at bounding box center [364, 142] width 75 height 12
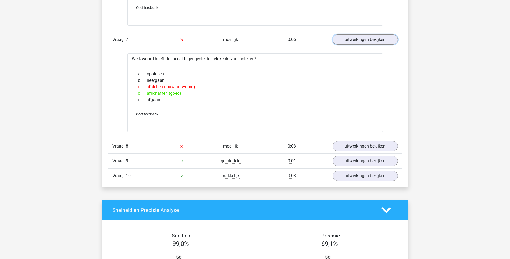
scroll to position [618, 0]
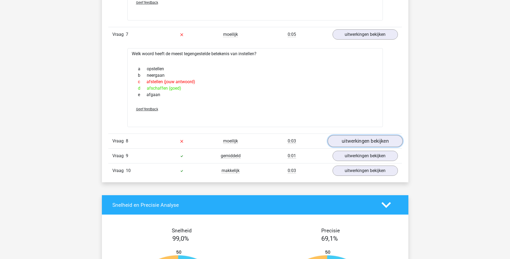
click at [379, 142] on link "uitwerkingen bekijken" at bounding box center [364, 141] width 75 height 12
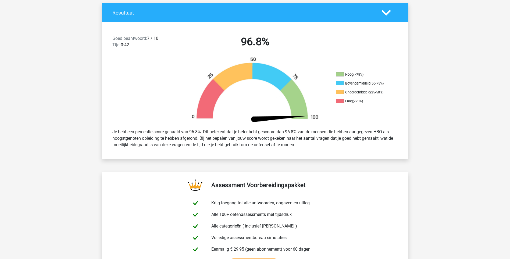
scroll to position [0, 0]
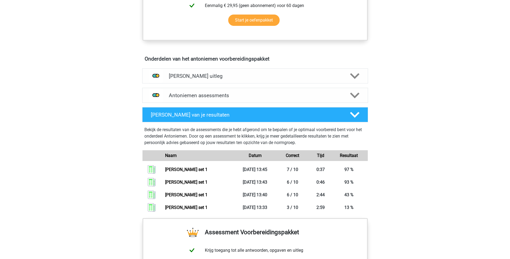
scroll to position [296, 0]
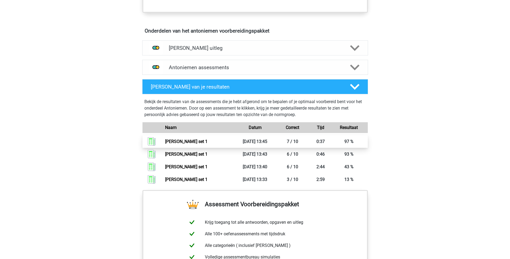
click at [207, 141] on link "[PERSON_NAME] set 1" at bounding box center [186, 141] width 42 height 5
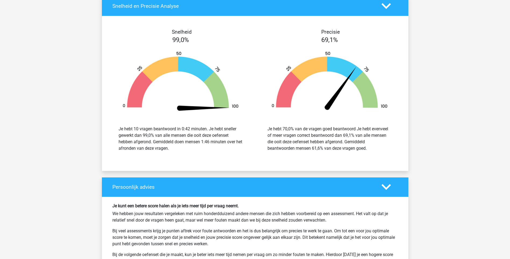
scroll to position [645, 0]
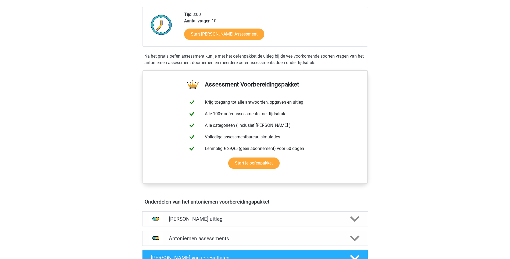
scroll to position [134, 0]
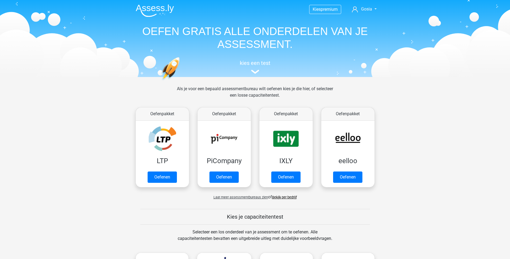
scroll to position [309, 0]
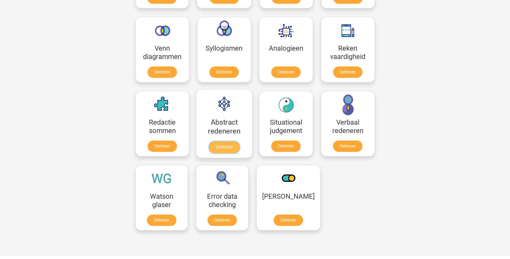
click at [237, 141] on link "Oefenen" at bounding box center [224, 147] width 31 height 12
click at [358, 141] on link "Oefenen" at bounding box center [347, 147] width 31 height 12
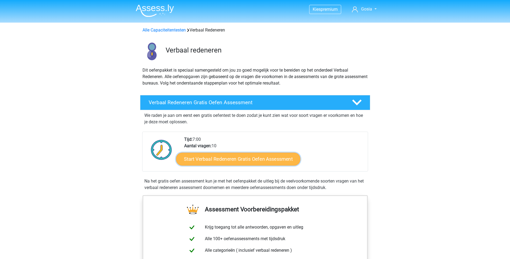
click at [237, 163] on link "Start Verbaal Redeneren Gratis Oefen Assessment" at bounding box center [238, 158] width 124 height 13
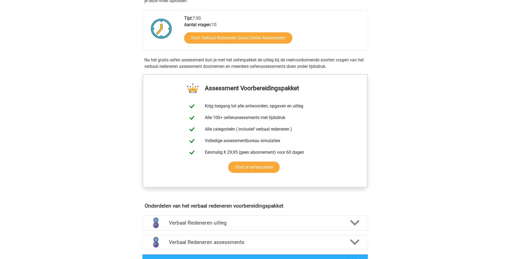
scroll to position [134, 0]
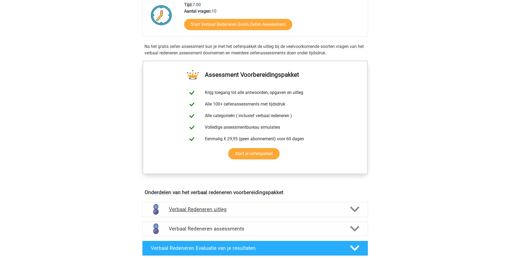
click at [353, 208] on icon at bounding box center [354, 208] width 9 height 9
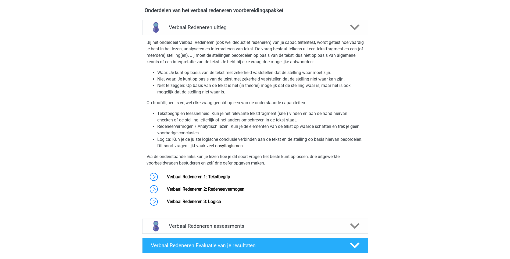
scroll to position [376, 0]
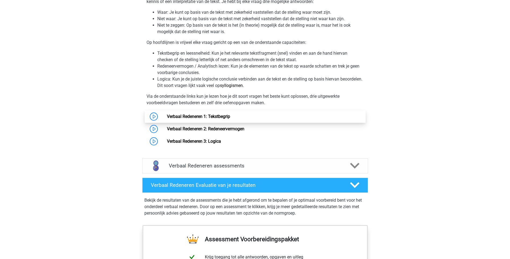
click at [225, 118] on link "Verbaal Redeneren 1: Tekstbegrip" at bounding box center [198, 116] width 63 height 5
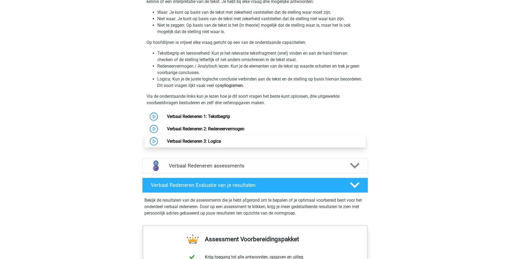
click at [211, 142] on link "Verbaal Redeneren 3: Logica" at bounding box center [194, 140] width 54 height 5
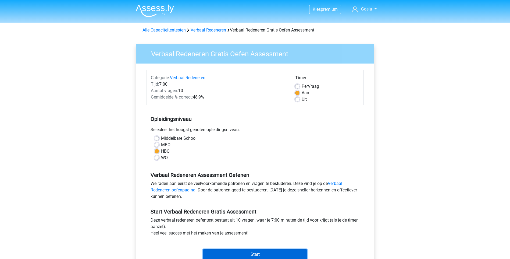
click at [278, 255] on input "Start" at bounding box center [255, 254] width 105 height 10
click at [192, 76] on link "Verbaal Redeneren" at bounding box center [187, 77] width 35 height 5
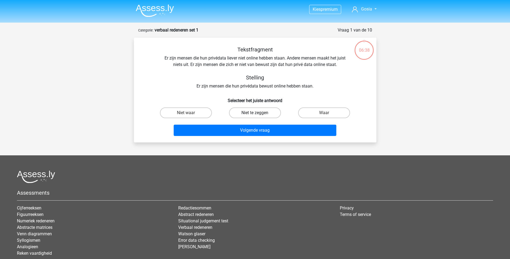
click at [269, 114] on label "Niet te zeggen" at bounding box center [255, 112] width 52 height 11
click at [258, 114] on input "Niet te zeggen" at bounding box center [256, 114] width 3 height 3
radio input "true"
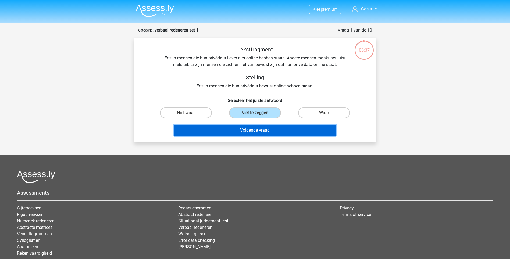
click at [270, 129] on button "Volgende vraag" at bounding box center [255, 129] width 163 height 11
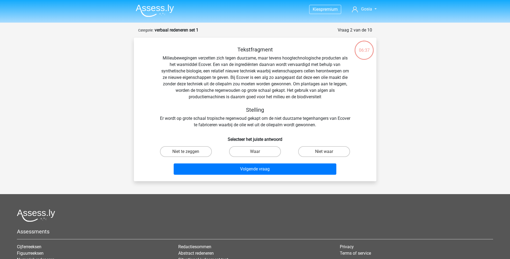
scroll to position [27, 0]
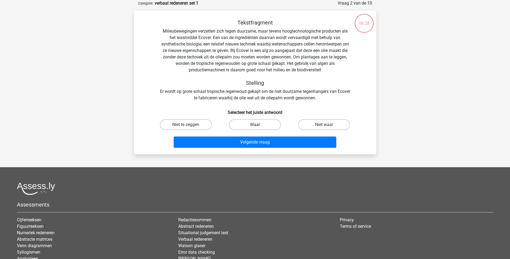
click at [238, 125] on label "Waar" at bounding box center [255, 124] width 52 height 11
click at [255, 125] on input "Waar" at bounding box center [256, 125] width 3 height 3
radio input "true"
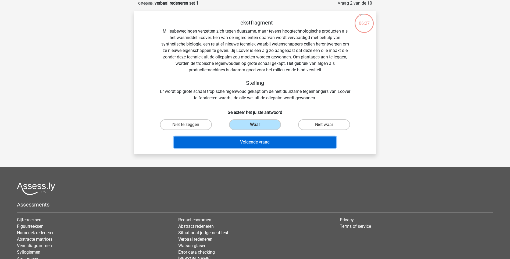
click at [287, 141] on button "Volgende vraag" at bounding box center [255, 141] width 163 height 11
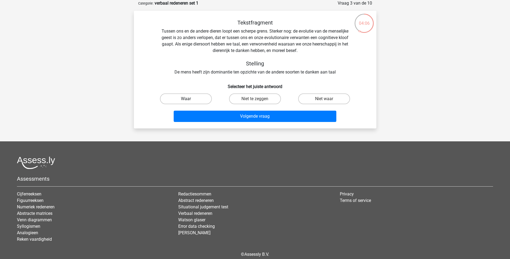
click at [194, 96] on label "Waar" at bounding box center [186, 98] width 52 height 11
click at [189, 99] on input "Waar" at bounding box center [187, 100] width 3 height 3
radio input "true"
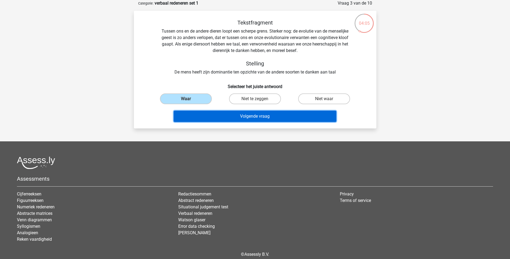
click at [216, 114] on button "Volgende vraag" at bounding box center [255, 115] width 163 height 11
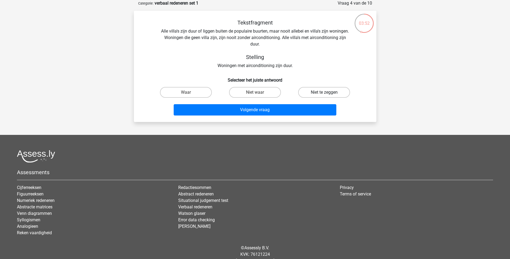
click at [311, 89] on label "Niet te zeggen" at bounding box center [324, 92] width 52 height 11
click at [324, 92] on input "Niet te zeggen" at bounding box center [325, 93] width 3 height 3
radio input "true"
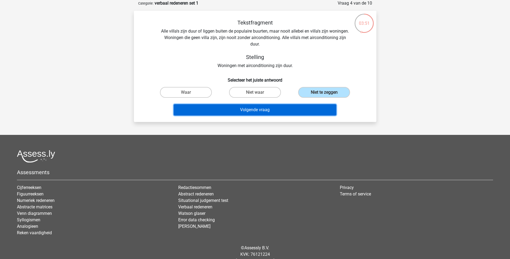
click at [281, 112] on button "Volgende vraag" at bounding box center [255, 109] width 163 height 11
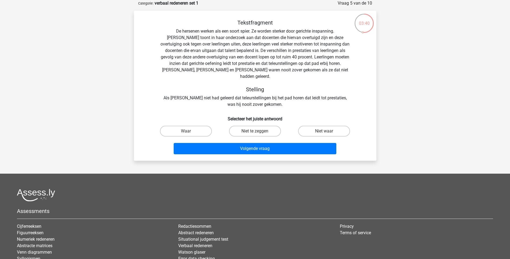
click at [189, 131] on input "Waar" at bounding box center [187, 132] width 3 height 3
radio input "true"
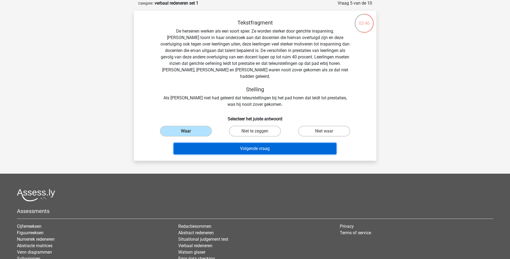
click at [237, 143] on button "Volgende vraag" at bounding box center [255, 148] width 163 height 11
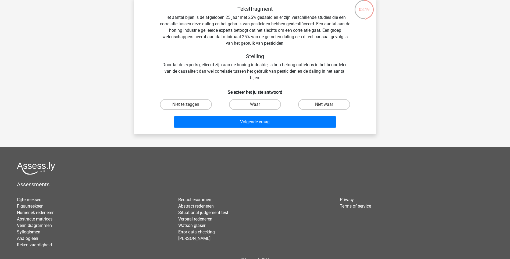
scroll to position [54, 0]
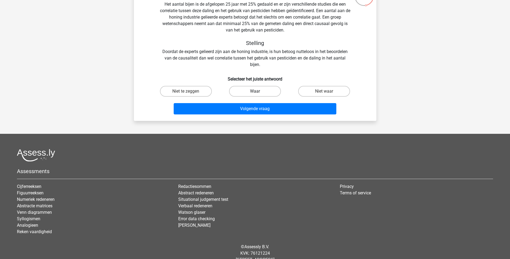
click at [257, 90] on label "Waar" at bounding box center [255, 91] width 52 height 11
click at [257, 91] on input "Waar" at bounding box center [256, 92] width 3 height 3
radio input "true"
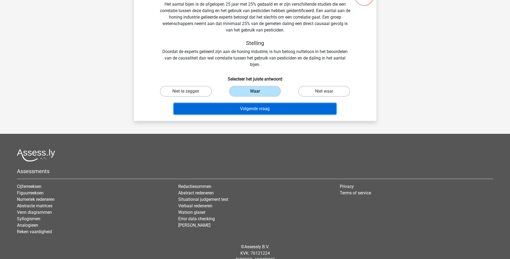
click at [266, 109] on button "Volgende vraag" at bounding box center [255, 108] width 163 height 11
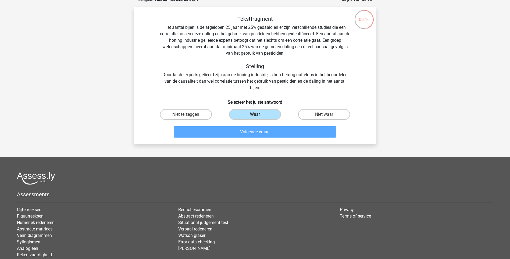
scroll to position [27, 0]
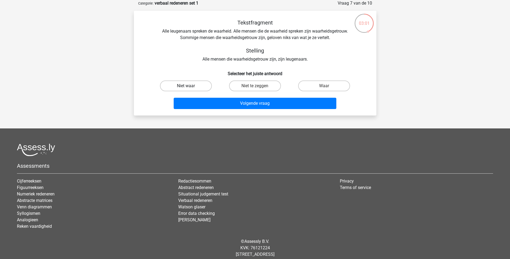
click at [184, 87] on label "Niet waar" at bounding box center [186, 85] width 52 height 11
click at [186, 87] on input "Niet waar" at bounding box center [187, 87] width 3 height 3
radio input "true"
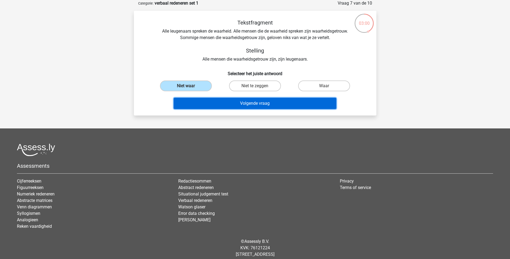
click at [232, 106] on button "Volgende vraag" at bounding box center [255, 103] width 163 height 11
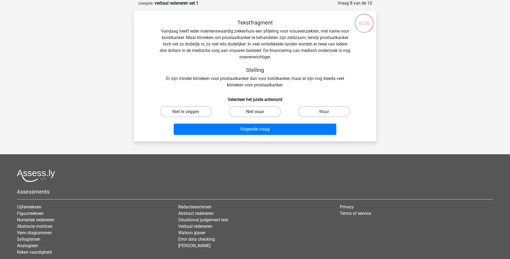
click at [244, 107] on label "Niet waar" at bounding box center [255, 111] width 52 height 11
click at [255, 112] on input "Niet waar" at bounding box center [256, 113] width 3 height 3
radio input "true"
click at [329, 112] on label "Waar" at bounding box center [324, 111] width 52 height 11
click at [328, 112] on input "Waar" at bounding box center [325, 113] width 3 height 3
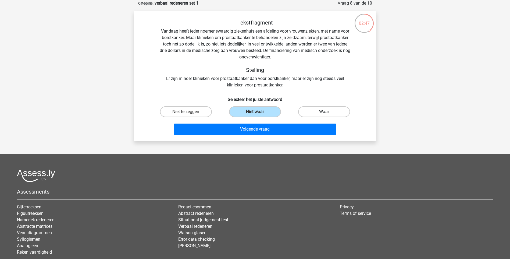
radio input "true"
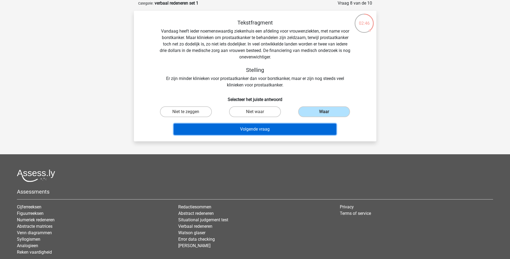
click at [299, 134] on button "Volgende vraag" at bounding box center [255, 128] width 163 height 11
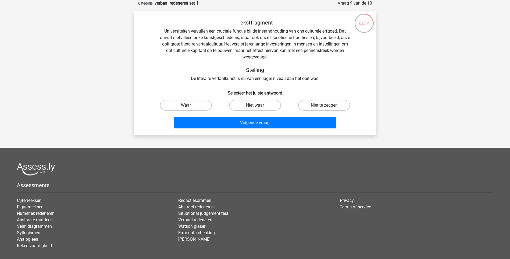
click at [180, 105] on label "Waar" at bounding box center [186, 105] width 52 height 11
click at [186, 105] on input "Waar" at bounding box center [187, 106] width 3 height 3
radio input "true"
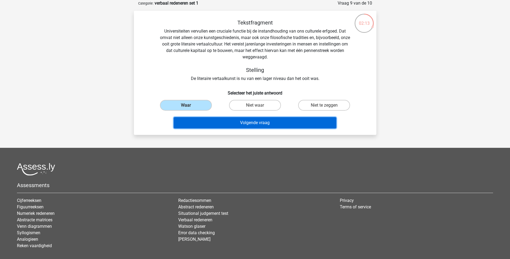
click at [232, 123] on button "Volgende vraag" at bounding box center [255, 122] width 163 height 11
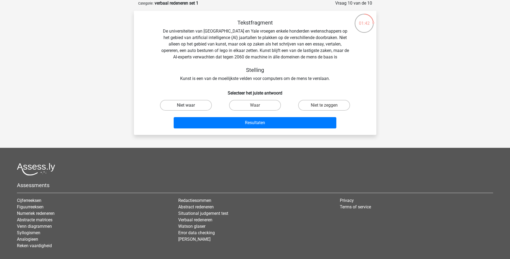
click at [197, 104] on label "Niet waar" at bounding box center [186, 105] width 52 height 11
click at [189, 105] on input "Niet waar" at bounding box center [187, 106] width 3 height 3
radio input "true"
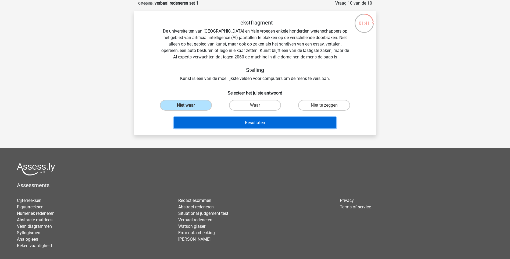
click at [225, 120] on button "Resultaten" at bounding box center [255, 122] width 163 height 11
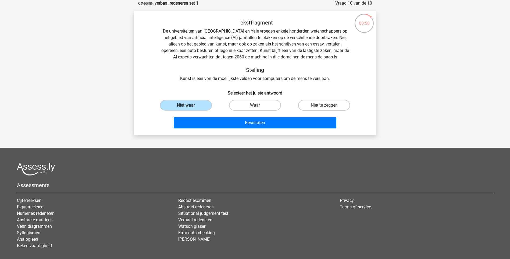
click at [257, 106] on input "Waar" at bounding box center [256, 106] width 3 height 3
radio input "true"
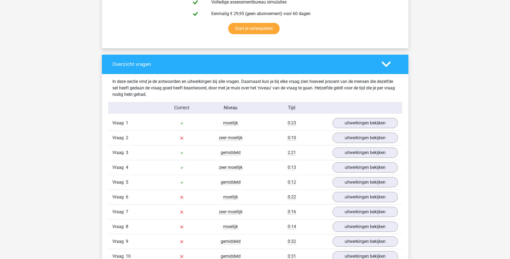
scroll to position [376, 0]
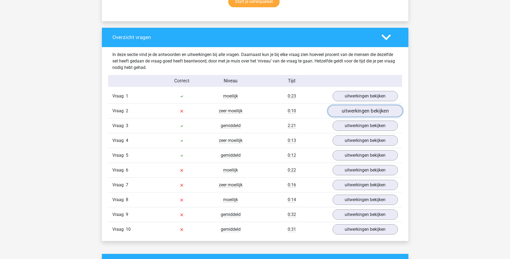
click at [352, 111] on link "uitwerkingen bekijken" at bounding box center [364, 111] width 75 height 12
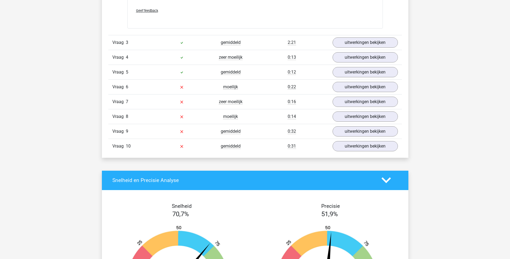
scroll to position [645, 0]
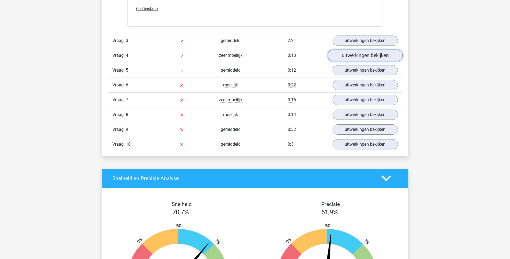
click at [365, 56] on link "uitwerkingen bekijken" at bounding box center [364, 55] width 75 height 12
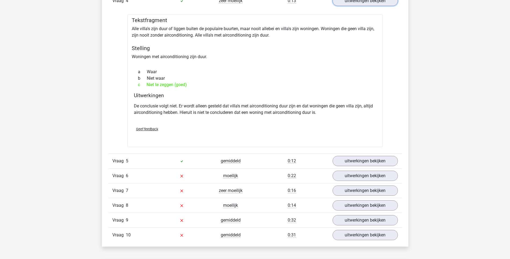
scroll to position [779, 0]
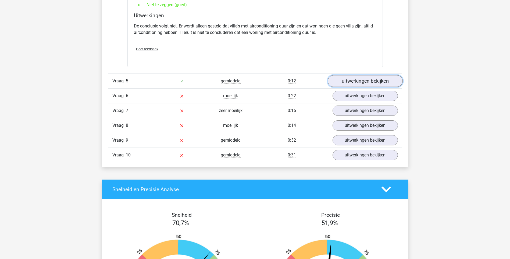
click at [364, 79] on link "uitwerkingen bekijken" at bounding box center [364, 81] width 75 height 12
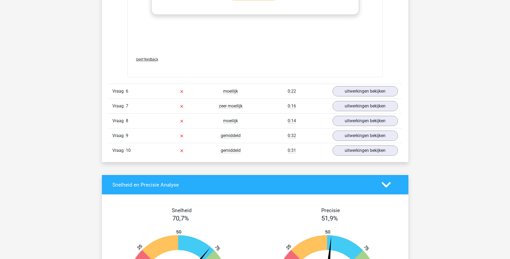
scroll to position [1102, 0]
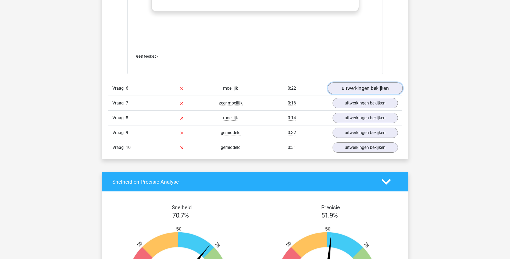
click at [369, 89] on link "uitwerkingen bekijken" at bounding box center [364, 88] width 75 height 12
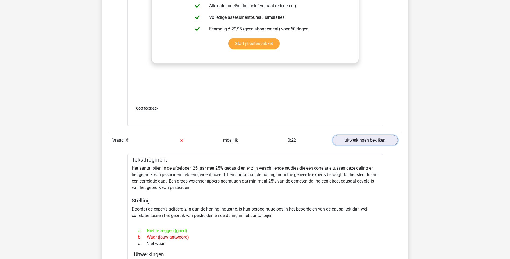
scroll to position [1046, 0]
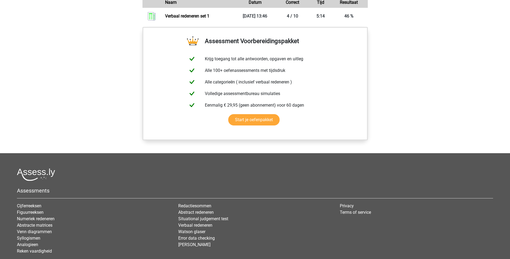
scroll to position [430, 0]
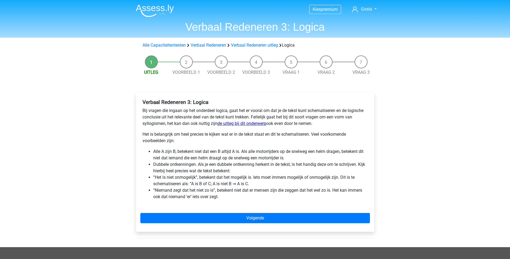
click at [236, 123] on link "de uitleg bij dit onderwerp" at bounding box center [241, 123] width 49 height 5
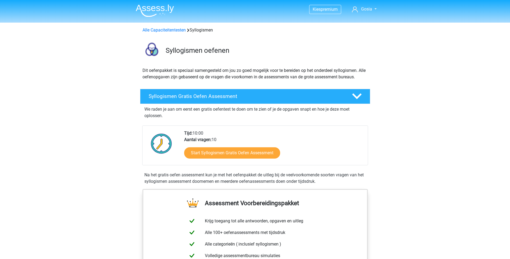
scroll to position [27, 0]
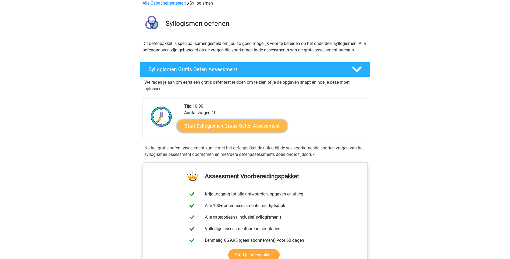
click at [234, 126] on link "Start Syllogismen Gratis Oefen Assessment" at bounding box center [232, 125] width 110 height 13
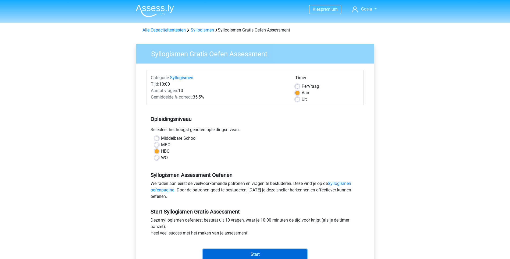
click at [273, 249] on input "Start" at bounding box center [255, 254] width 105 height 10
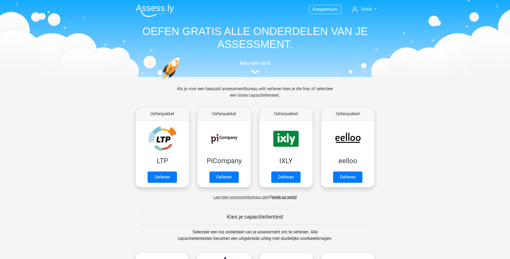
scroll to position [309, 0]
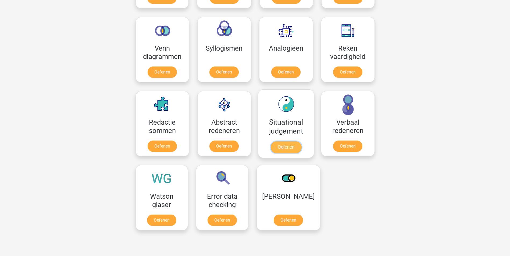
click at [287, 144] on link "Oefenen" at bounding box center [285, 147] width 31 height 12
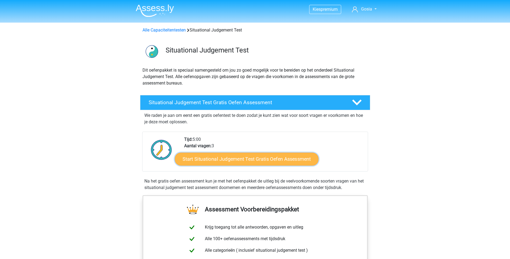
click at [274, 157] on link "Start Situational Judgement Test Gratis Oefen Assessment" at bounding box center [247, 158] width 144 height 13
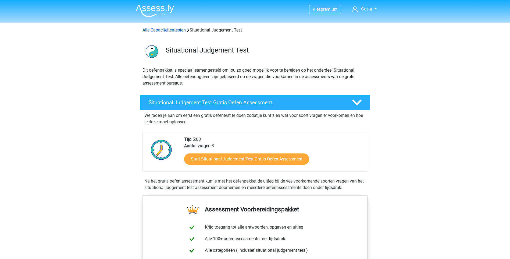
click at [177, 31] on link "Alle Capaciteitentesten" at bounding box center [163, 29] width 43 height 5
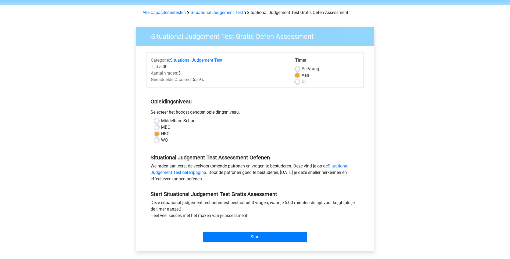
scroll to position [27, 0]
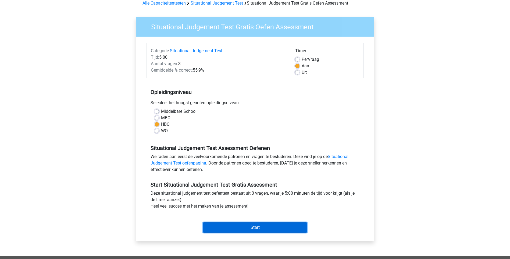
click at [267, 226] on input "Start" at bounding box center [255, 227] width 105 height 10
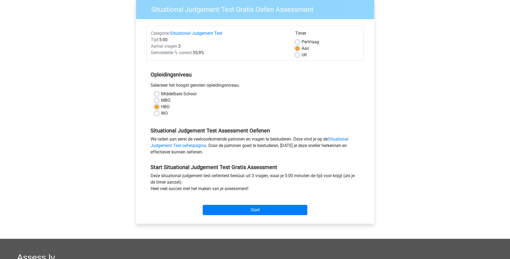
scroll to position [54, 0]
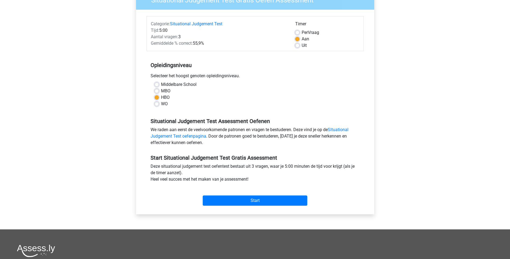
click at [242, 206] on div "Start" at bounding box center [254, 195] width 217 height 23
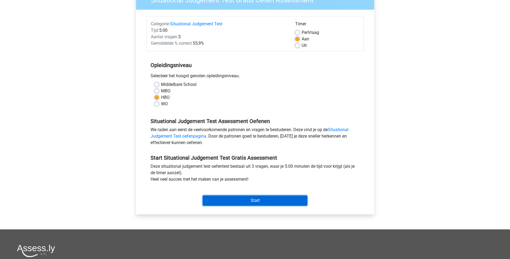
click at [245, 200] on input "Start" at bounding box center [255, 200] width 105 height 10
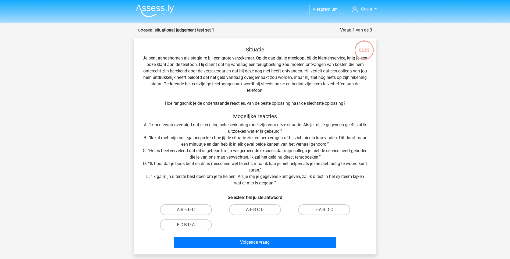
scroll to position [27, 0]
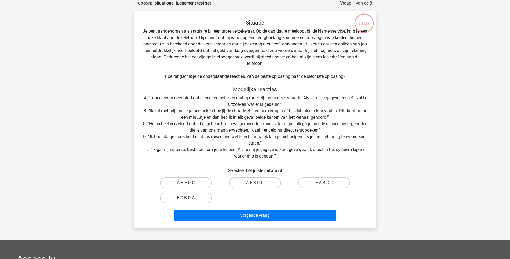
click at [190, 183] on label "A-B-E-D-C" at bounding box center [186, 182] width 52 height 11
click at [189, 183] on input "A-B-E-D-C" at bounding box center [187, 183] width 3 height 3
radio input "true"
click at [196, 184] on label "A-B-E-D-C" at bounding box center [186, 182] width 52 height 11
click at [189, 184] on input "A-B-E-D-C" at bounding box center [187, 183] width 3 height 3
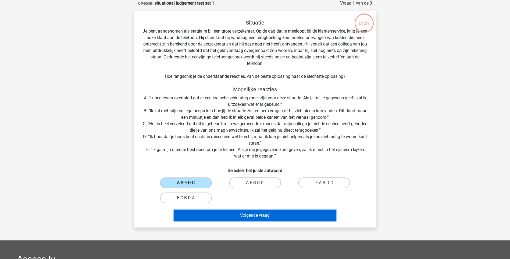
click at [246, 214] on button "Volgende vraag" at bounding box center [255, 214] width 163 height 11
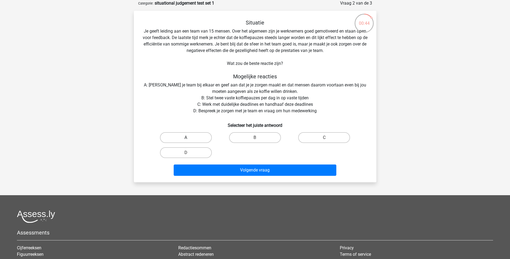
click at [196, 137] on label "A" at bounding box center [186, 137] width 52 height 11
click at [189, 137] on input "A" at bounding box center [187, 138] width 3 height 3
radio input "true"
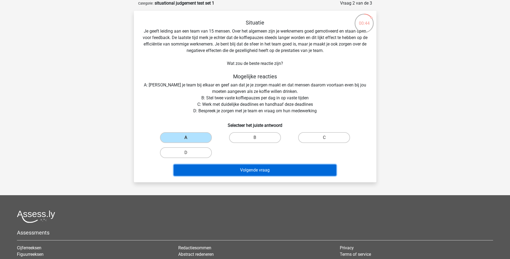
click at [248, 170] on button "Volgende vraag" at bounding box center [255, 169] width 163 height 11
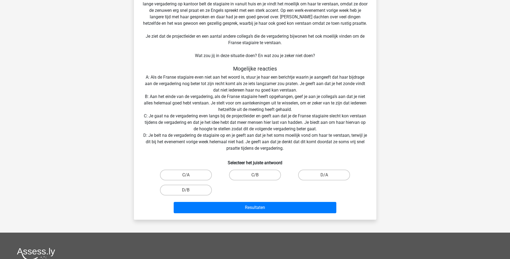
scroll to position [81, 0]
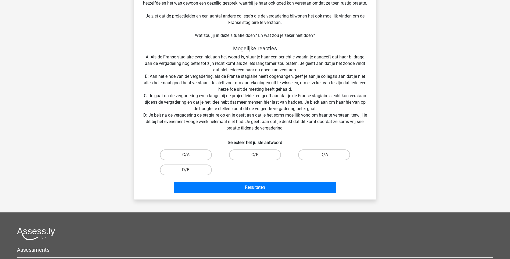
click at [255, 155] on input "C/B" at bounding box center [256, 156] width 3 height 3
radio input "true"
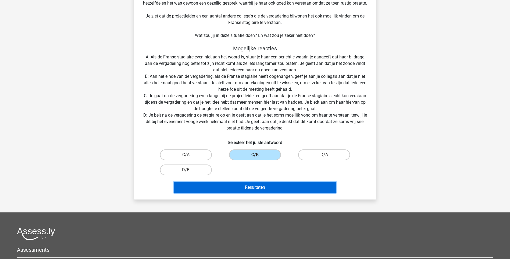
click at [256, 188] on button "Resultaten" at bounding box center [255, 186] width 163 height 11
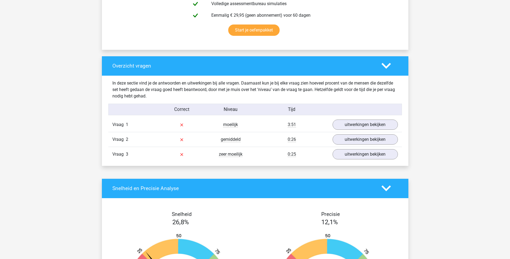
scroll to position [349, 0]
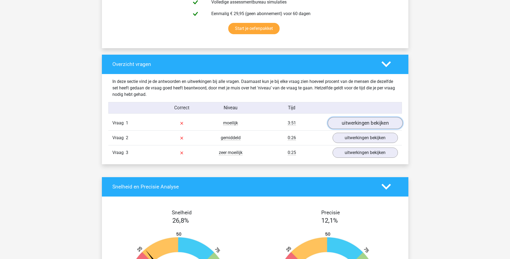
click at [355, 123] on link "uitwerkingen bekijken" at bounding box center [364, 123] width 75 height 12
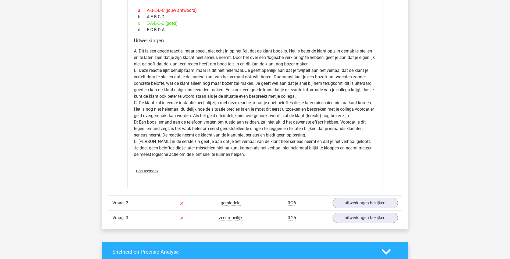
scroll to position [618, 0]
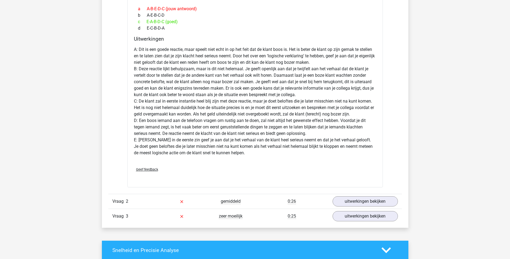
click at [368, 192] on div "Vraag 1 moeilijk 3:51 uitwerkingen bekijken Situatie Je bent aangenomen als sta…" at bounding box center [254, 35] width 285 height 376
click at [366, 201] on link "uitwerkingen bekijken" at bounding box center [364, 201] width 75 height 12
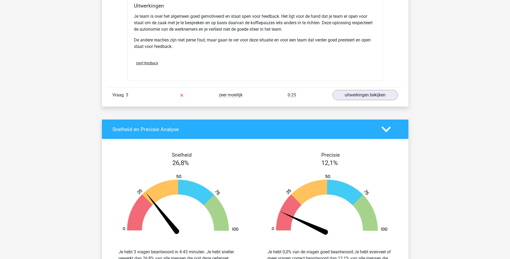
scroll to position [967, 0]
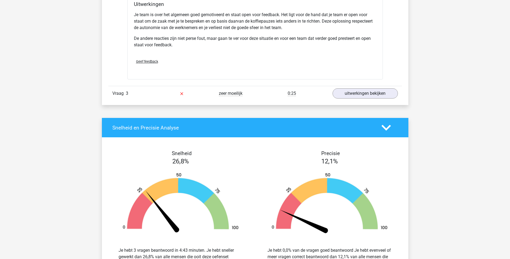
click at [370, 87] on div "Vraag 3 zeer moeilijk 0:25 uitwerkingen bekijken" at bounding box center [254, 93] width 293 height 15
click at [371, 92] on link "uitwerkingen bekijken" at bounding box center [364, 93] width 75 height 12
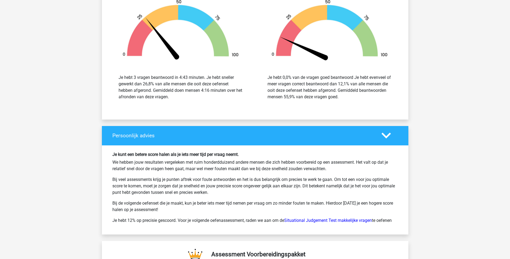
scroll to position [1585, 0]
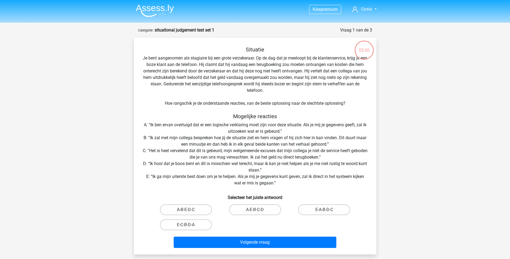
scroll to position [71, 0]
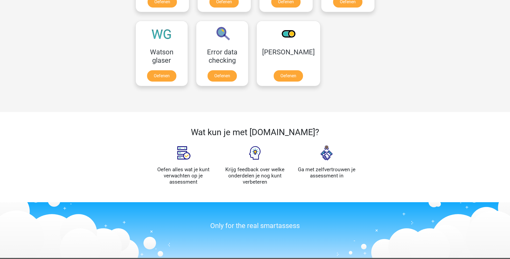
scroll to position [443, 0]
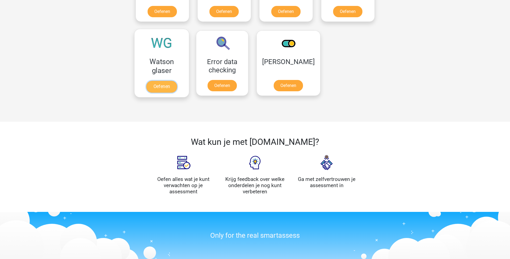
click at [162, 84] on link "Oefenen" at bounding box center [161, 87] width 31 height 12
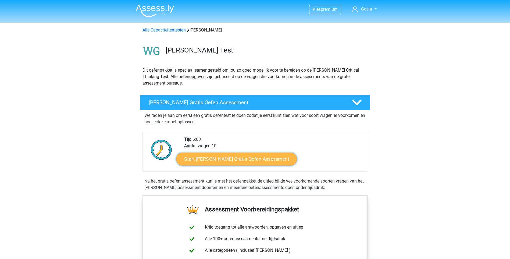
click at [267, 156] on link "Start [PERSON_NAME] Gratis Oefen Assessment" at bounding box center [236, 158] width 121 height 13
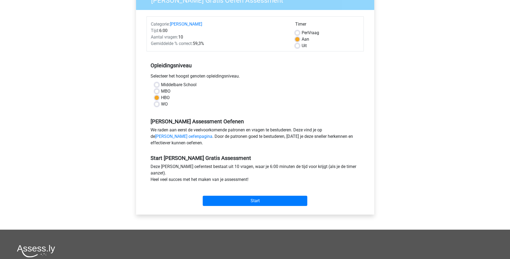
scroll to position [54, 0]
click at [275, 198] on input "Start" at bounding box center [255, 200] width 105 height 10
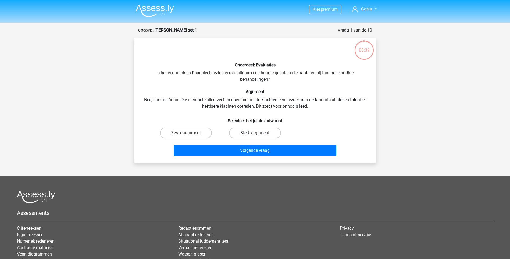
click at [264, 134] on label "Sterk argument" at bounding box center [255, 132] width 52 height 11
click at [258, 134] on input "Sterk argument" at bounding box center [256, 134] width 3 height 3
radio input "true"
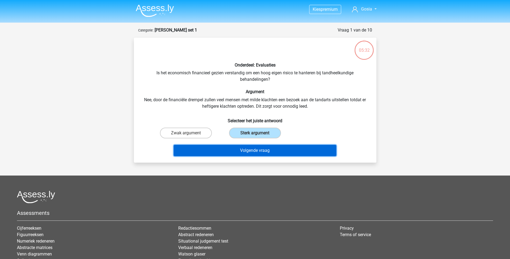
click at [270, 150] on button "Volgende vraag" at bounding box center [255, 150] width 163 height 11
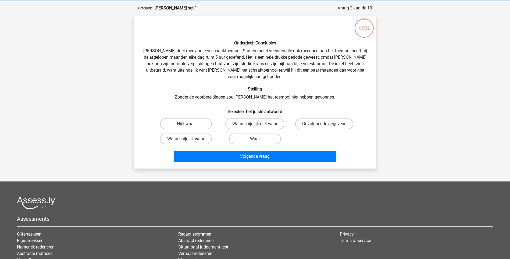
scroll to position [27, 0]
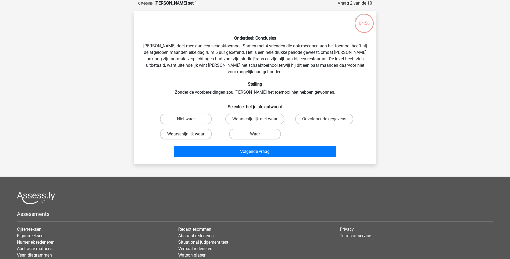
click at [199, 129] on label "Waarschijnlijk waar" at bounding box center [186, 133] width 52 height 11
click at [189, 134] on input "Waarschijnlijk waar" at bounding box center [187, 135] width 3 height 3
radio input "true"
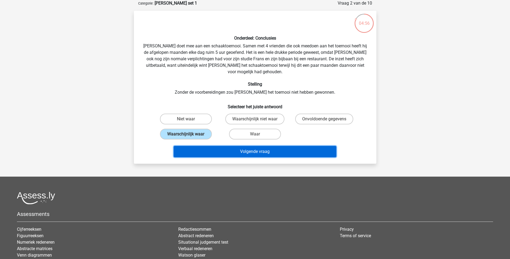
click at [217, 146] on button "Volgende vraag" at bounding box center [255, 151] width 163 height 11
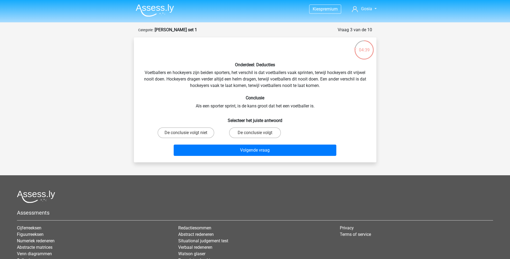
scroll to position [0, 0]
click at [186, 131] on label "De conclusie volgt niet" at bounding box center [185, 132] width 57 height 11
click at [186, 133] on input "De conclusie volgt niet" at bounding box center [187, 134] width 3 height 3
radio input "true"
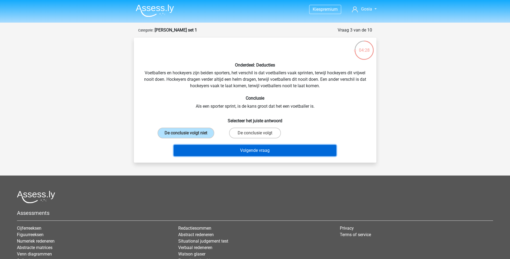
click at [224, 150] on button "Volgende vraag" at bounding box center [255, 150] width 163 height 11
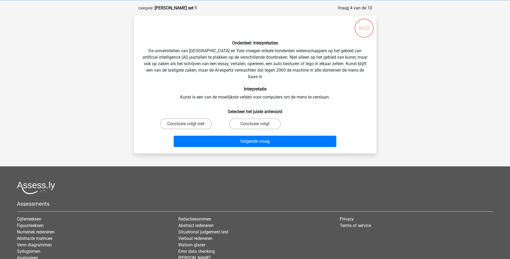
scroll to position [27, 0]
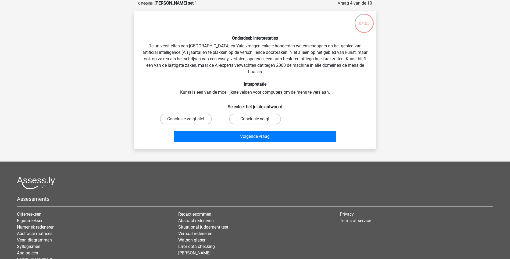
click at [259, 120] on label "Conclusie volgt" at bounding box center [255, 118] width 52 height 11
click at [258, 120] on input "Conclusie volgt" at bounding box center [256, 120] width 3 height 3
radio input "true"
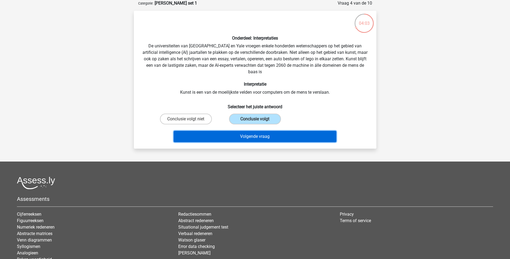
click at [259, 134] on button "Volgende vraag" at bounding box center [255, 136] width 163 height 11
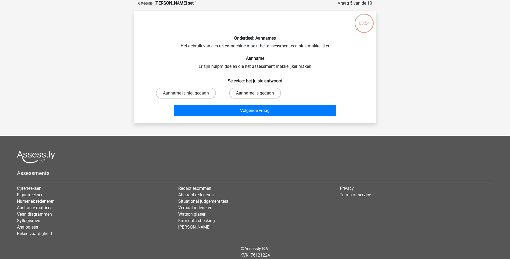
click at [246, 93] on label "Aanname is gedaan" at bounding box center [255, 93] width 52 height 11
click at [255, 93] on input "Aanname is gedaan" at bounding box center [256, 94] width 3 height 3
radio input "true"
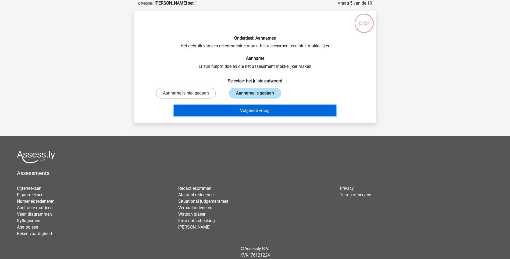
click at [247, 109] on button "Volgende vraag" at bounding box center [255, 110] width 163 height 11
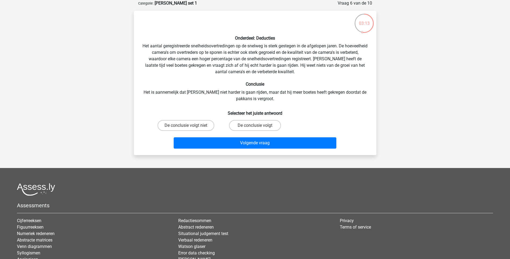
click at [412, 153] on div "Kies premium [GEOGRAPHIC_DATA] [EMAIL_ADDRESS][DOMAIN_NAME]" at bounding box center [255, 141] width 510 height 336
